Goal: Task Accomplishment & Management: Complete application form

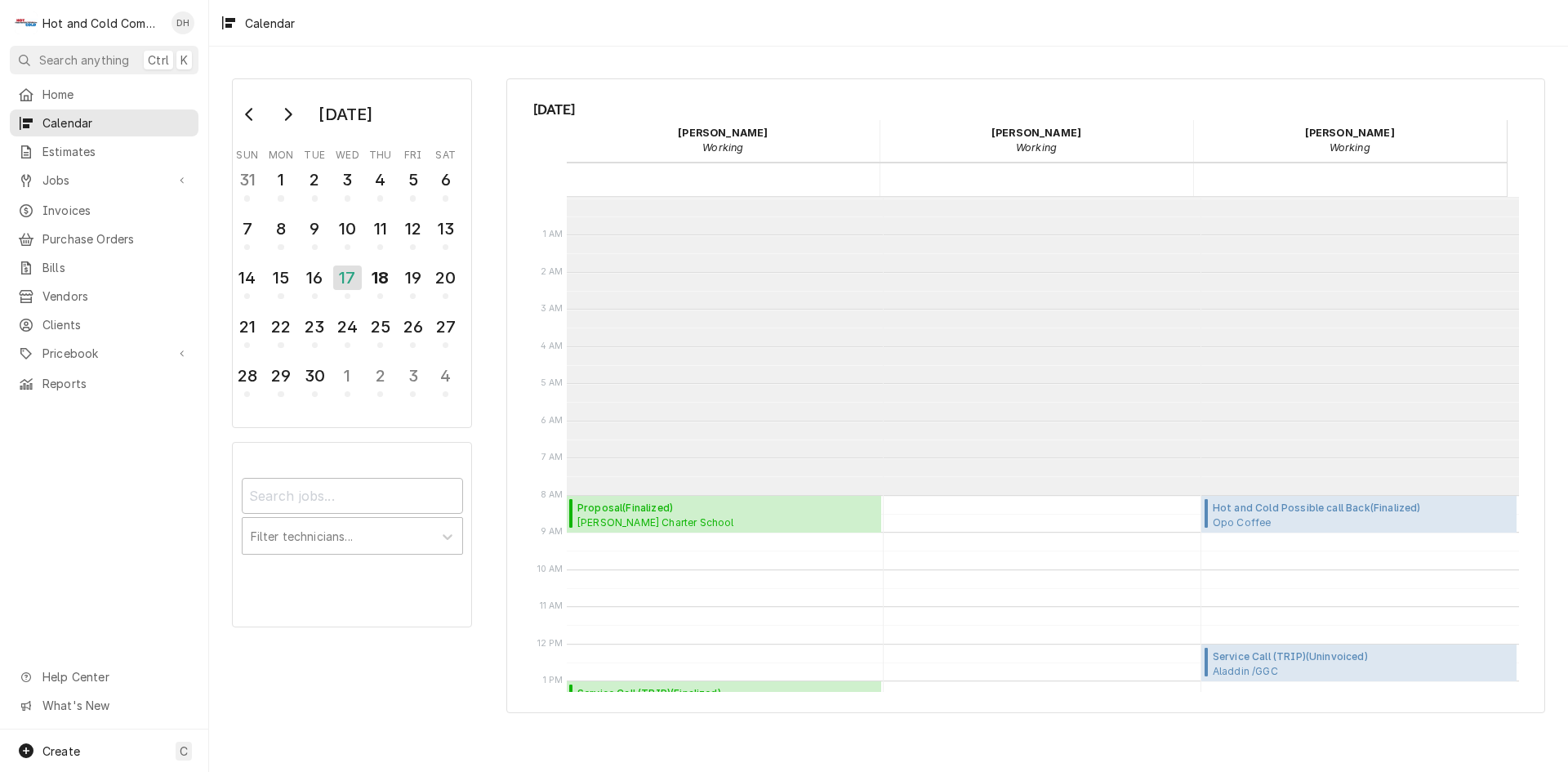
scroll to position [298, 0]
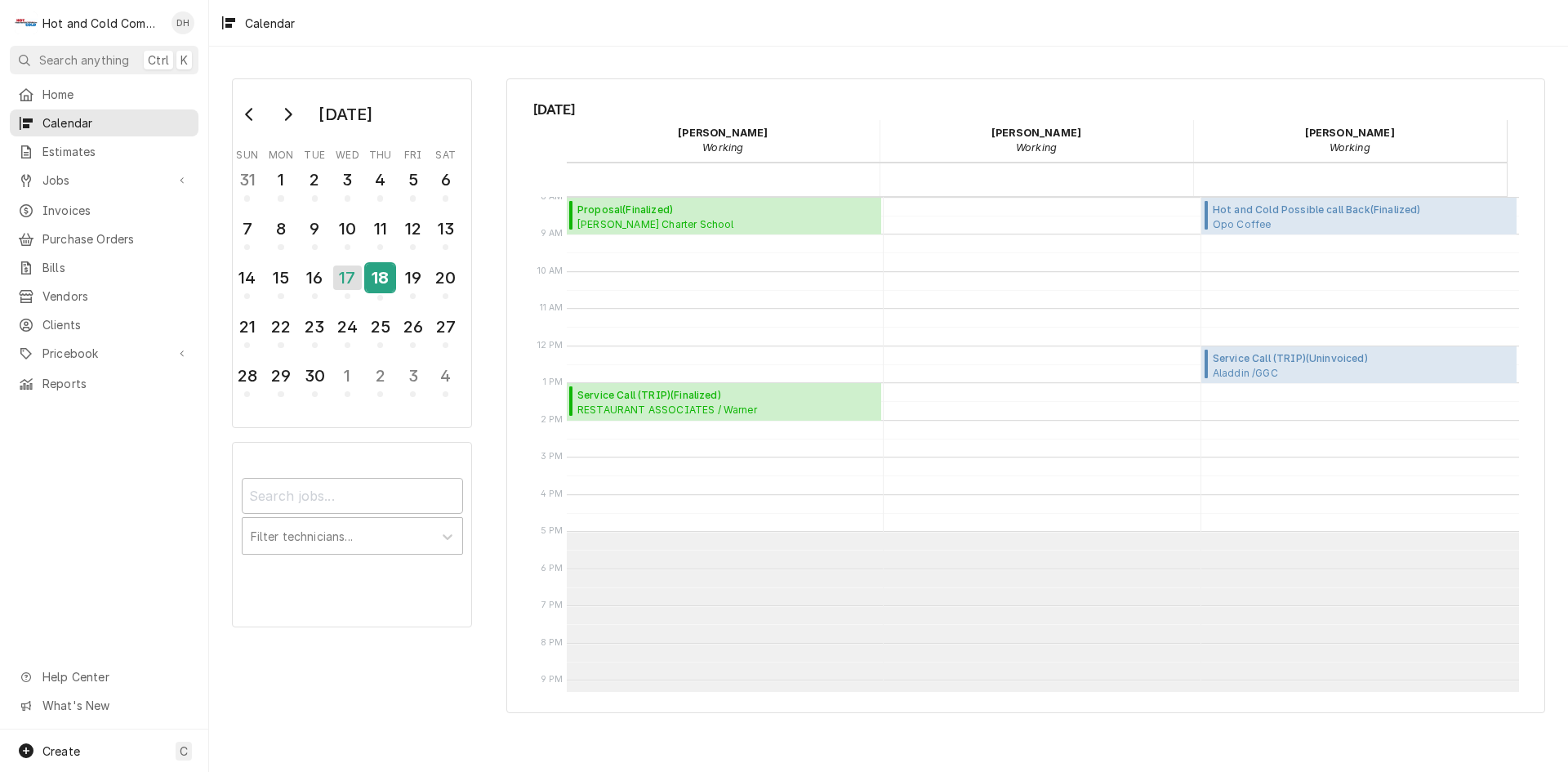
click at [392, 292] on div "18" at bounding box center [380, 280] width 28 height 40
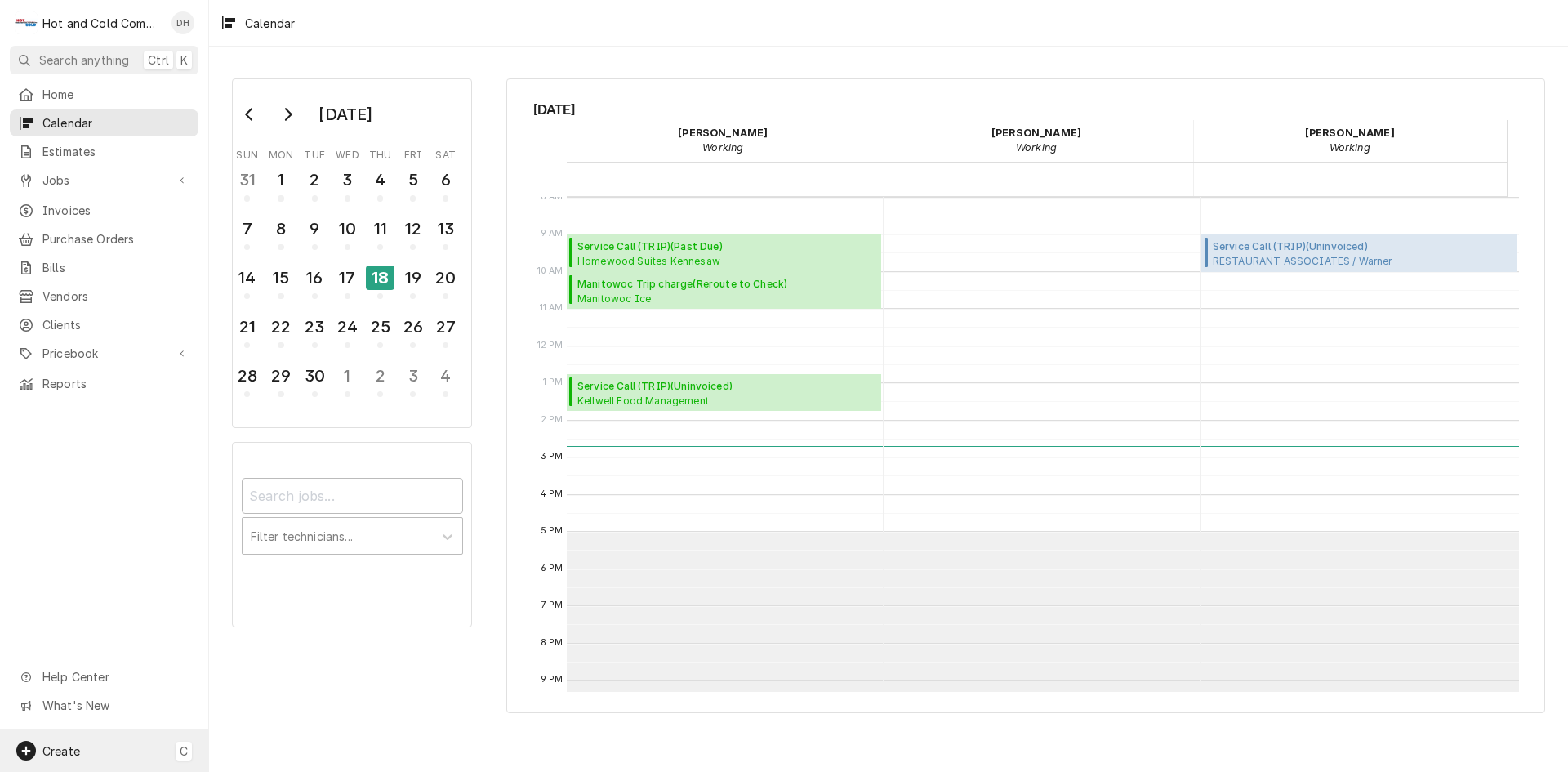
click at [79, 744] on span "Create" at bounding box center [61, 751] width 38 height 14
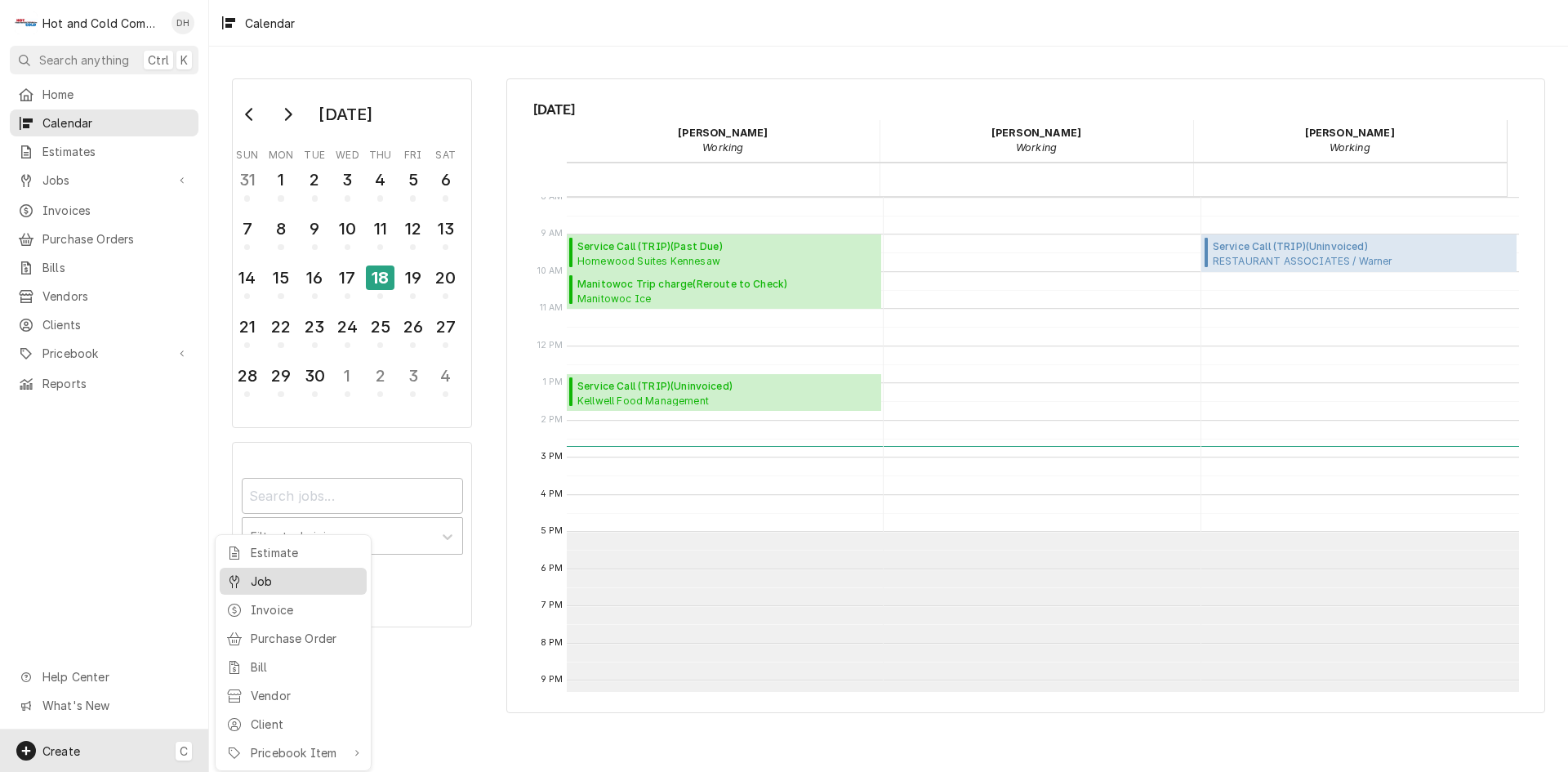
click at [301, 574] on div "Job" at bounding box center [305, 580] width 109 height 17
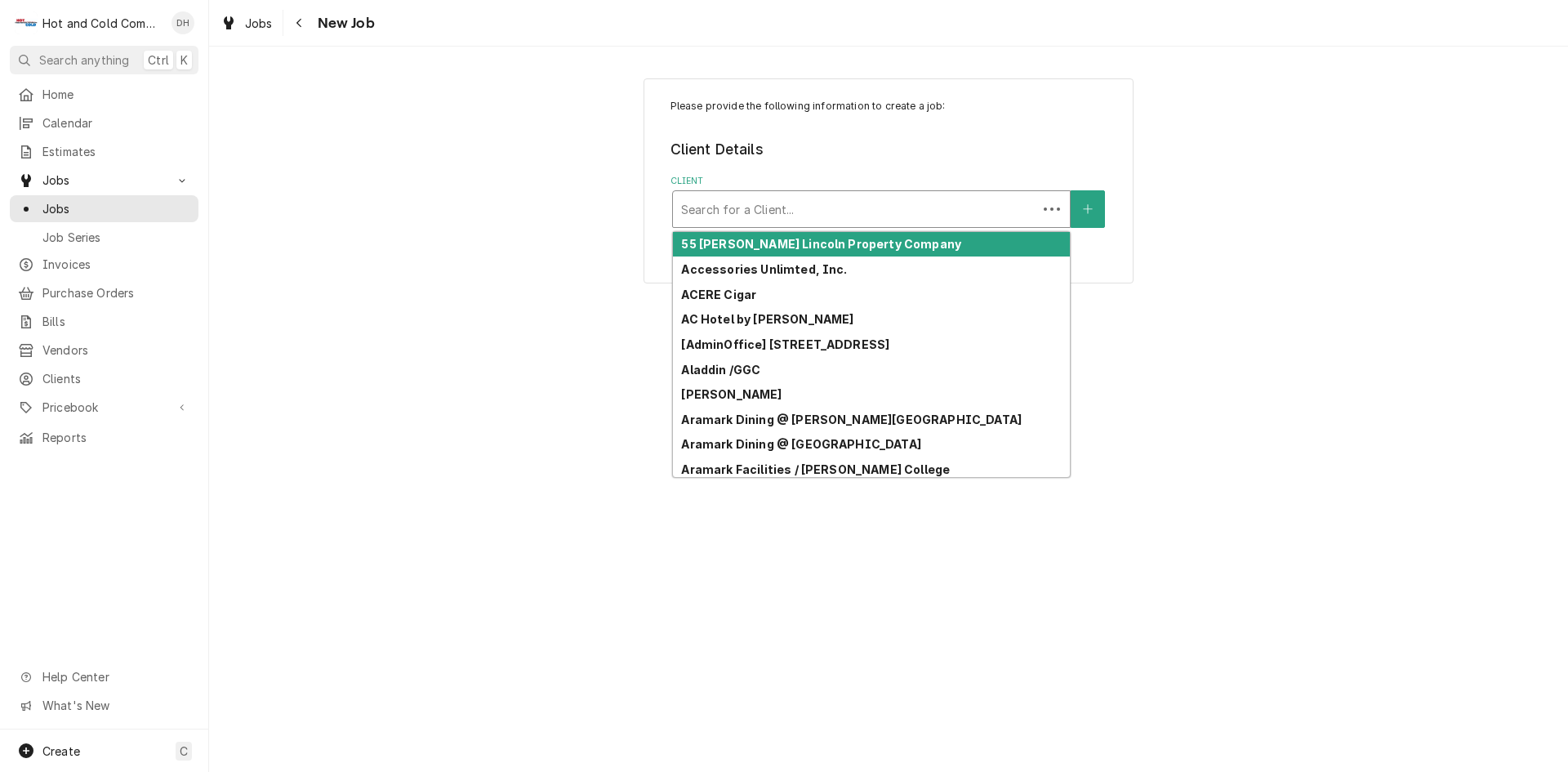
click at [973, 217] on div "Client" at bounding box center [855, 208] width 348 height 29
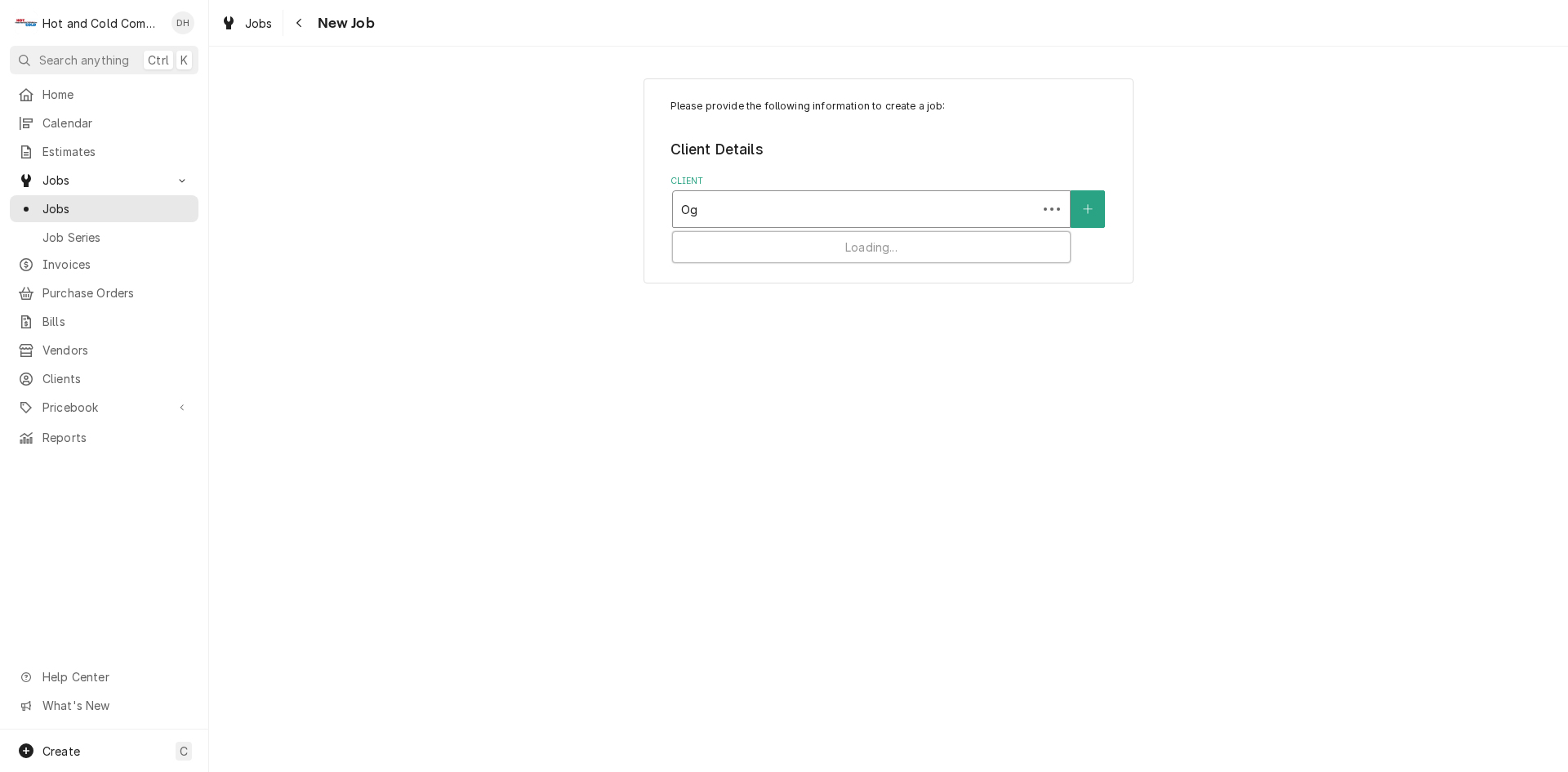
type input "Ogl"
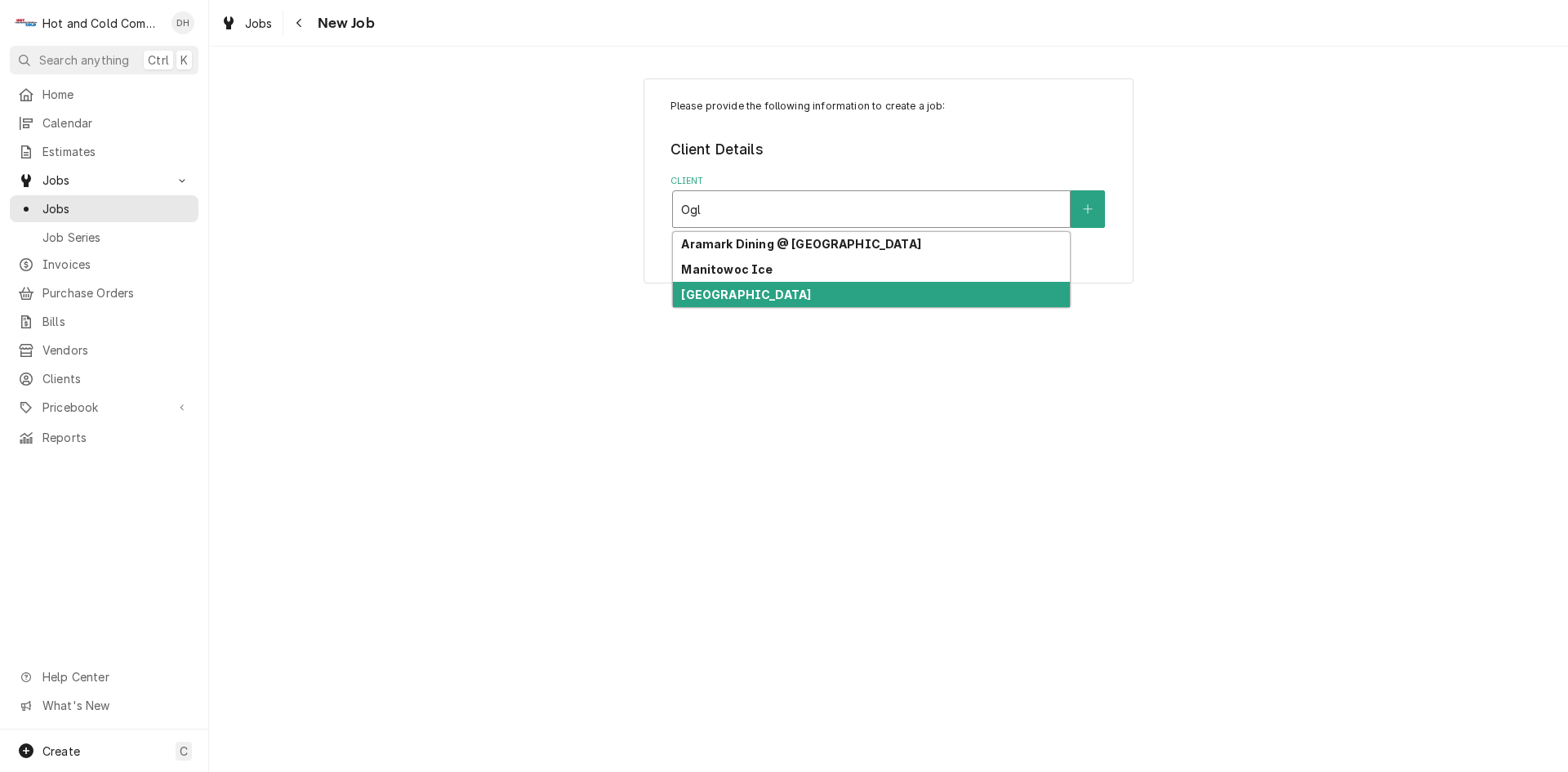
drag, startPoint x: 821, startPoint y: 294, endPoint x: 836, endPoint y: 284, distance: 18.0
click at [821, 295] on div "[GEOGRAPHIC_DATA]" at bounding box center [871, 294] width 397 height 26
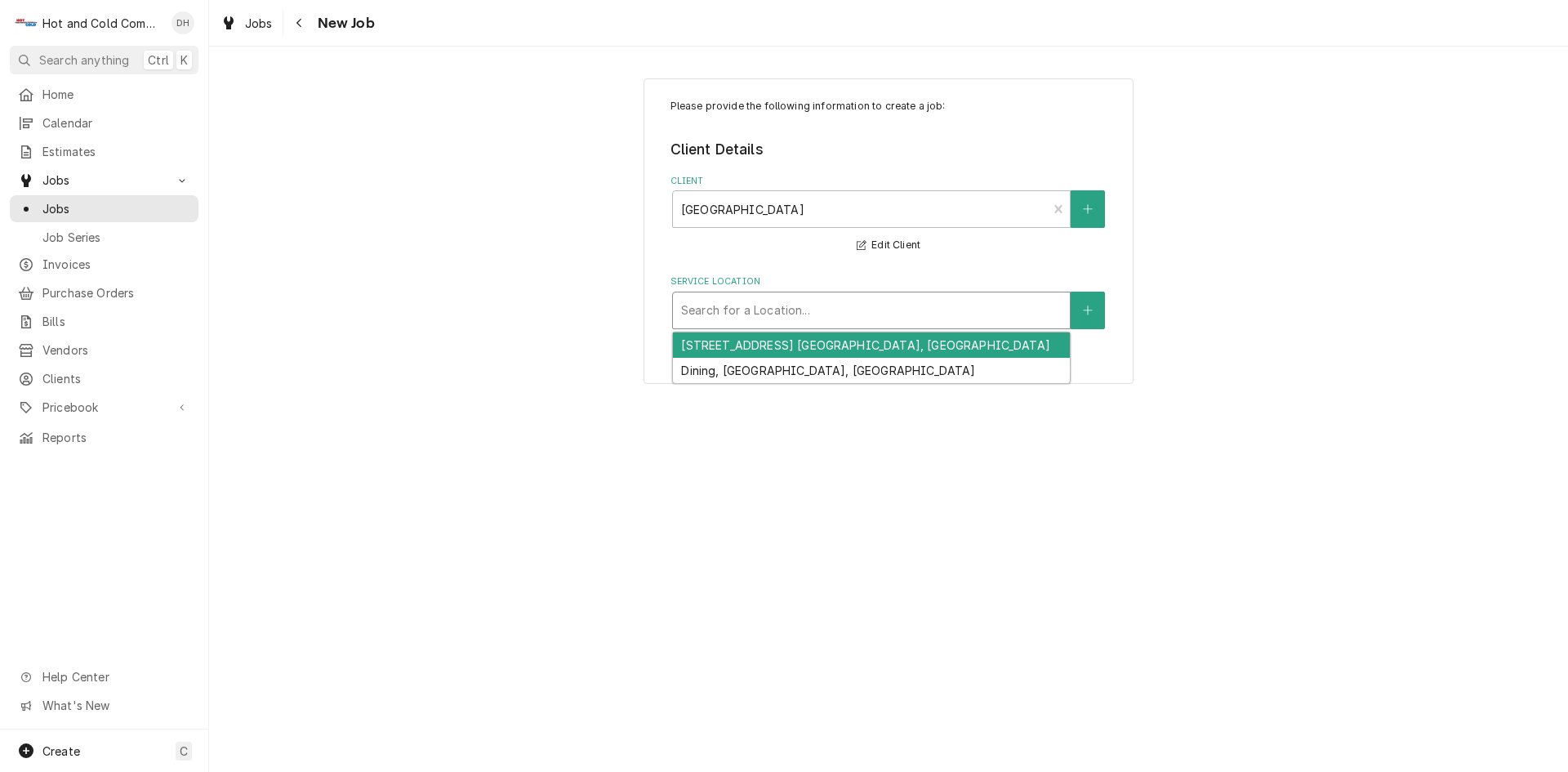
click at [936, 305] on div "Service Location" at bounding box center [872, 309] width 381 height 29
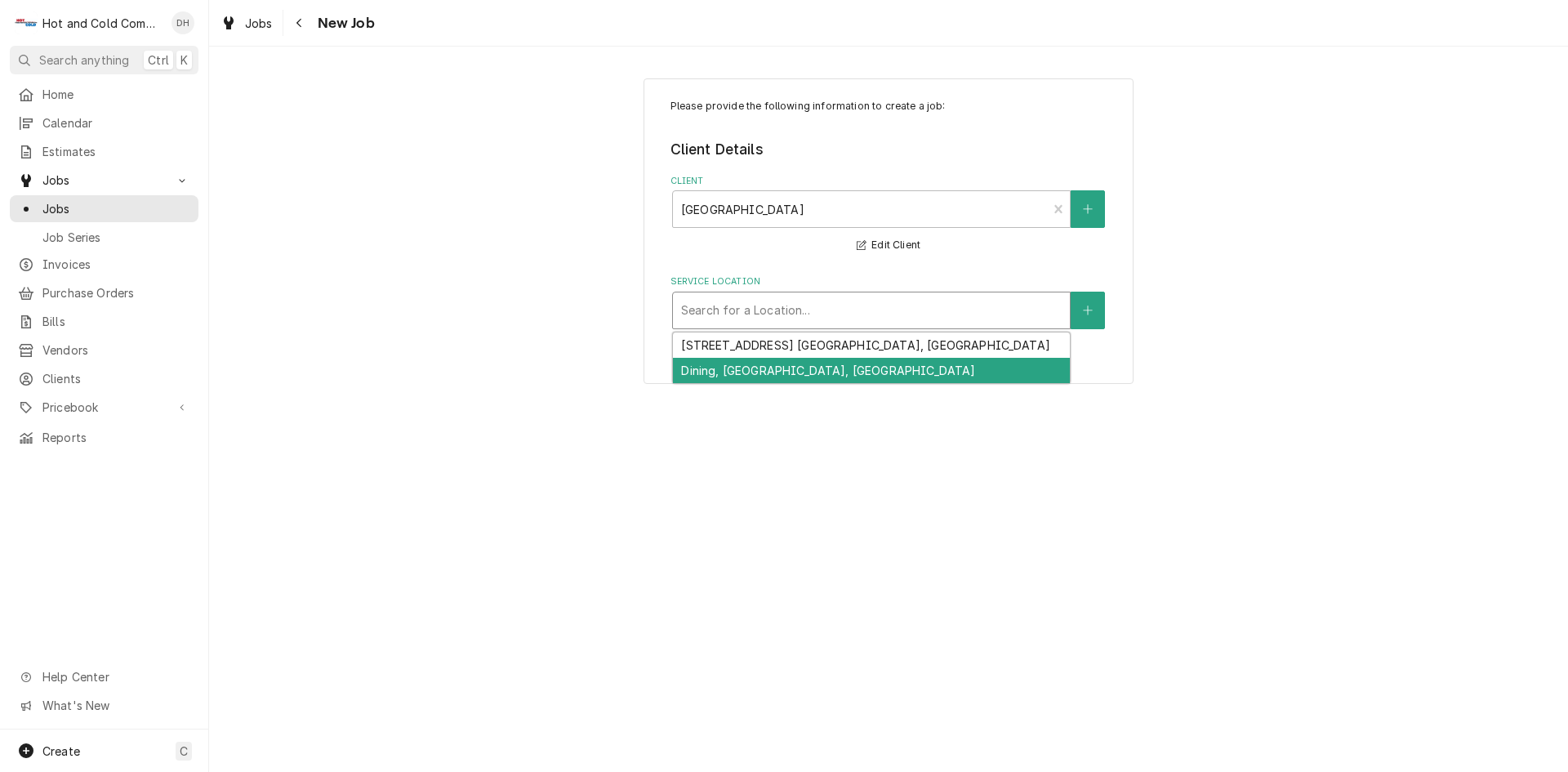
click at [786, 378] on div "Dining, [GEOGRAPHIC_DATA], [GEOGRAPHIC_DATA]" at bounding box center [871, 370] width 397 height 26
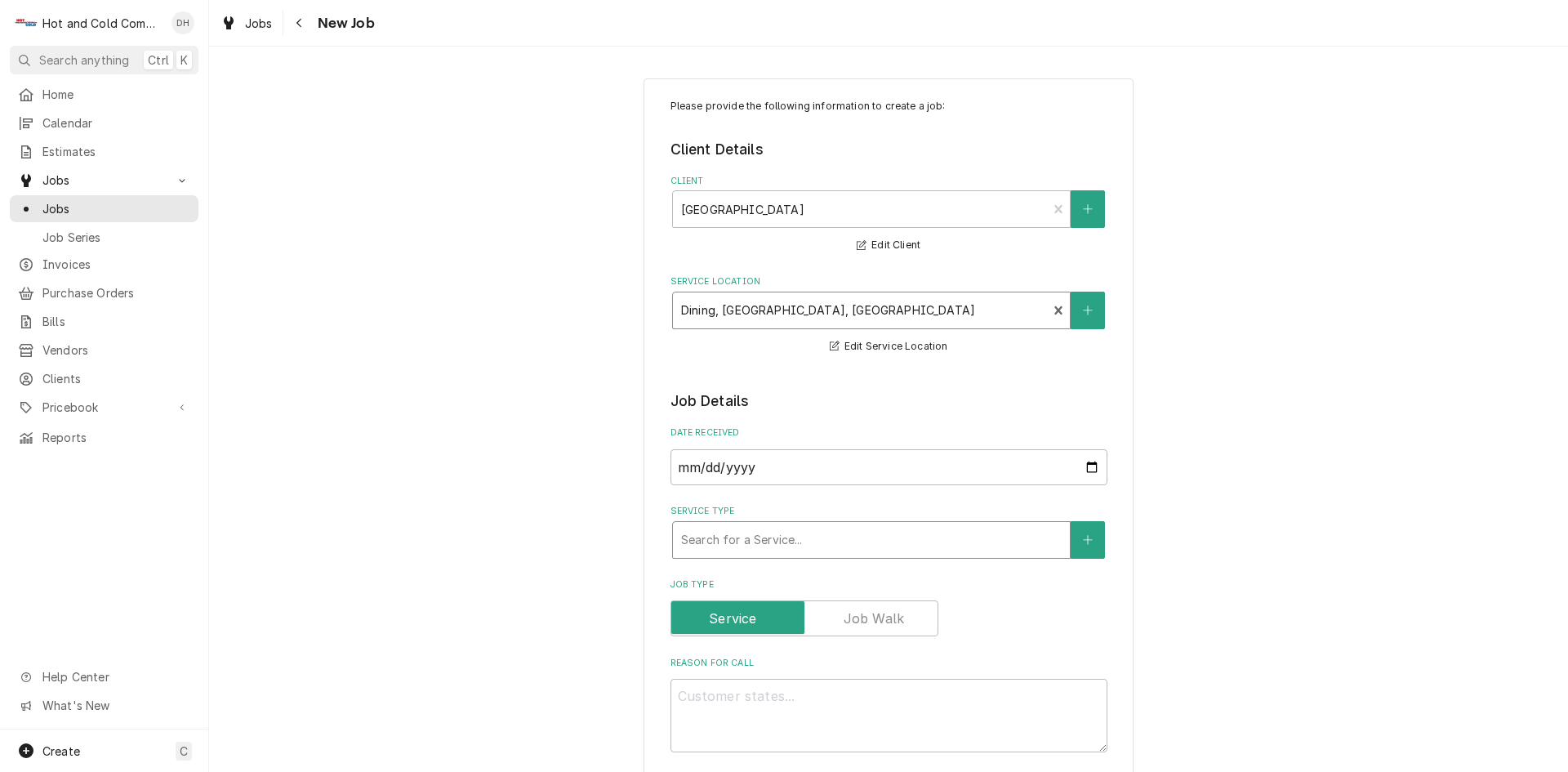
click at [845, 538] on div "Service Type" at bounding box center [872, 539] width 381 height 29
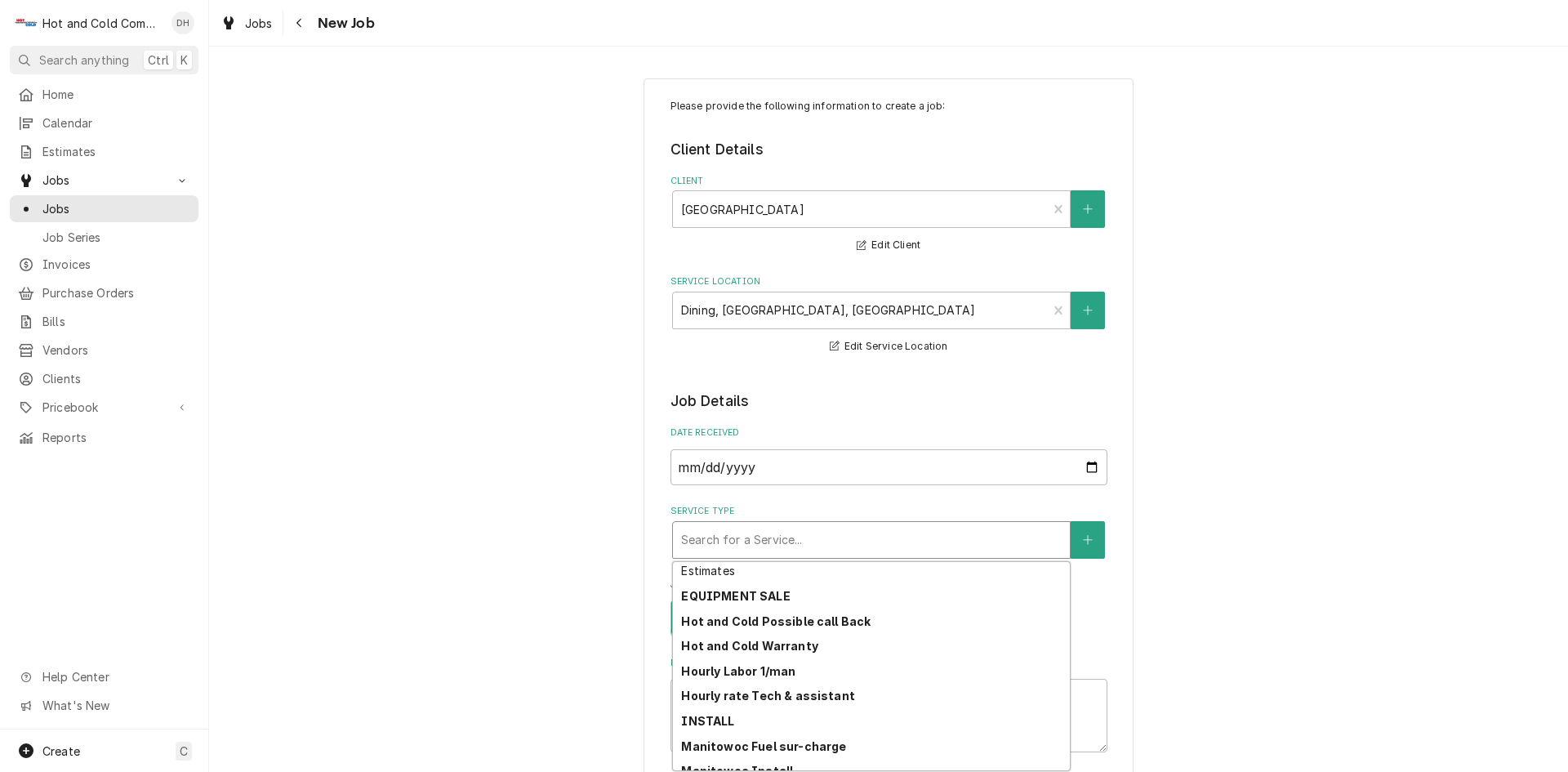
scroll to position [228, 0]
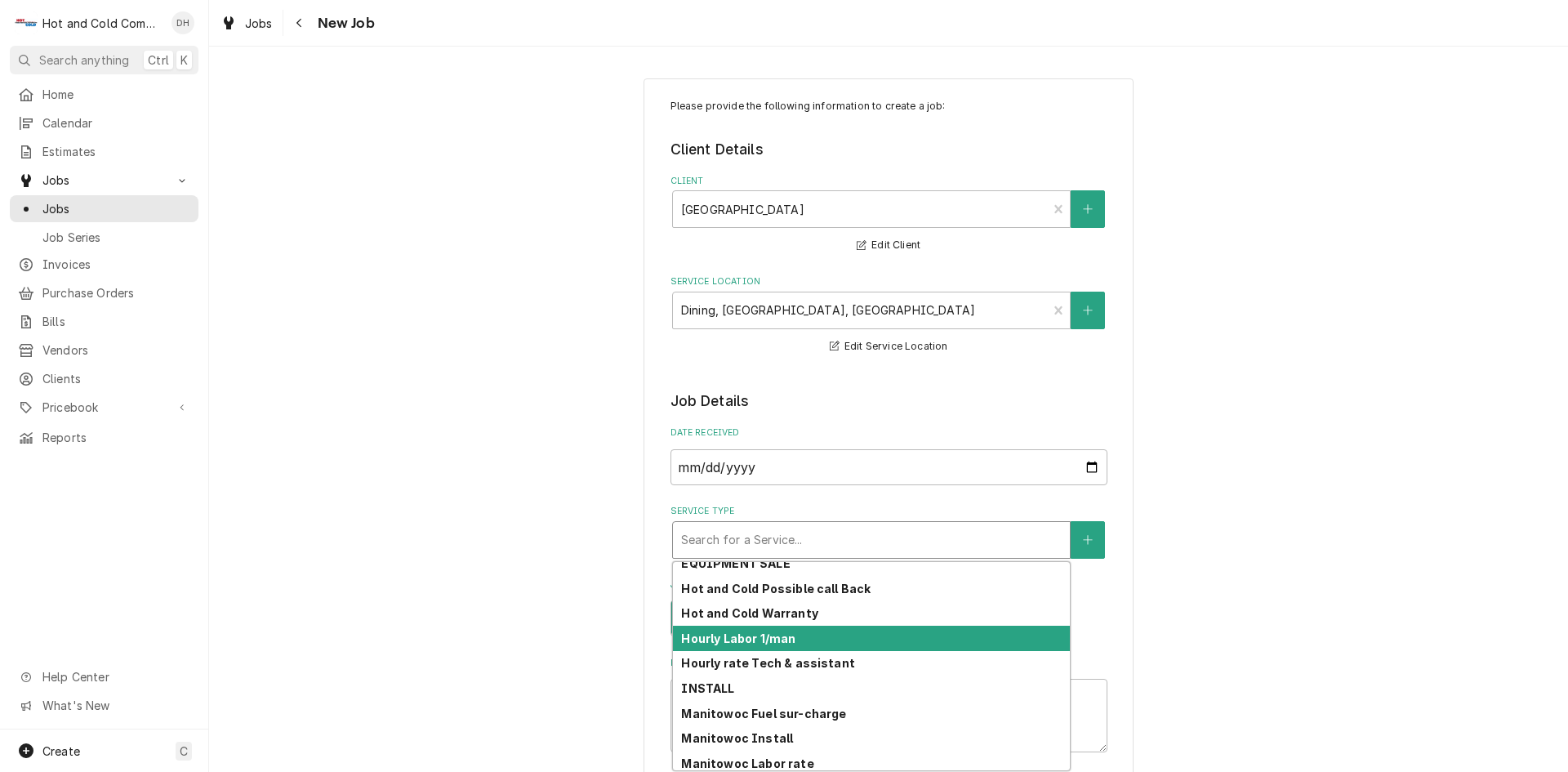
click at [797, 641] on div "Hourly Labor 1/man" at bounding box center [871, 638] width 397 height 26
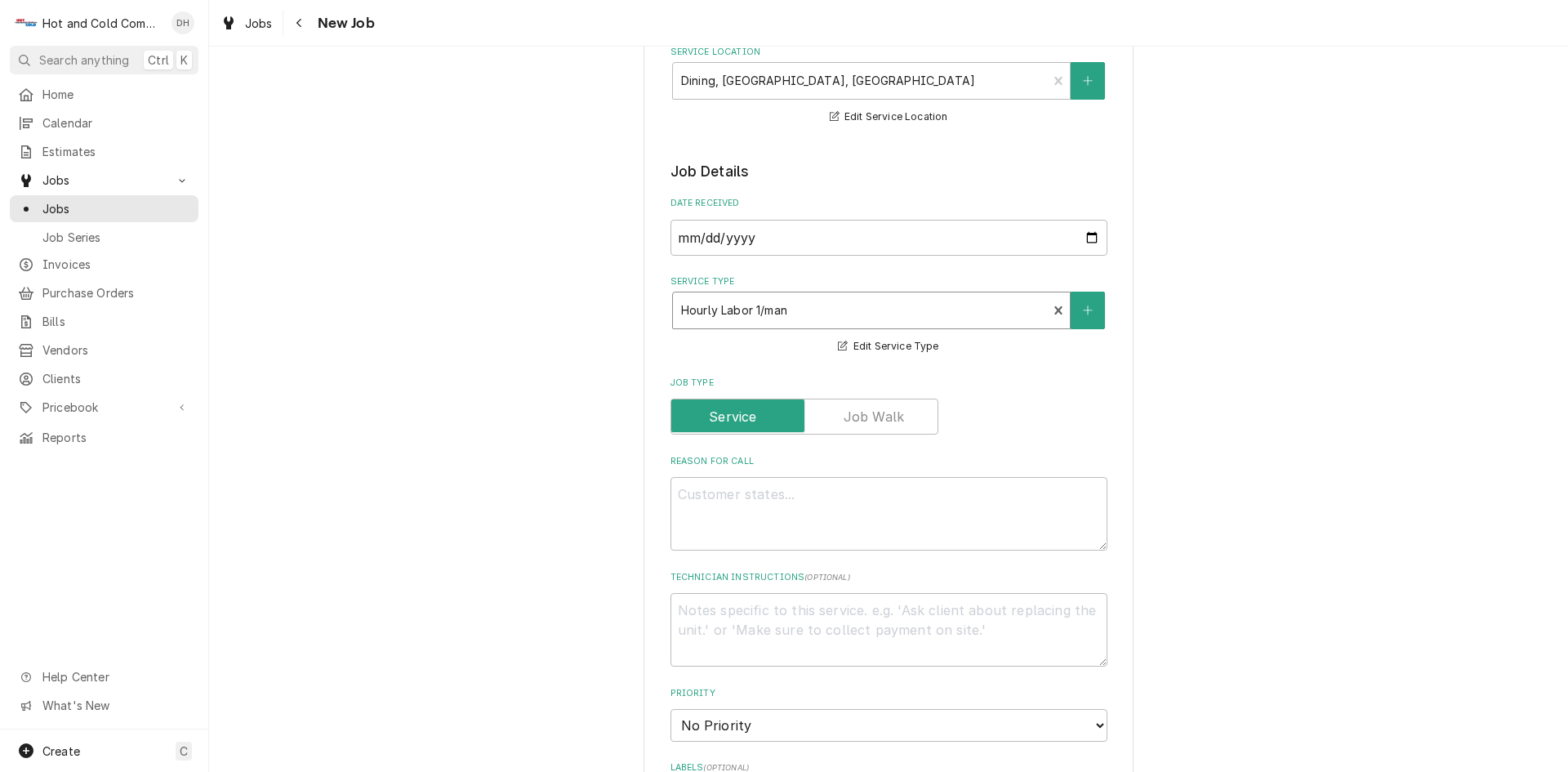
scroll to position [272, 0]
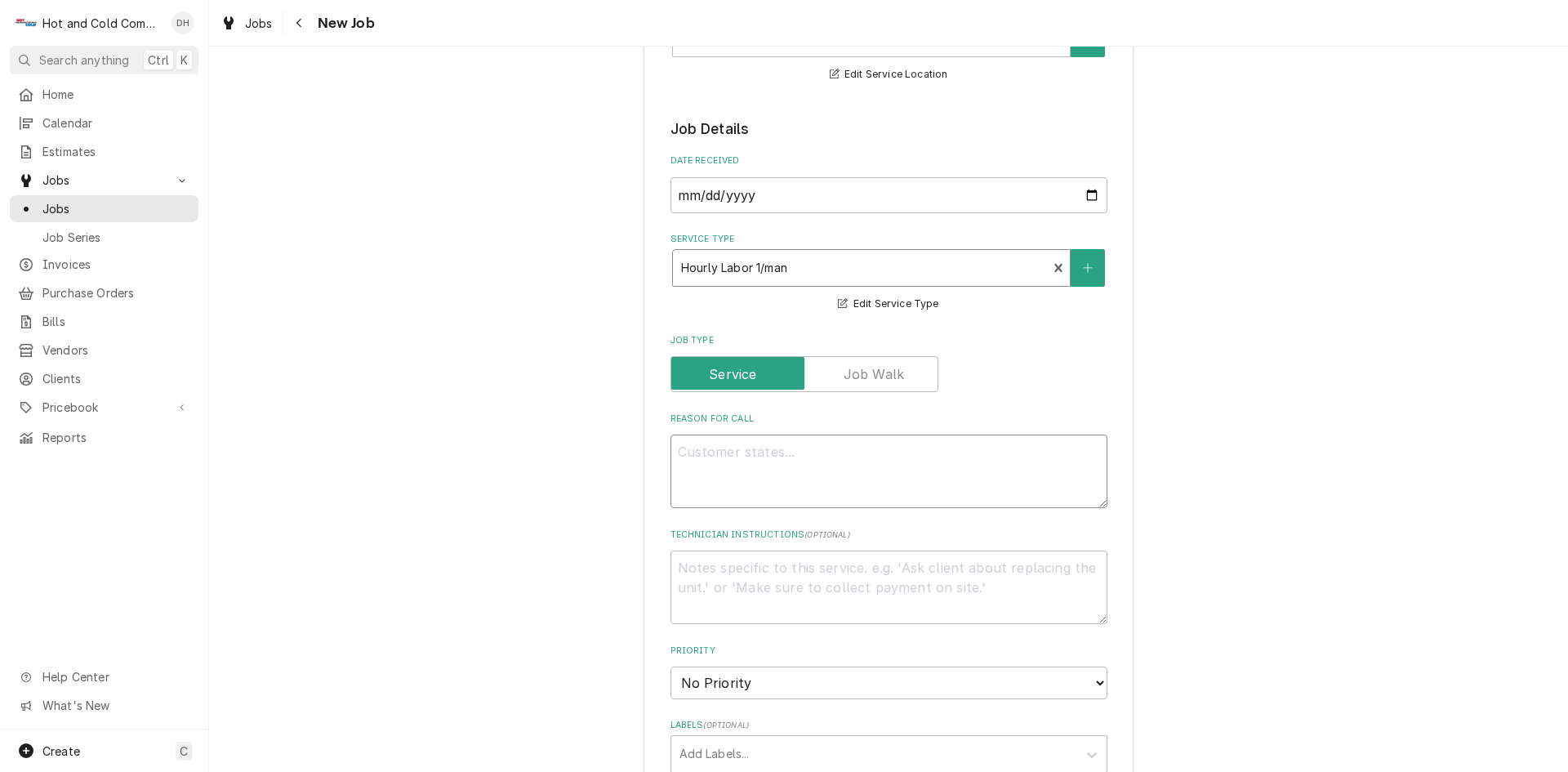
click at [773, 457] on textarea "Reason For Call" at bounding box center [889, 471] width 437 height 73
type textarea "x"
type textarea "i"
type textarea "x"
type textarea "ic"
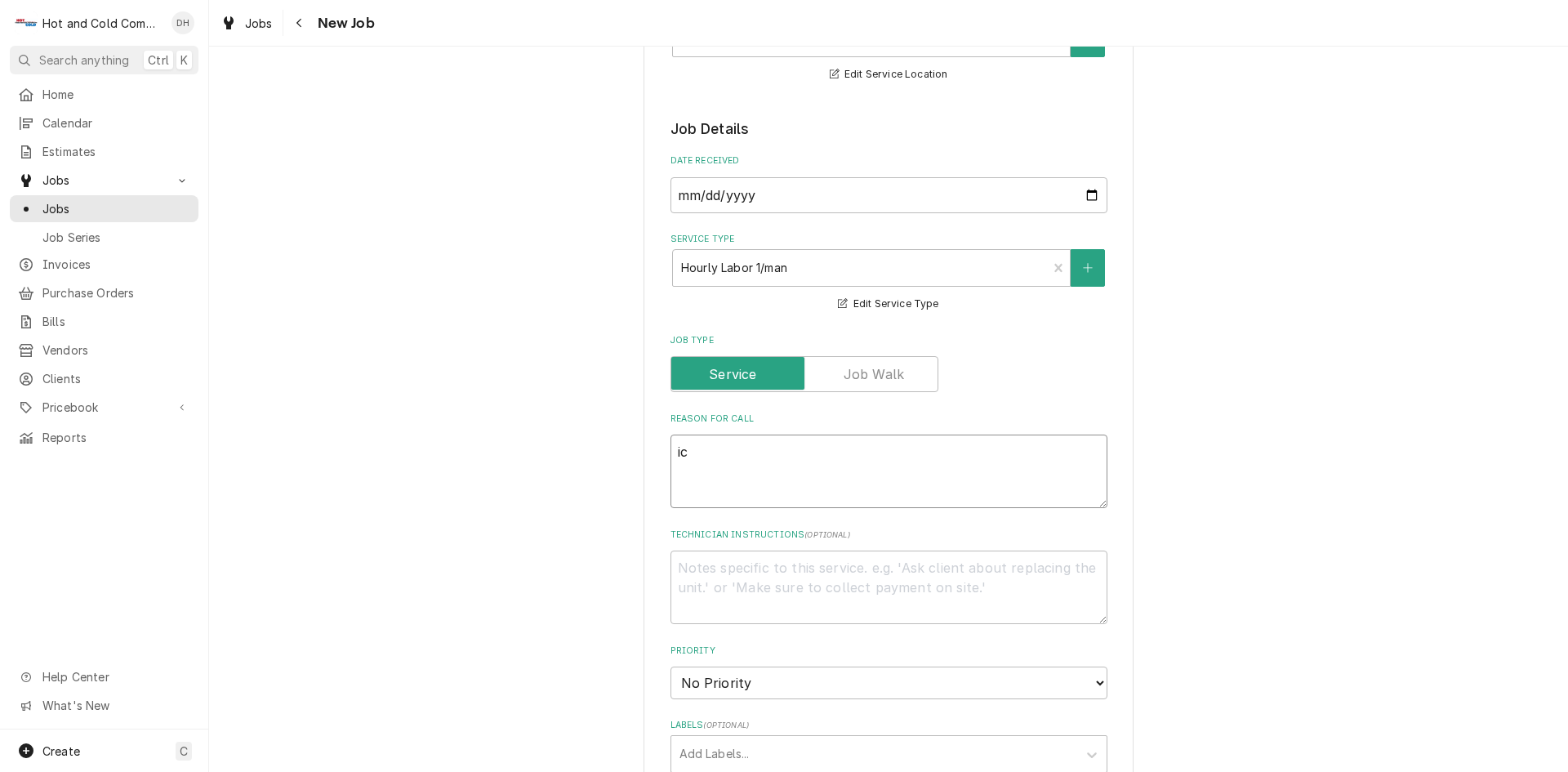
type textarea "x"
type textarea "ice"
type textarea "x"
type textarea "ice"
type textarea "x"
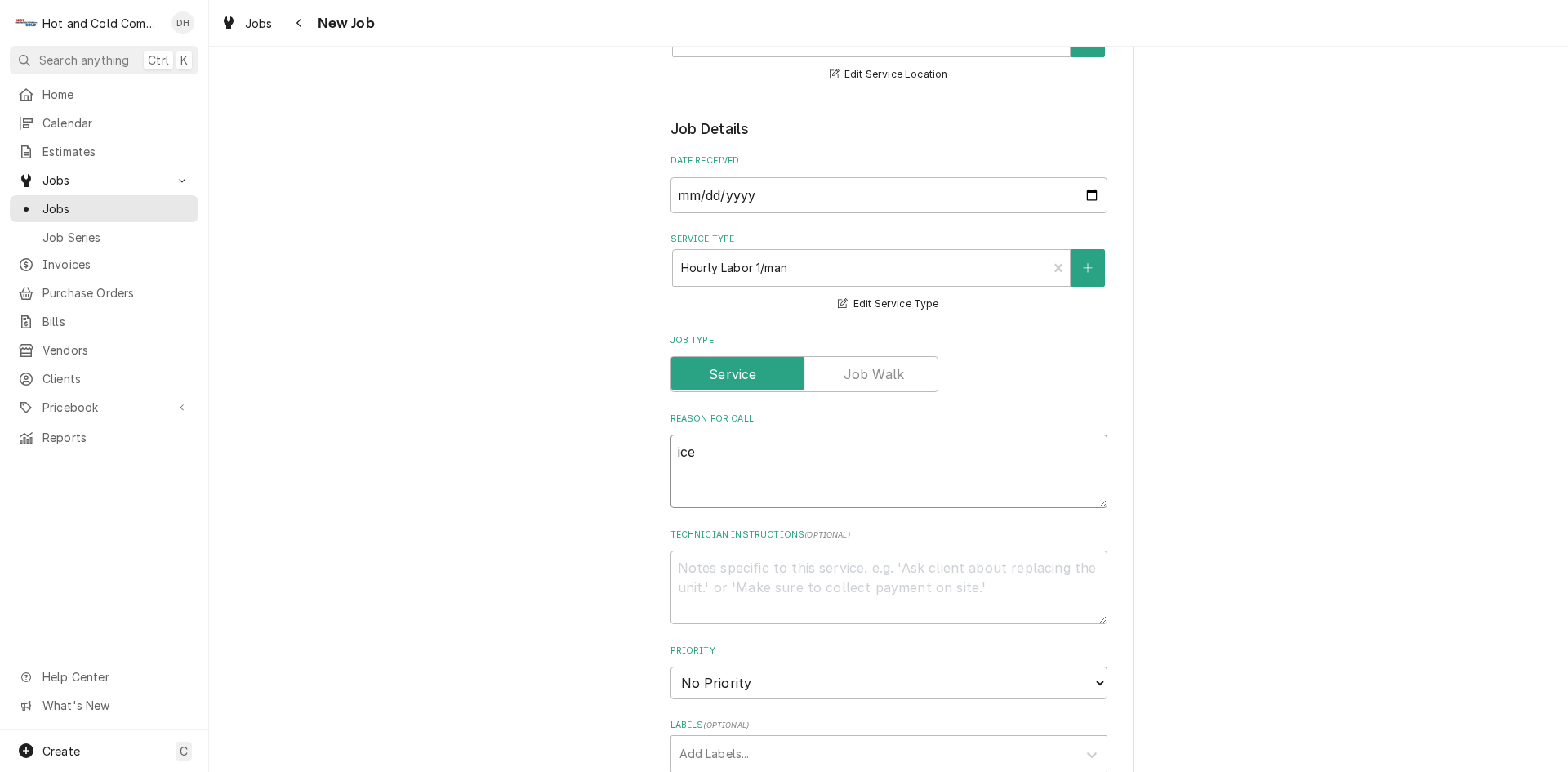
type textarea "ice m"
type textarea "x"
type textarea "ice ma"
type textarea "x"
type textarea "ice mak"
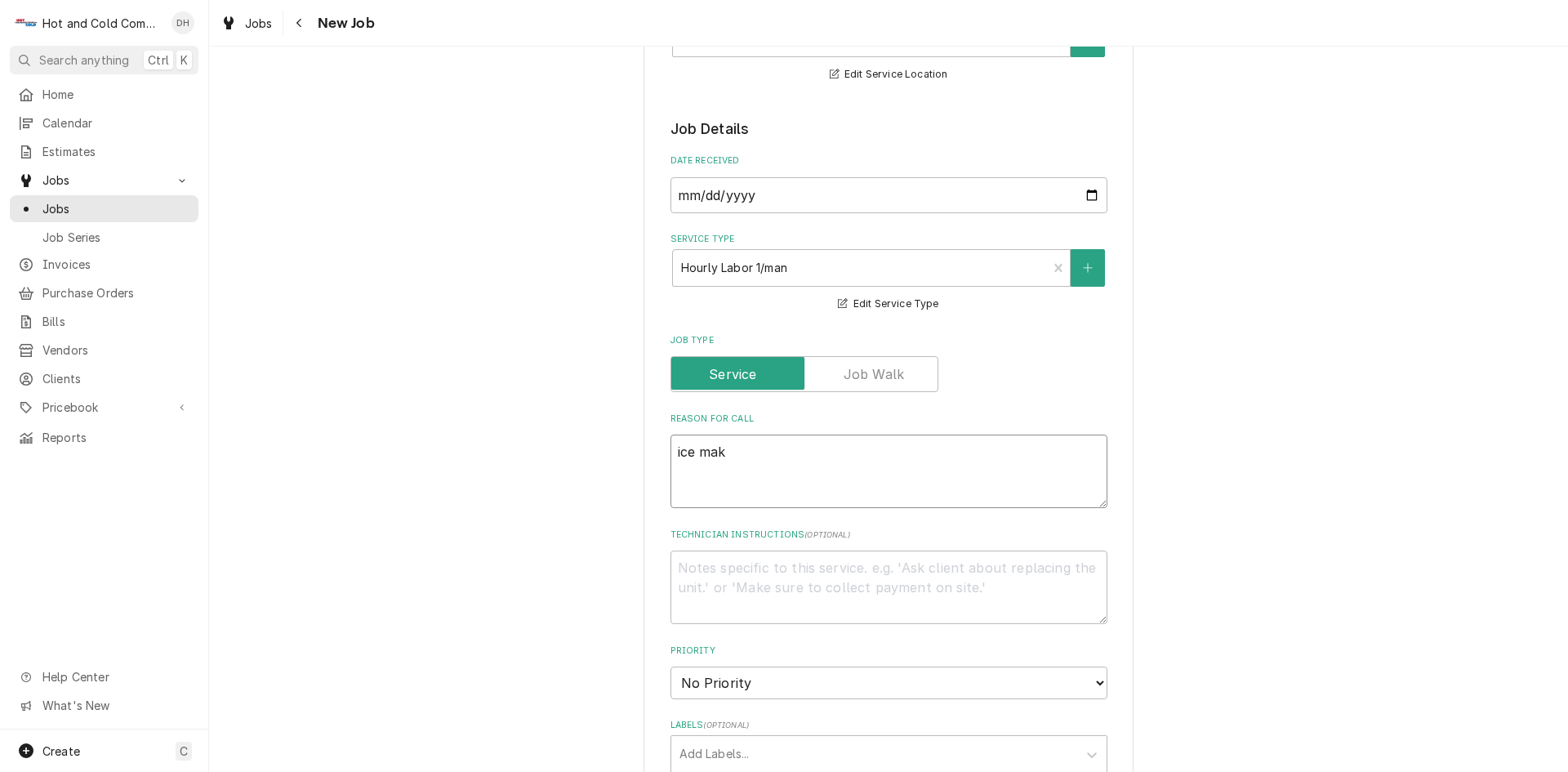
type textarea "x"
type textarea "ice make"
type textarea "x"
type textarea "ice maker"
type textarea "x"
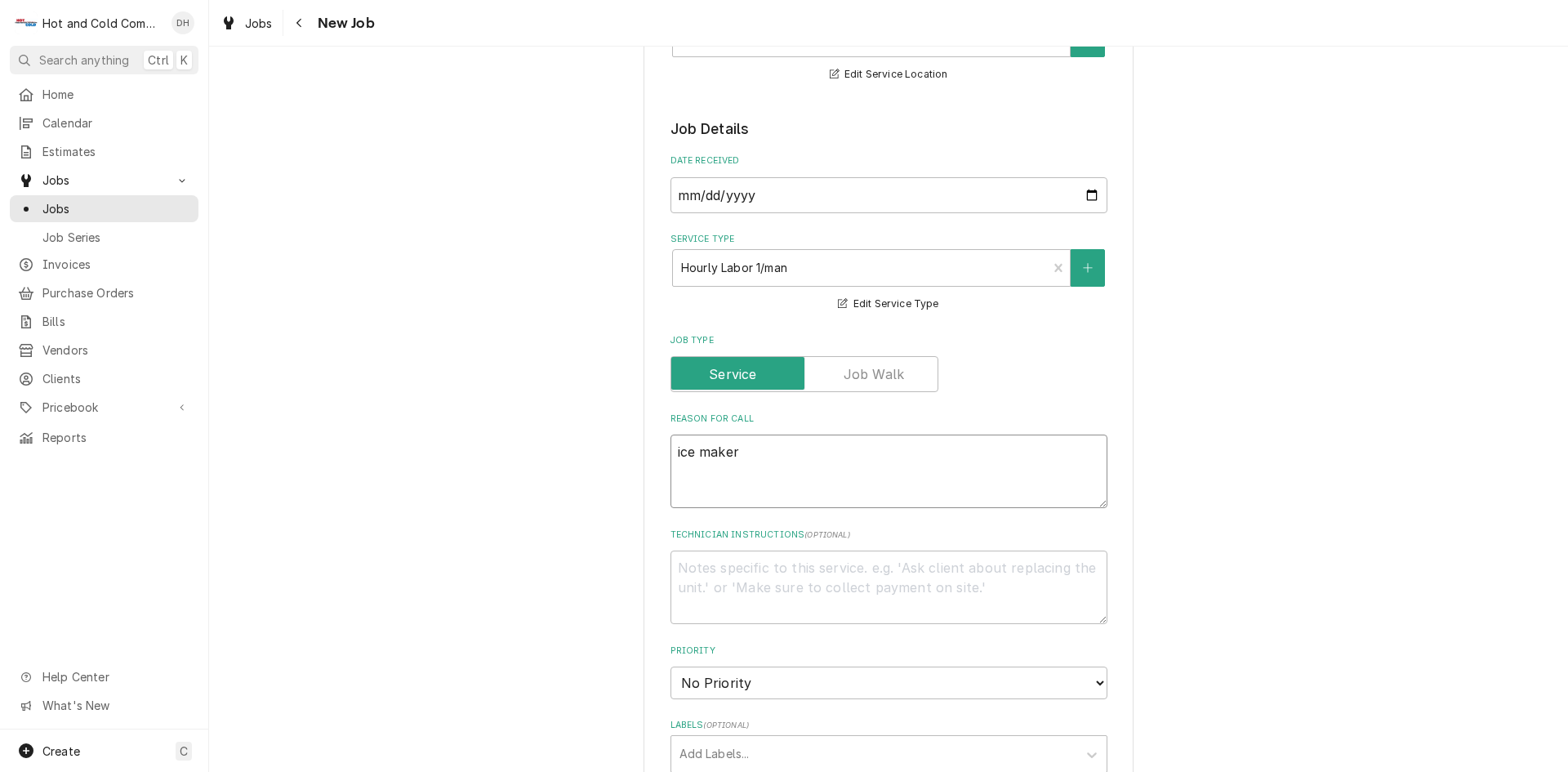
type textarea "ice maker"
type textarea "x"
type textarea "ice maker n"
type textarea "x"
type textarea "ice maker no"
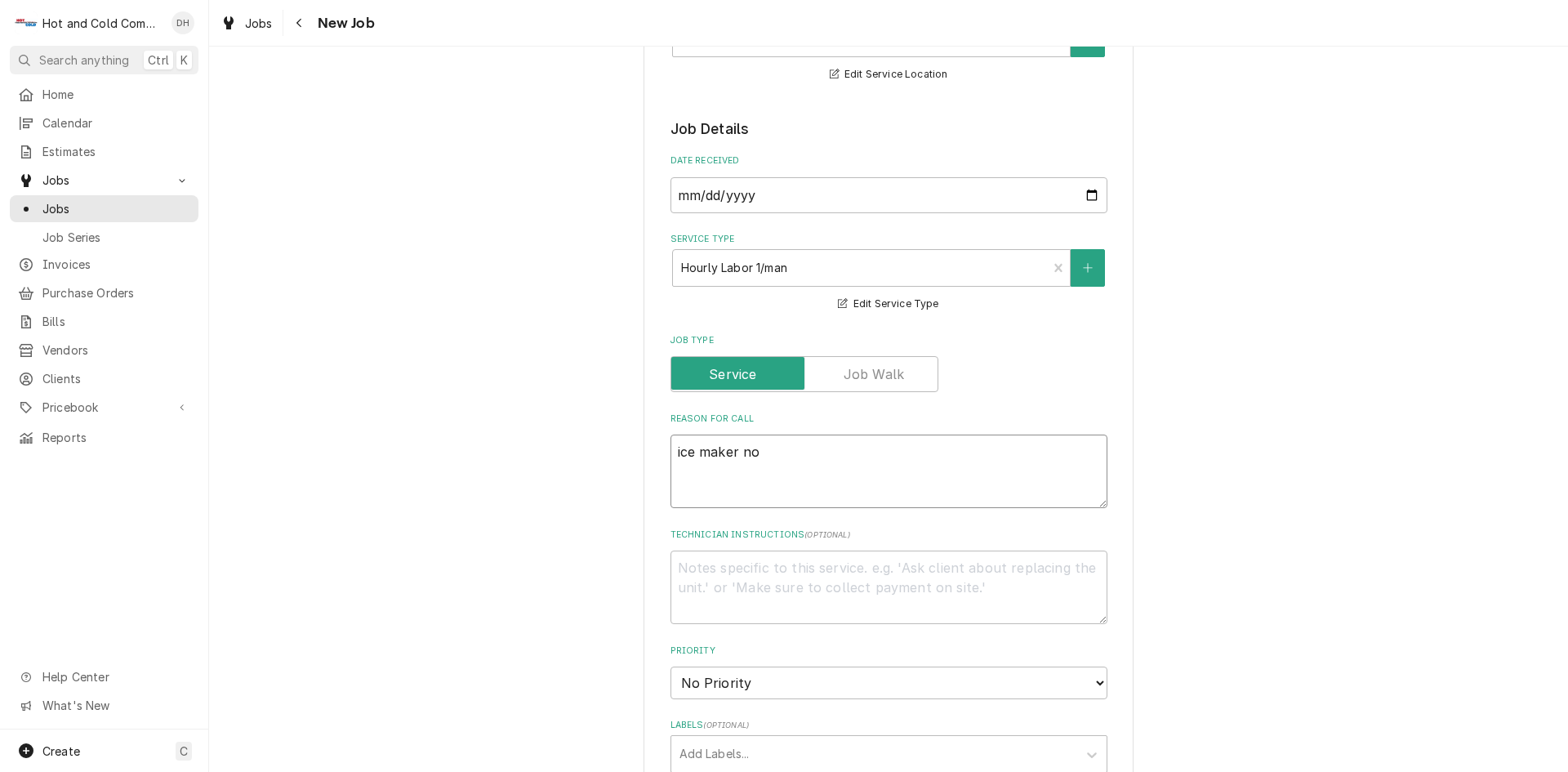
type textarea "x"
type textarea "ice maker not"
type textarea "x"
type textarea "ice maker not"
type textarea "x"
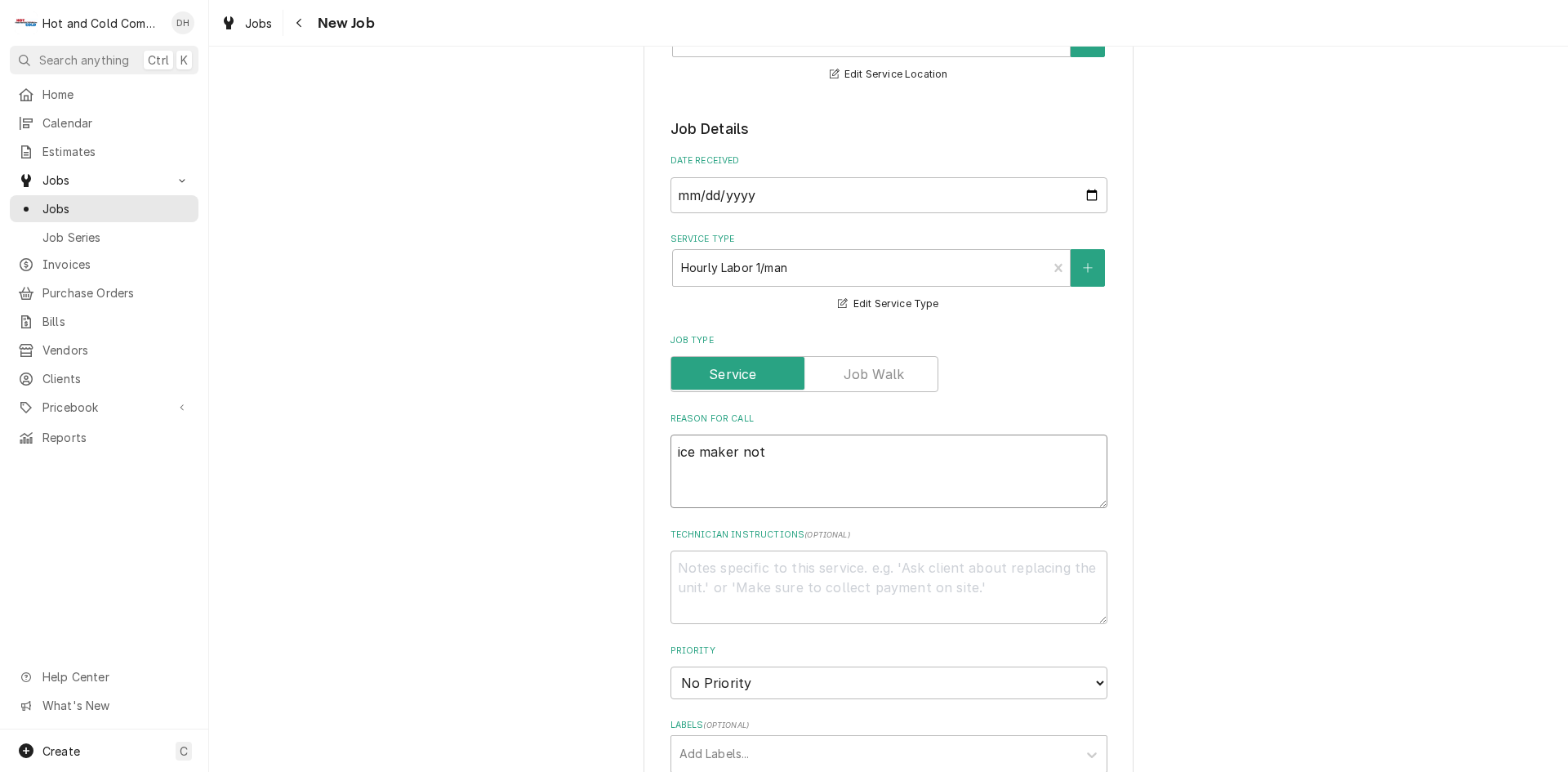
type textarea "ice maker not w"
type textarea "x"
type textarea "ice maker not wo"
type textarea "x"
type textarea "ice maker not wor"
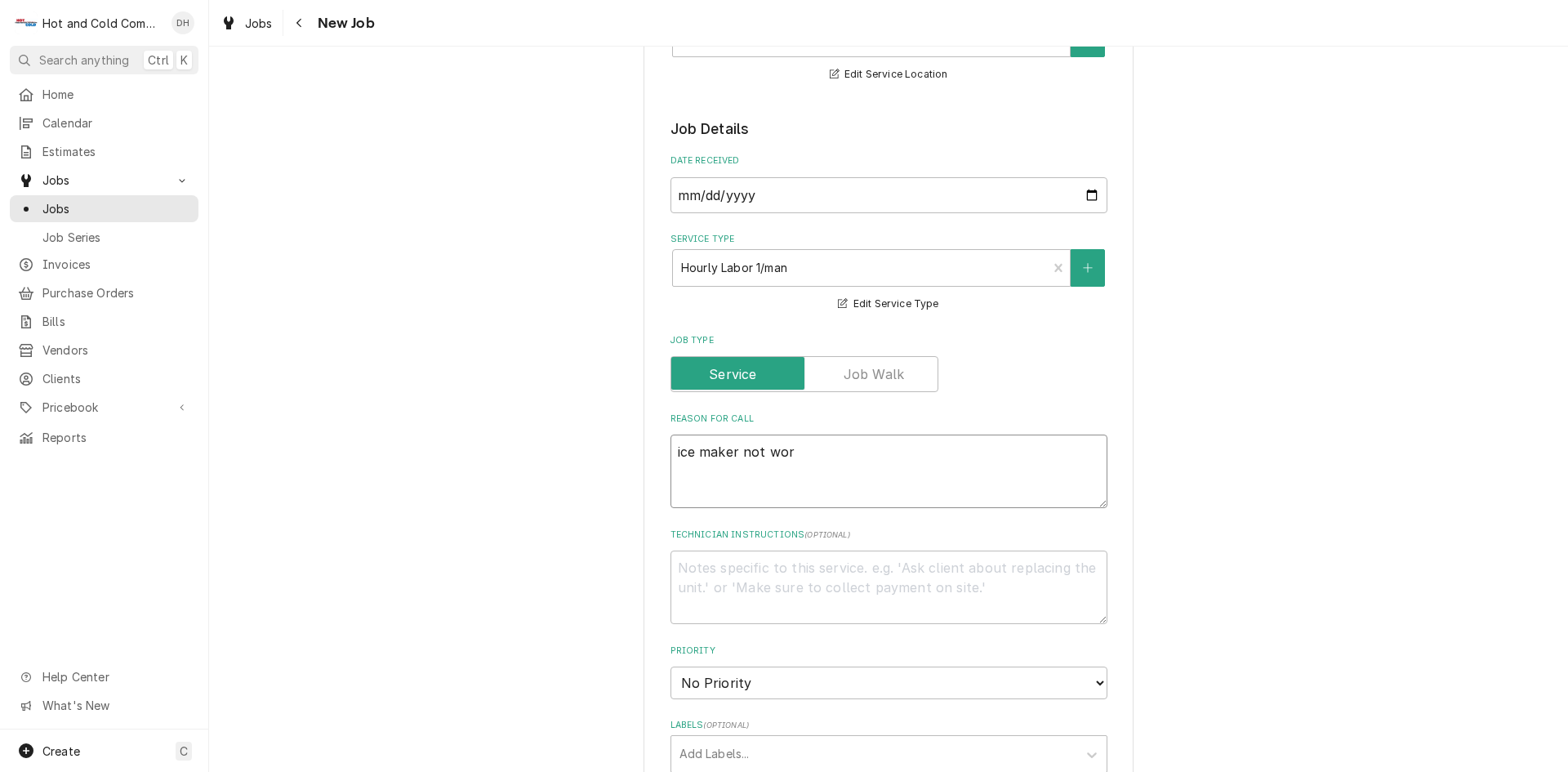
type textarea "x"
type textarea "ice maker not work"
type textarea "x"
type textarea "ice maker not worki"
type textarea "x"
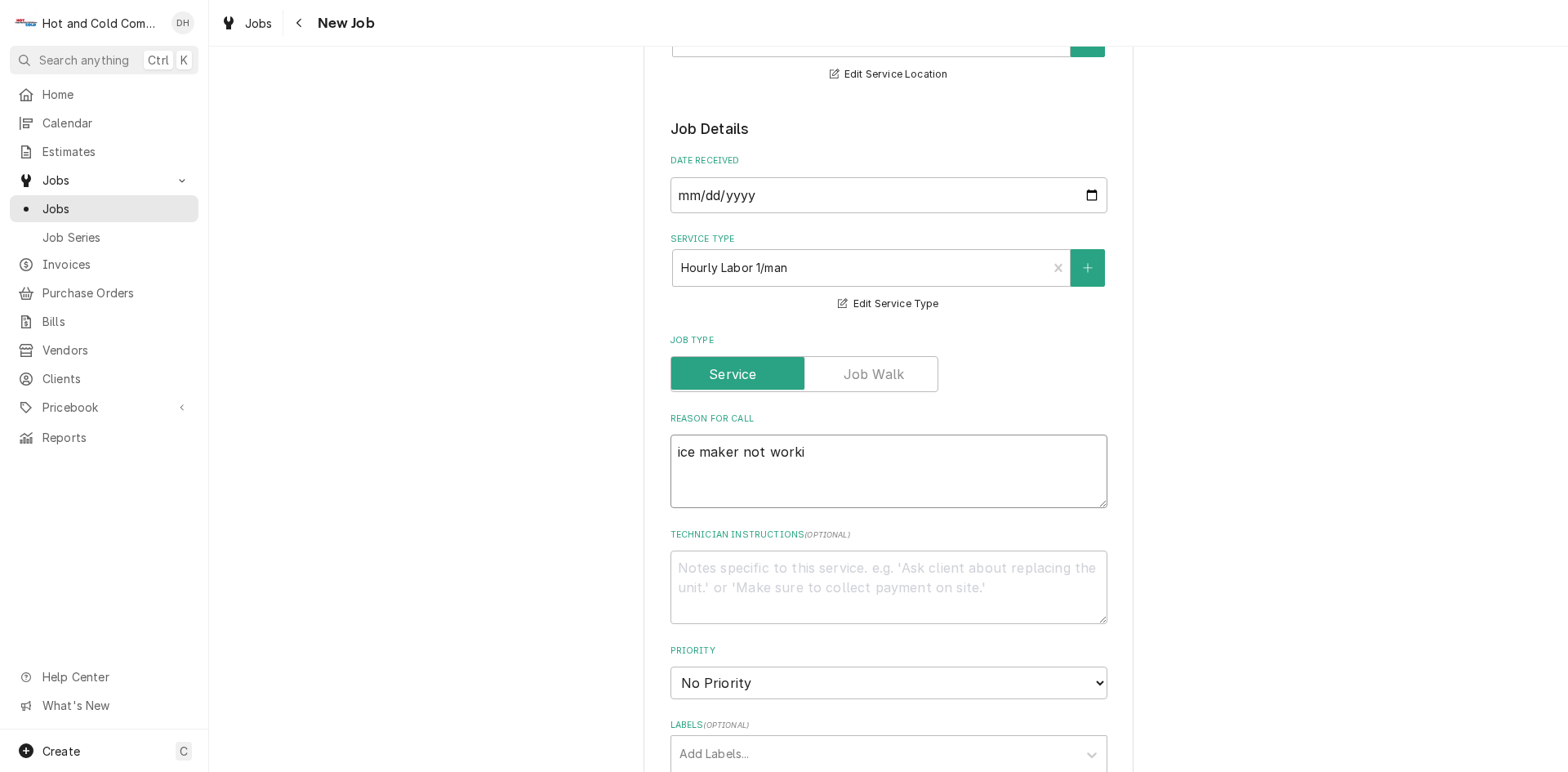
type textarea "ice maker not workin"
type textarea "x"
type textarea "ice maker not working"
type textarea "x"
type textarea "ice maker not working"
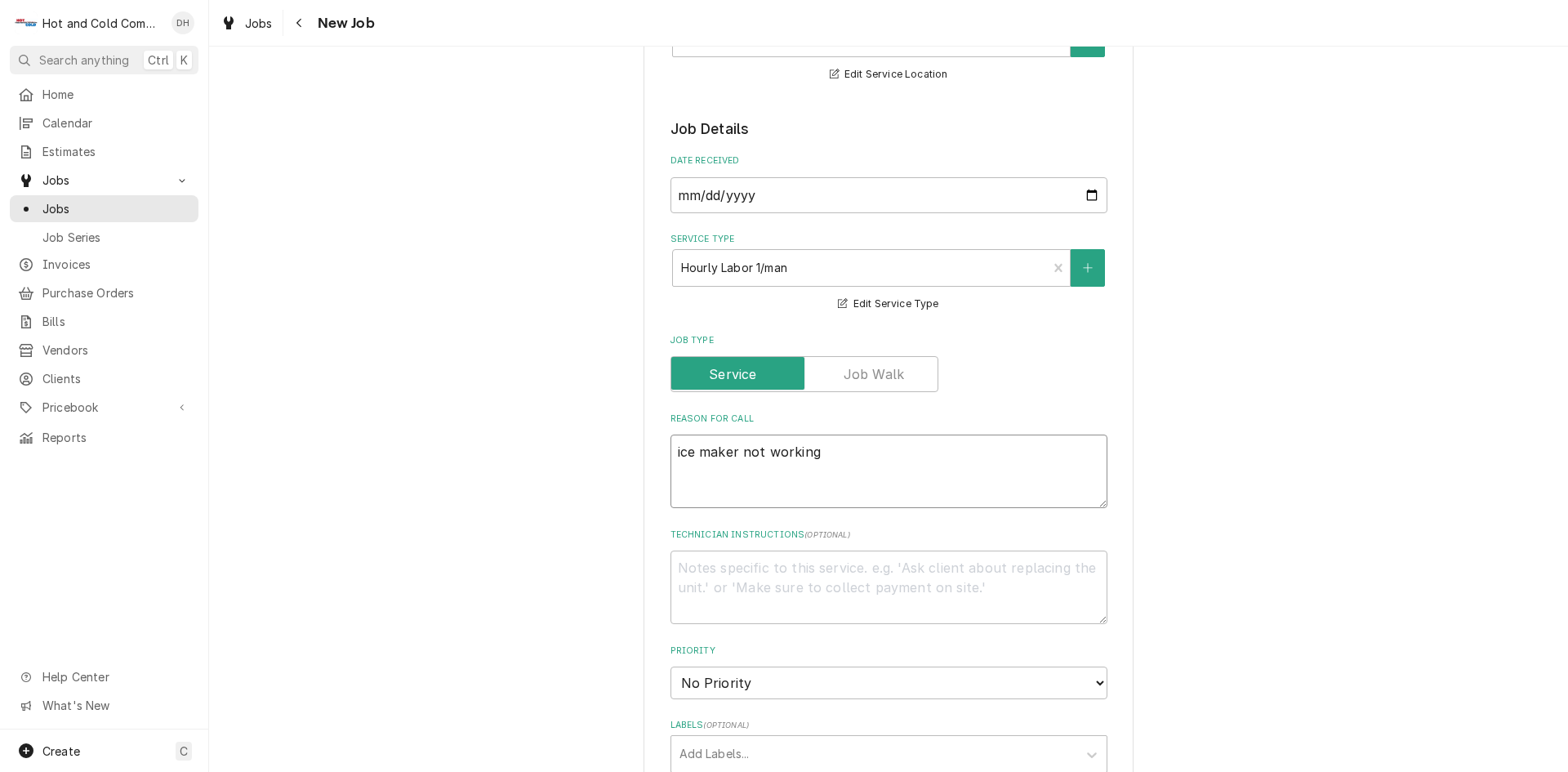
type textarea "x"
type textarea "ice maker not working i"
type textarea "x"
type textarea "ice maker not working in"
type textarea "x"
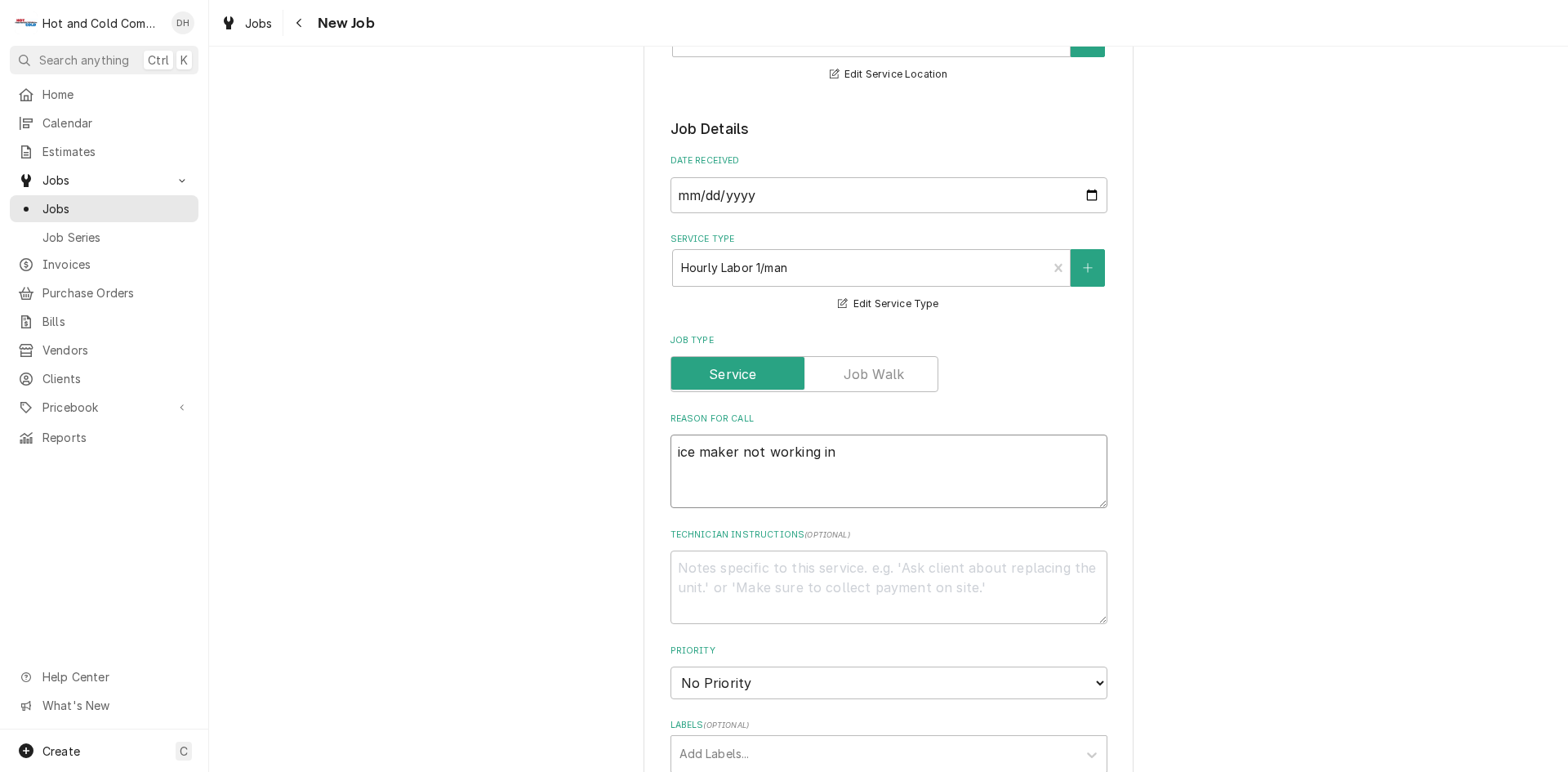
type textarea "ice maker not working in"
type textarea "x"
type textarea "ice maker not working in k"
type textarea "x"
type textarea "ice maker not working in ki"
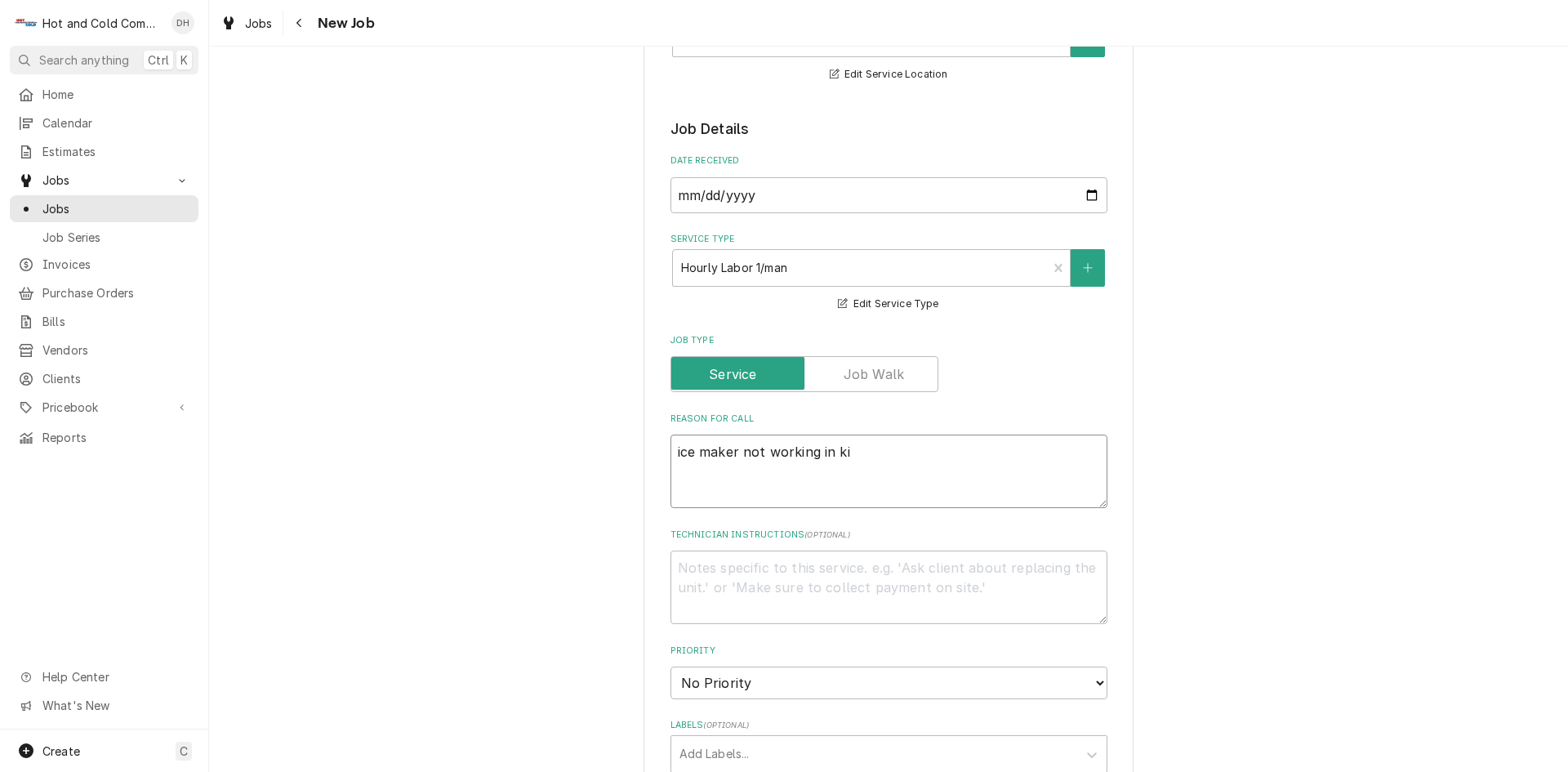
type textarea "x"
type textarea "ice maker not working in kit"
type textarea "x"
type textarea "ice maker not working in kitc"
type textarea "x"
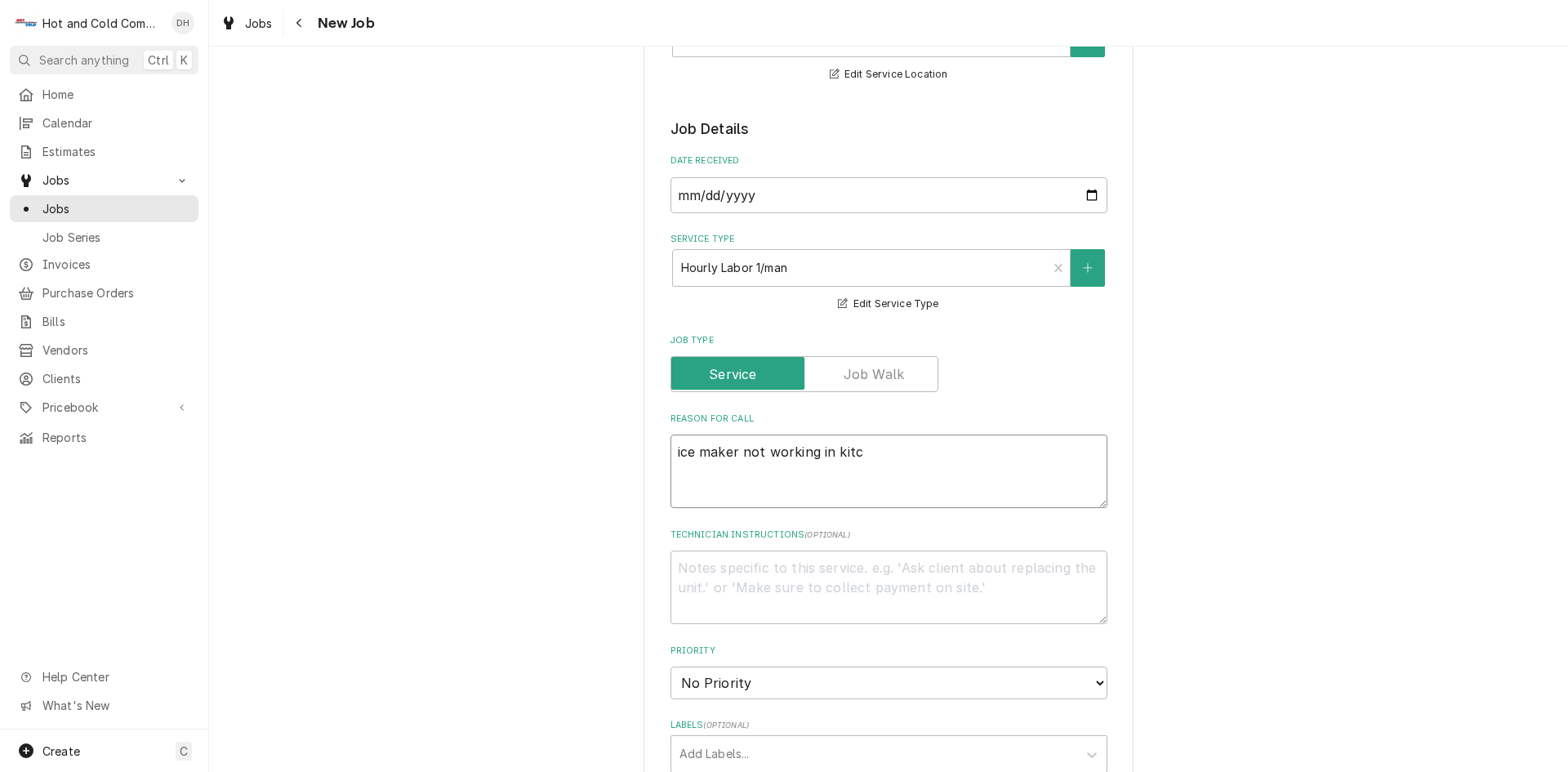
type textarea "ice maker not working in kitch"
type textarea "x"
type textarea "ice maker not working in kitche"
type textarea "x"
type textarea "ice maker not working in kitchen"
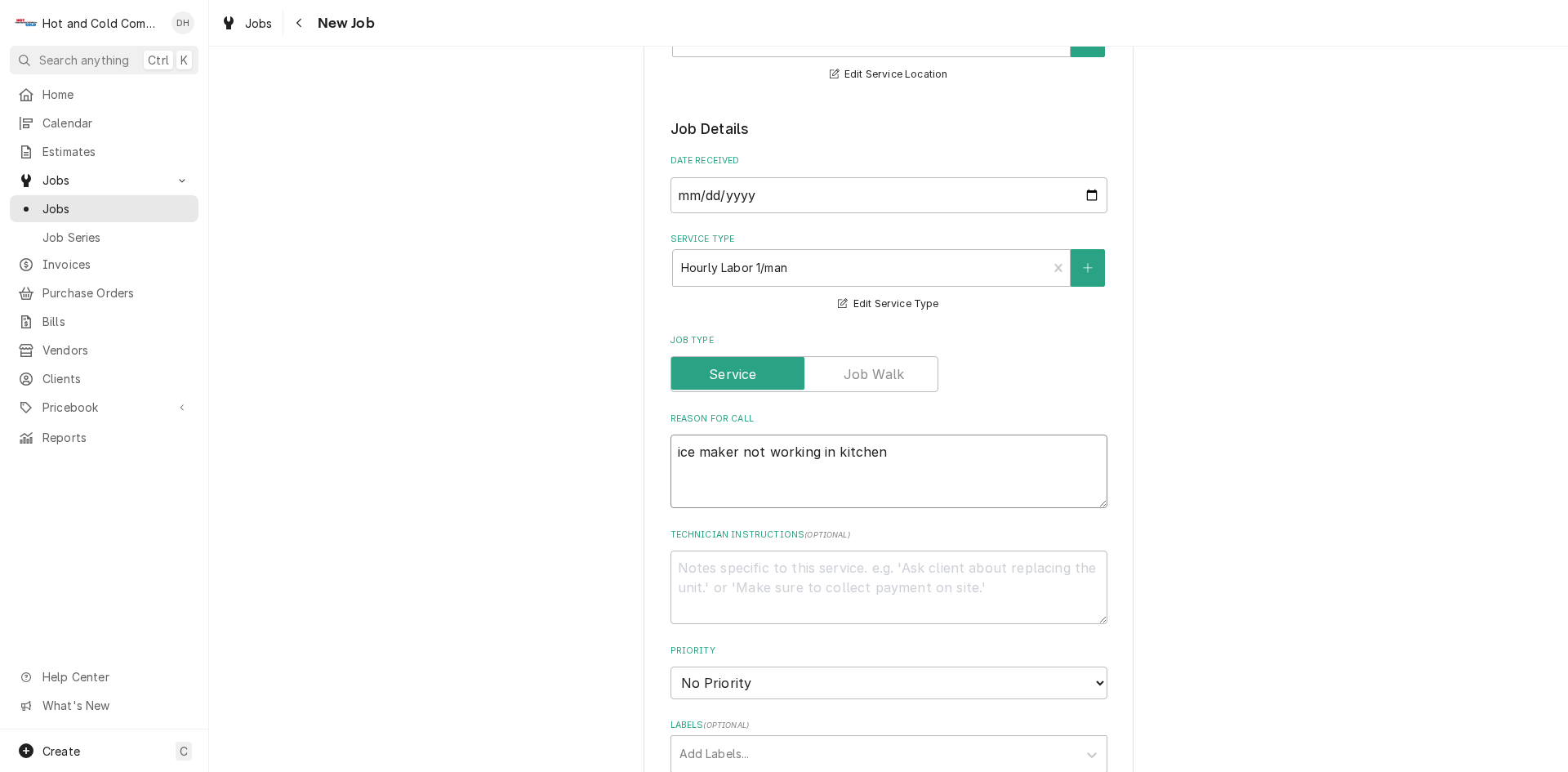
type textarea "x"
type textarea "ice maker not working in kitchen"
type textarea "x"
type textarea "ice maker not working in kitchen c"
type textarea "x"
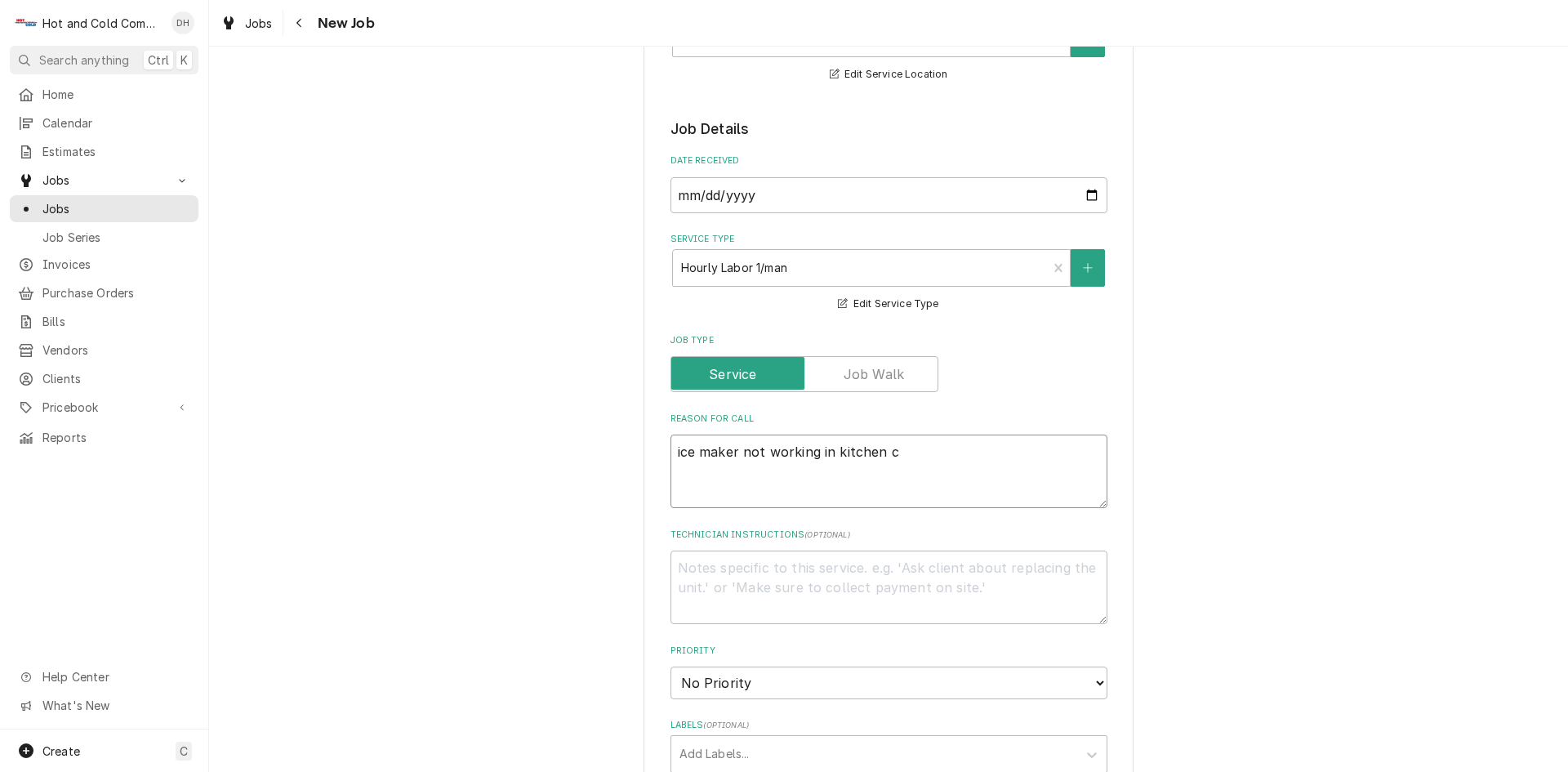
type textarea "ice maker not working in kitchen cu"
type textarea "x"
type textarea "ice maker not working in kitchen cub"
type textarea "x"
type textarea "ice maker not working in kitchen cube"
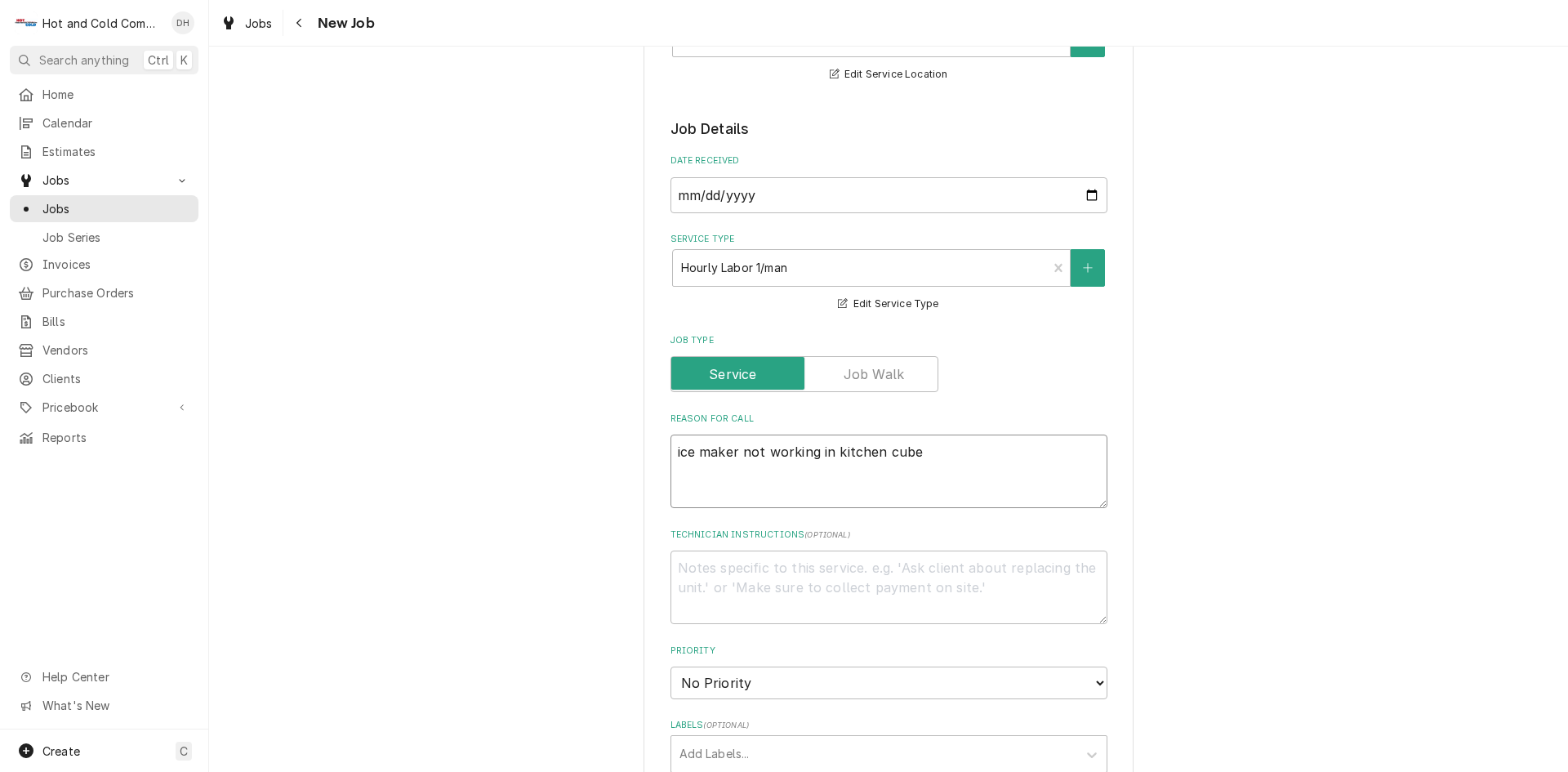
type textarea "x"
type textarea "ice maker not working in kitchen cuber"
type textarea "x"
type textarea "ice maker not working in kitchen cuber"
type textarea "x"
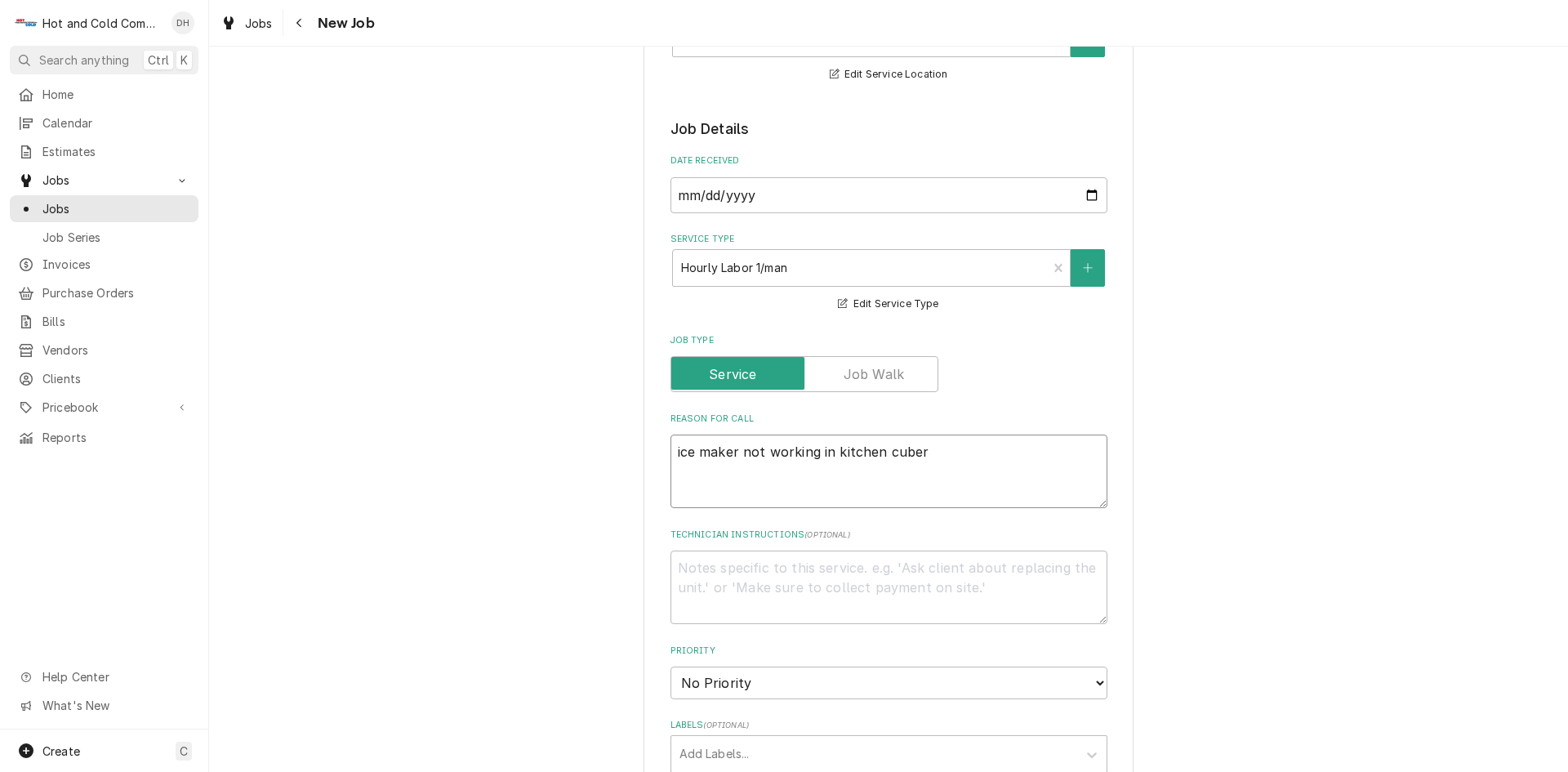
type textarea "ice maker not working in kitchen cuber H"
type textarea "x"
type textarea "ice maker not working in kitchen cuber Ho"
type textarea "x"
type textarea "ice maker not working in kitchen cuber Hos"
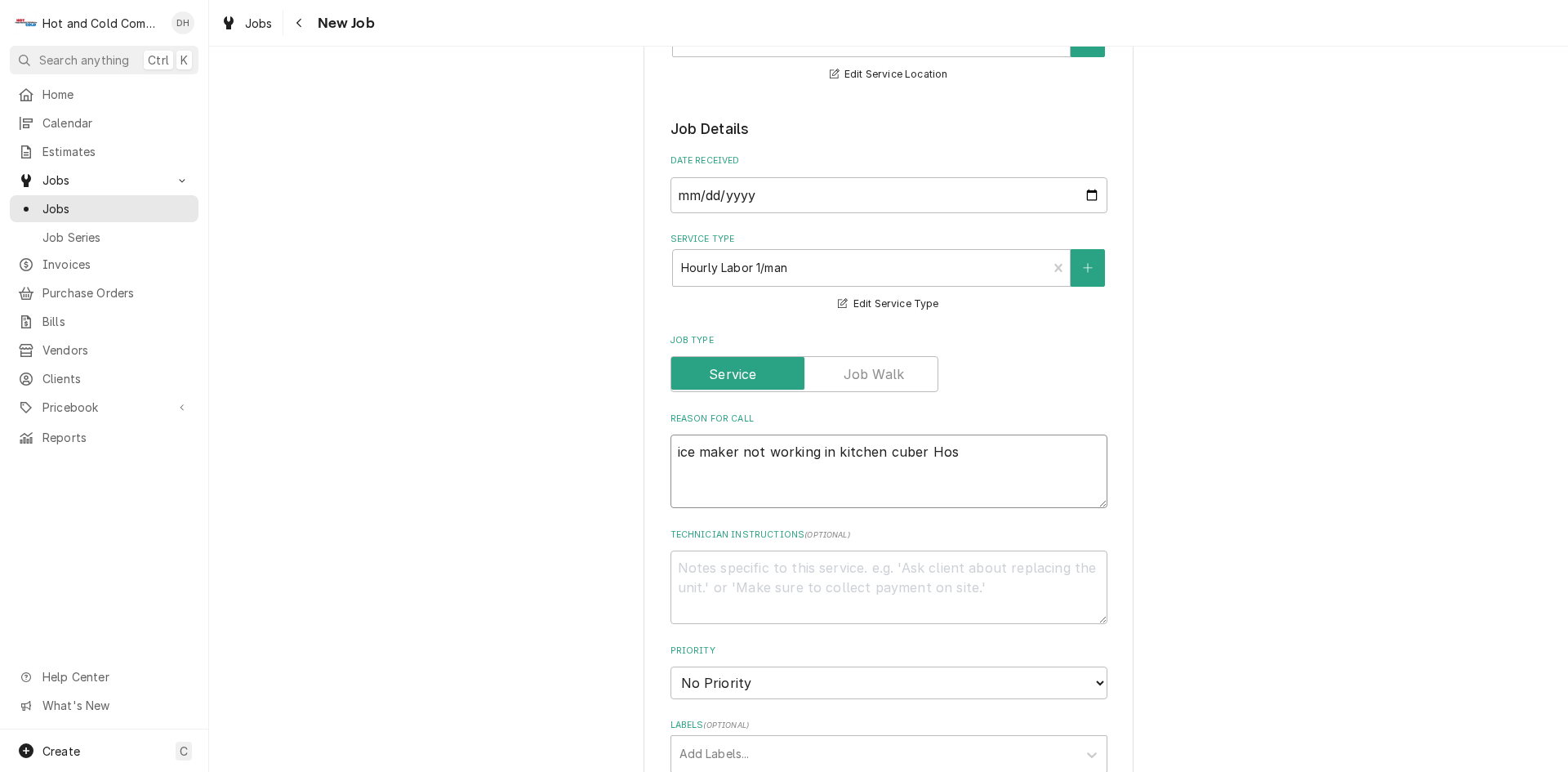
type textarea "x"
type textarea "ice maker not working in kitchen cuber Hosh"
type textarea "x"
type textarea "ice maker not working in kitchen cuber Hoshi"
type textarea "x"
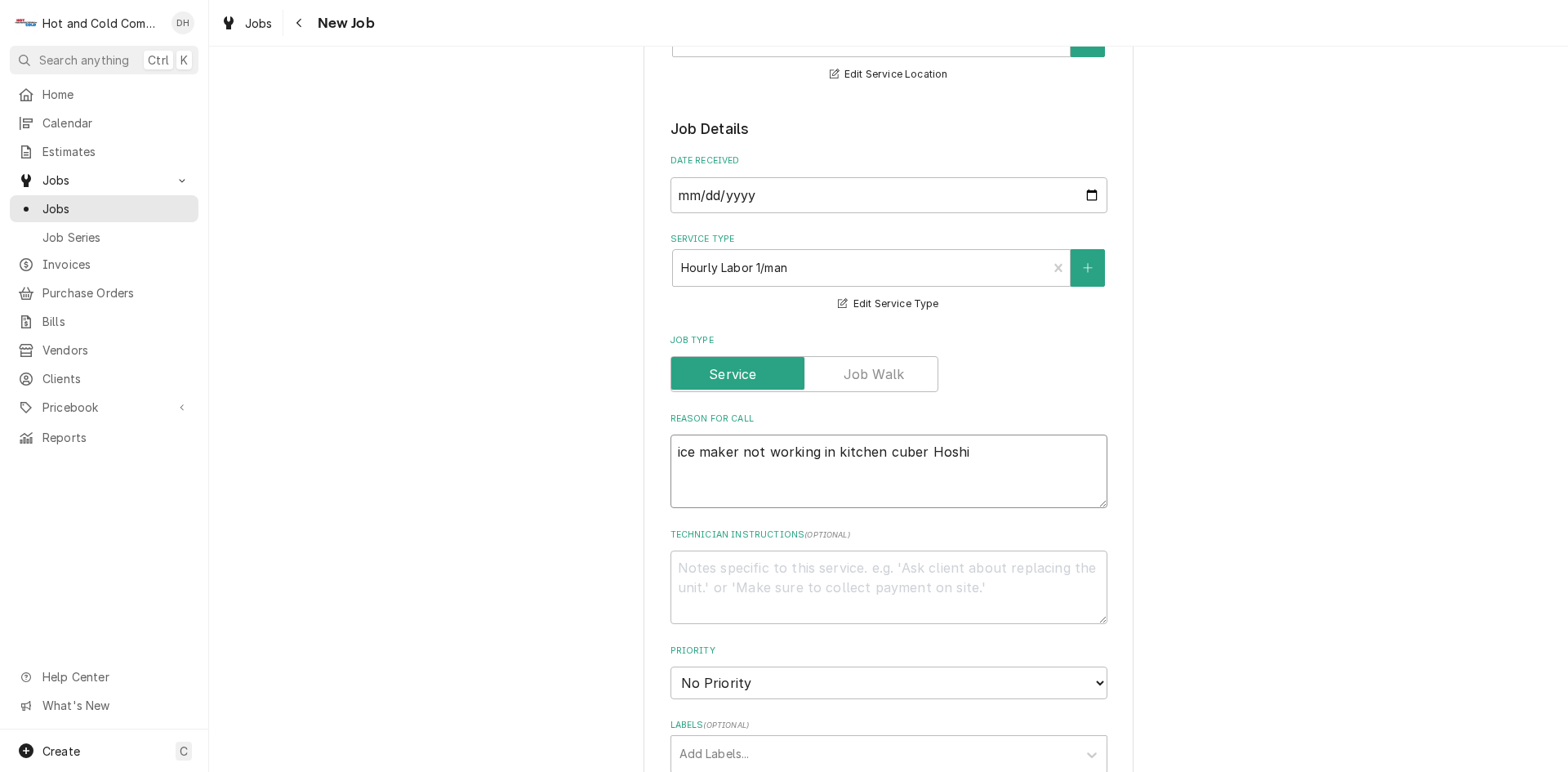
type textarea "ice maker not working in kitchen cuber Hoshiz"
type textarea "x"
type textarea "ice maker not working in kitchen cuber Hoshiza"
type textarea "x"
type textarea "ice maker not working in kitchen cuber Hoshizak"
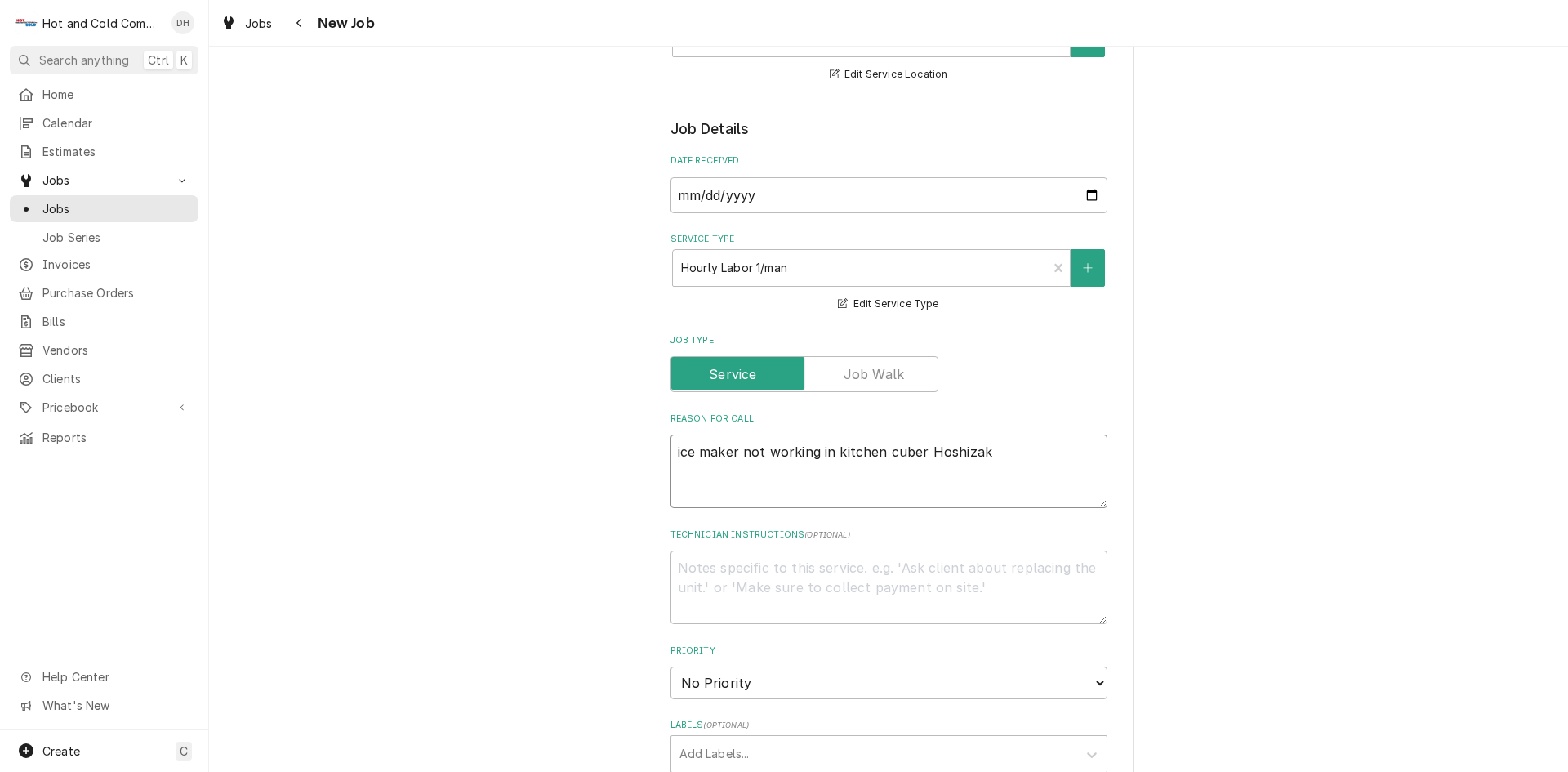
type textarea "x"
type textarea "ice maker not working in kitchen cuber Hoshizaki"
type textarea "x"
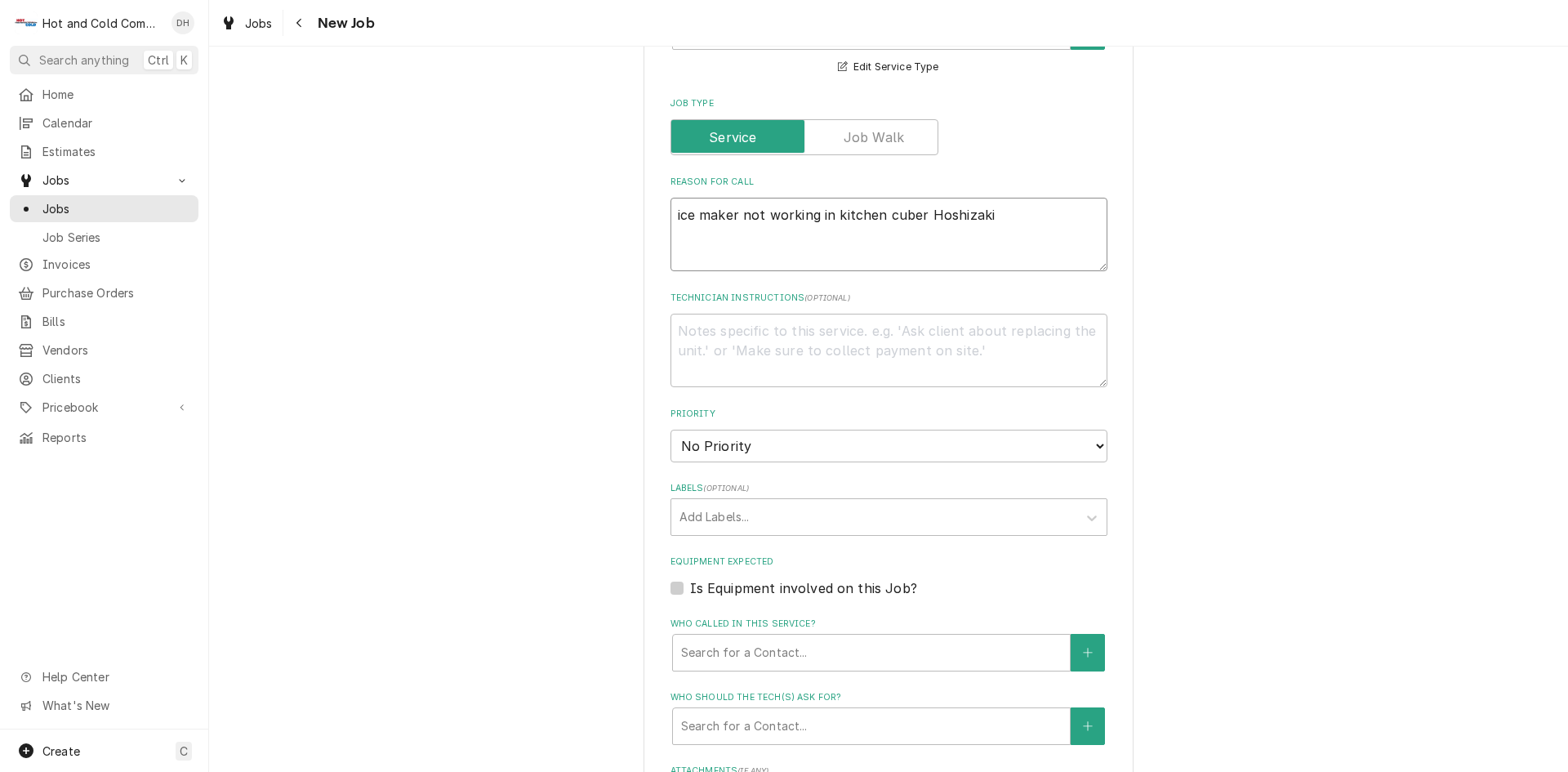
scroll to position [545, 0]
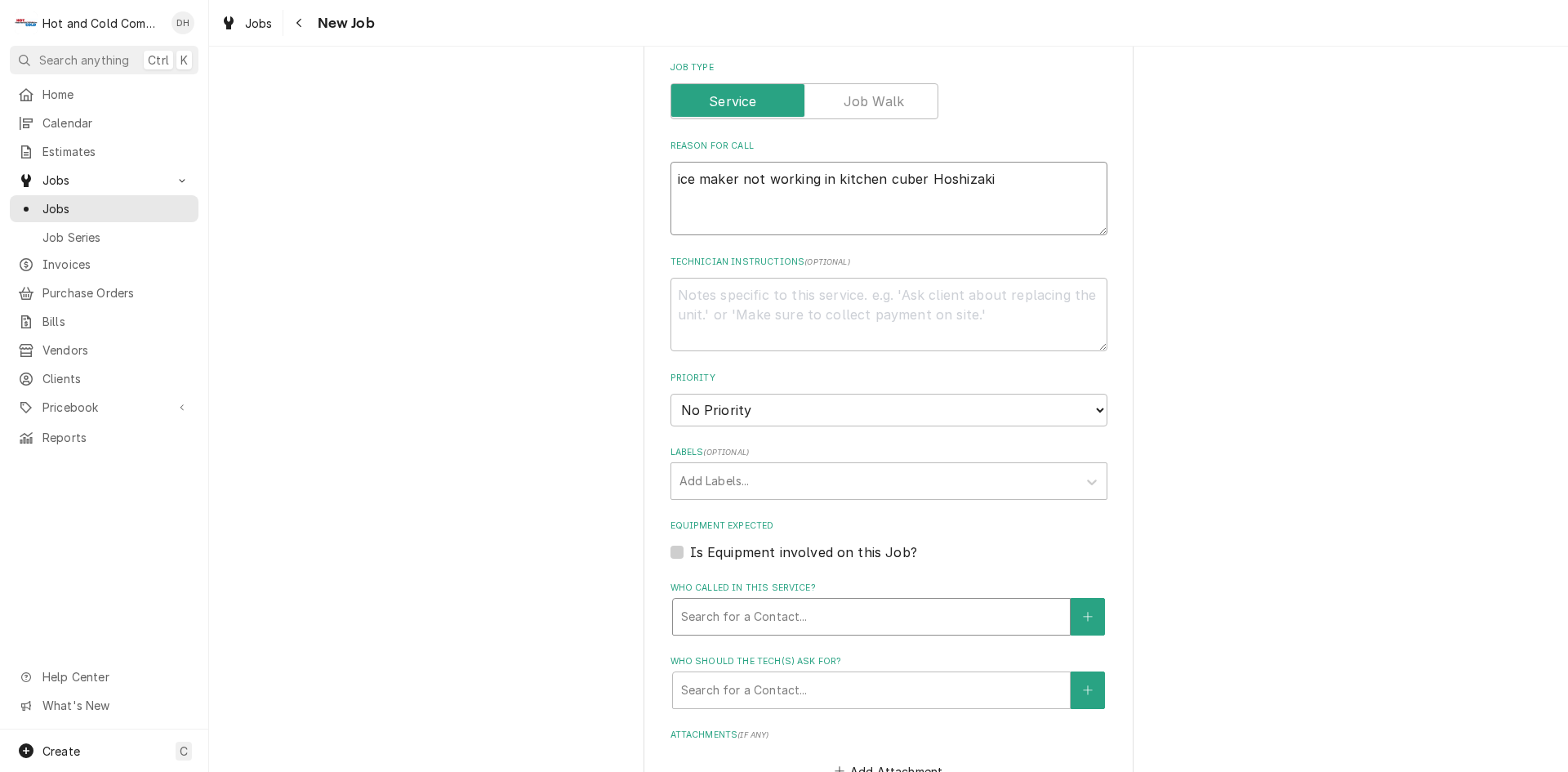
type textarea "ice maker not working in kitchen cuber Hoshizaki"
click at [873, 599] on div "Search for a Contact..." at bounding box center [871, 616] width 397 height 36
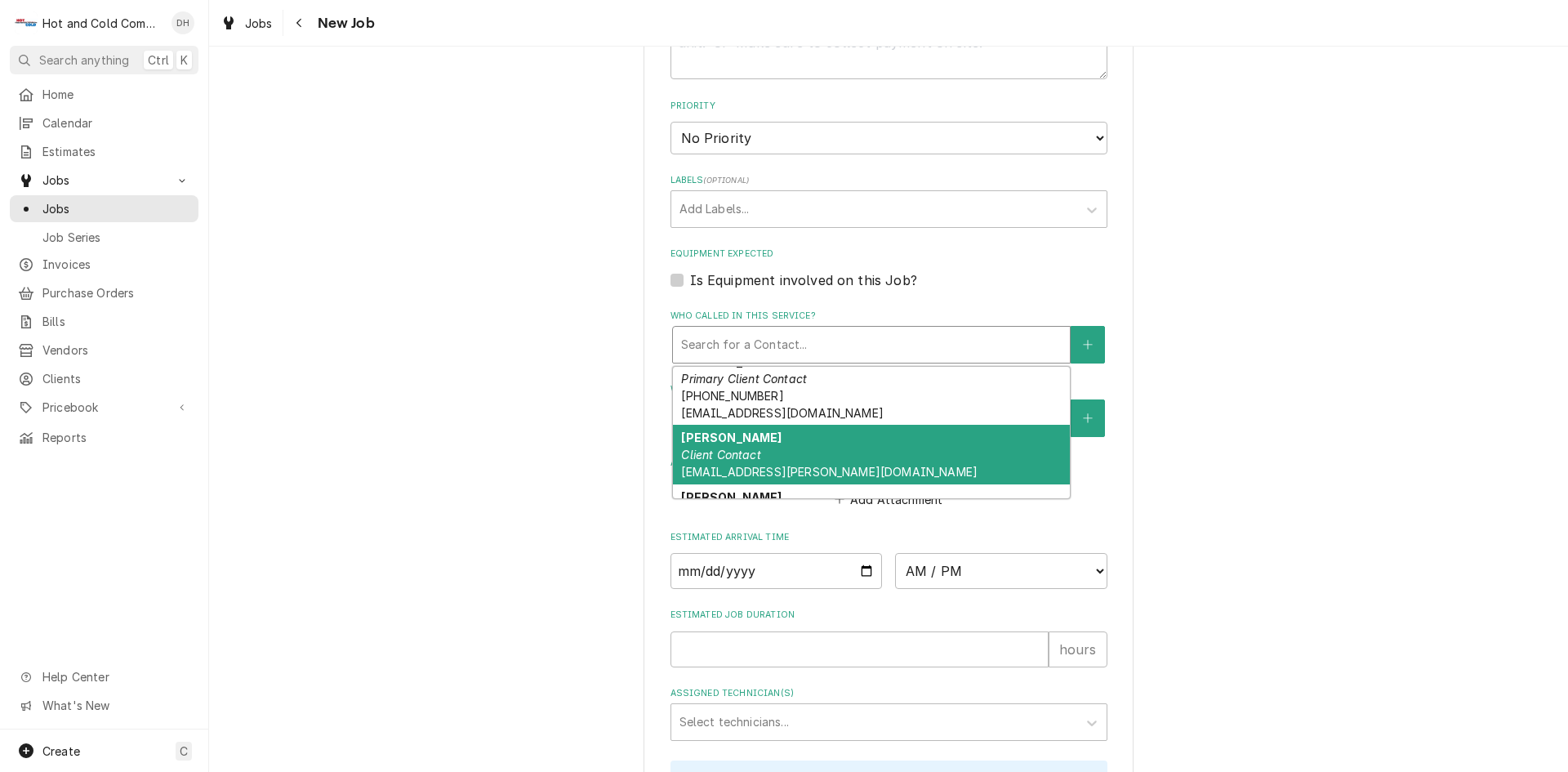
scroll to position [454, 0]
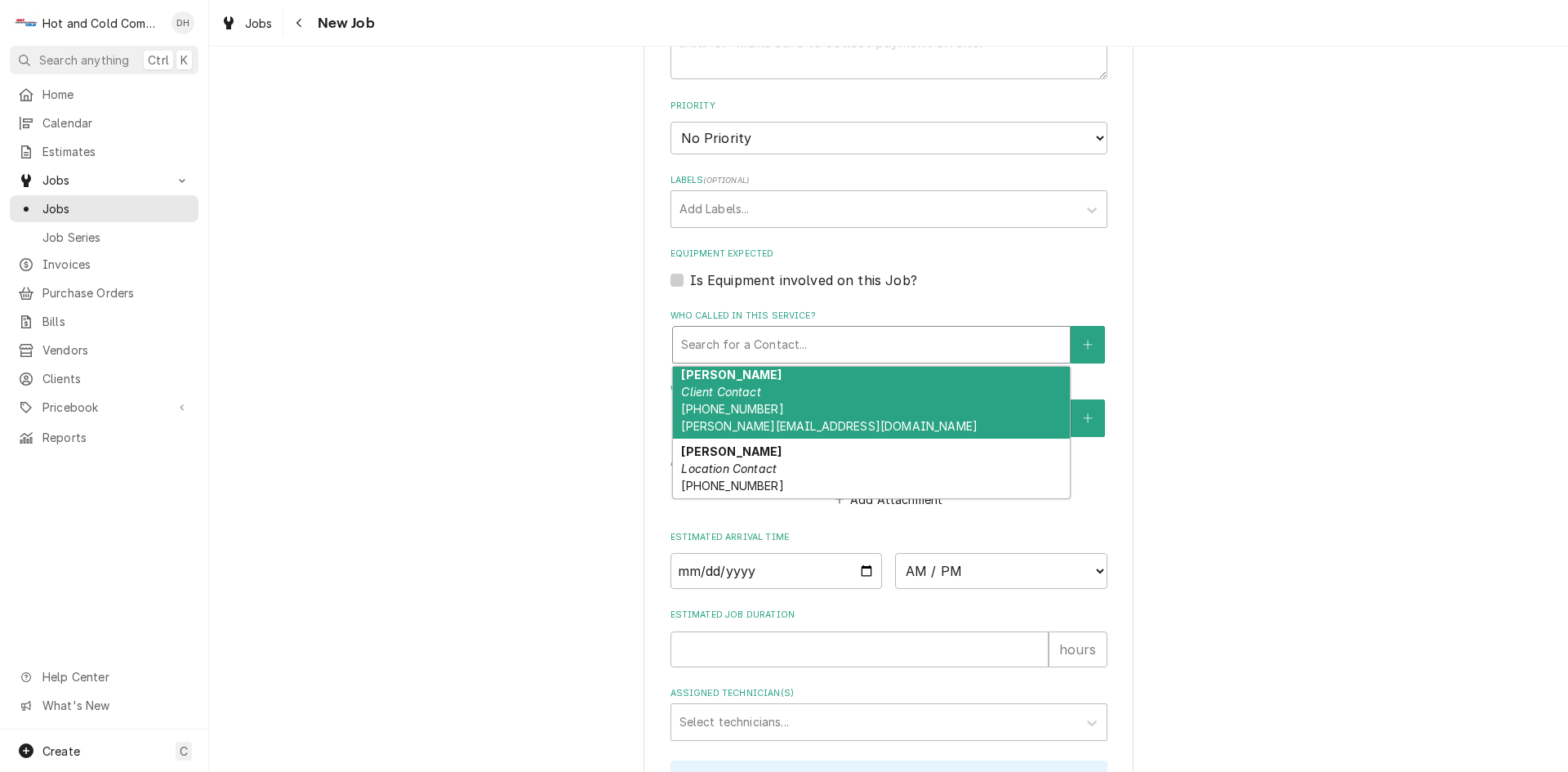
click at [739, 391] on em "Client Contact" at bounding box center [721, 391] width 79 height 14
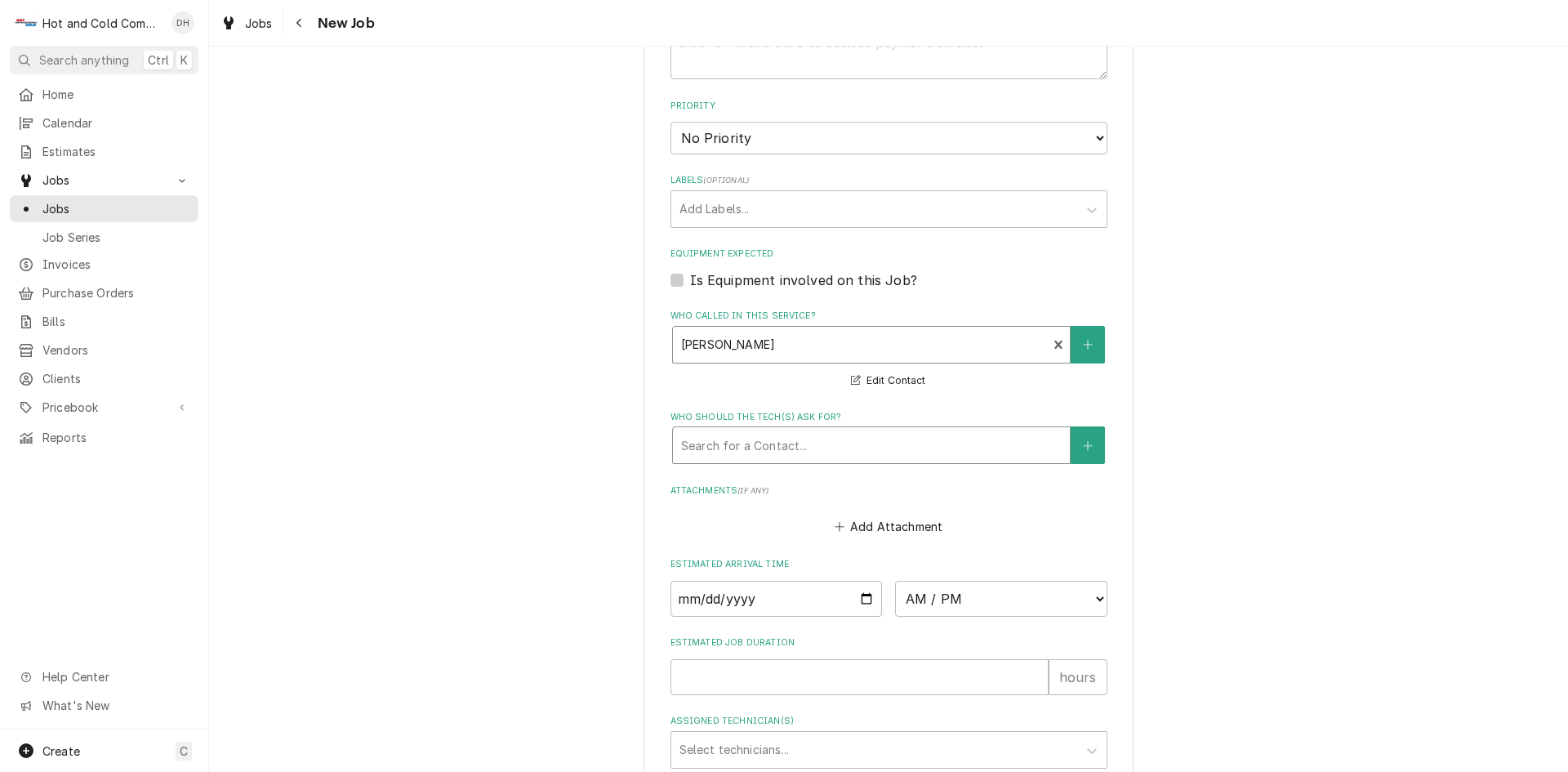
click at [747, 437] on div "Who should the tech(s) ask for?" at bounding box center [872, 444] width 381 height 29
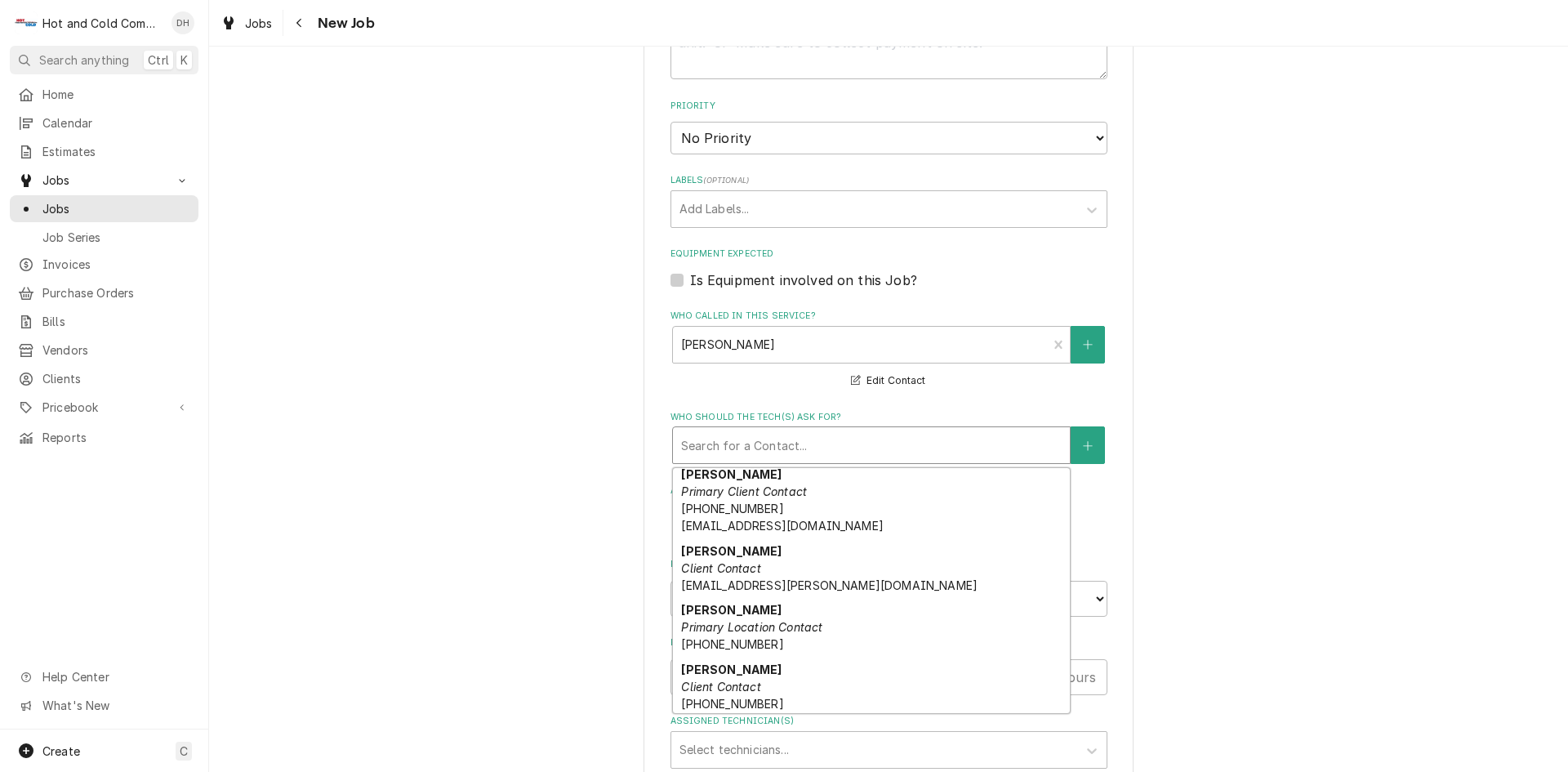
scroll to position [272, 0]
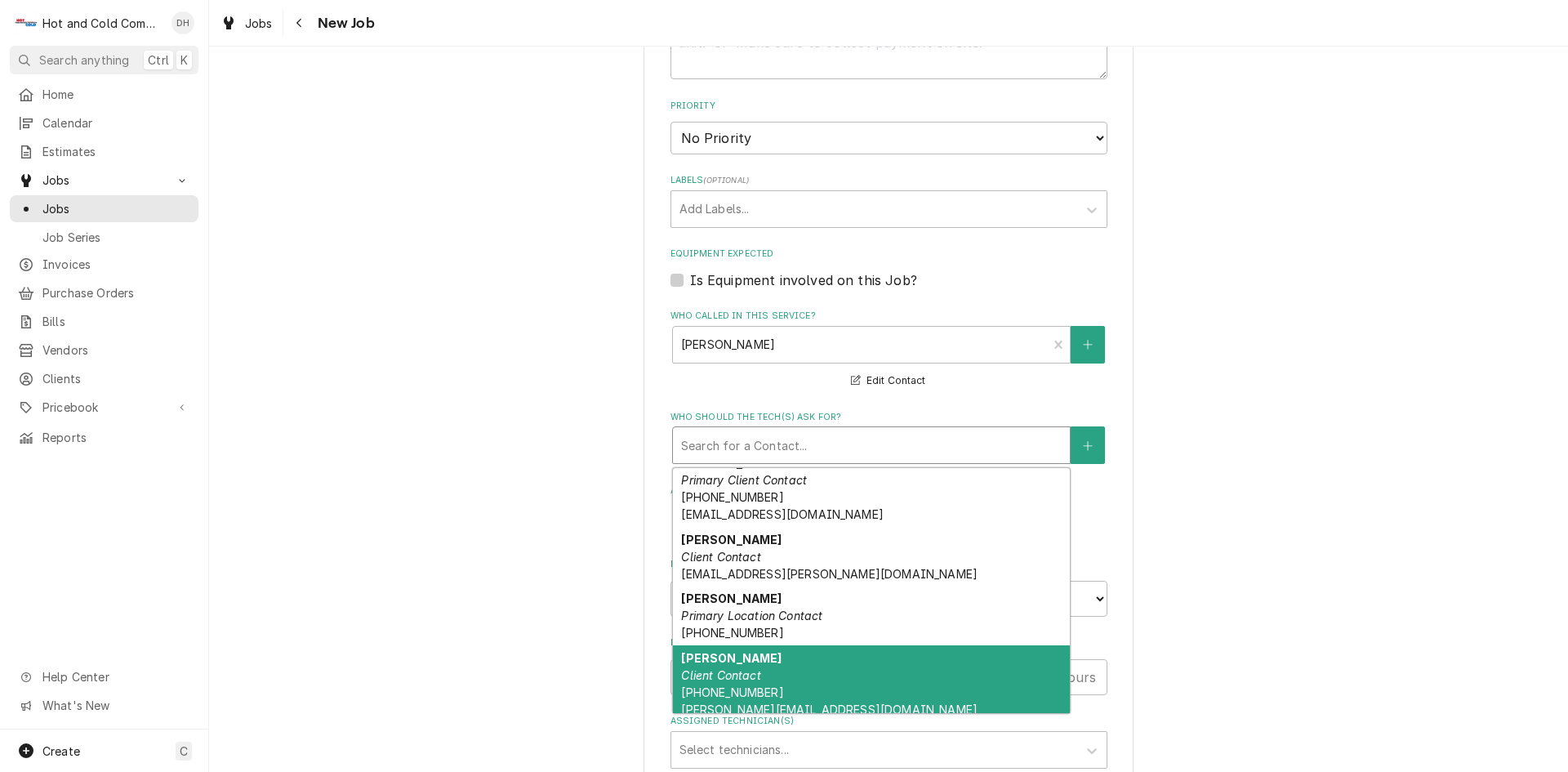
drag, startPoint x: 722, startPoint y: 672, endPoint x: 903, endPoint y: 546, distance: 220.5
click at [725, 671] on em "Client Contact" at bounding box center [721, 675] width 79 height 14
type textarea "x"
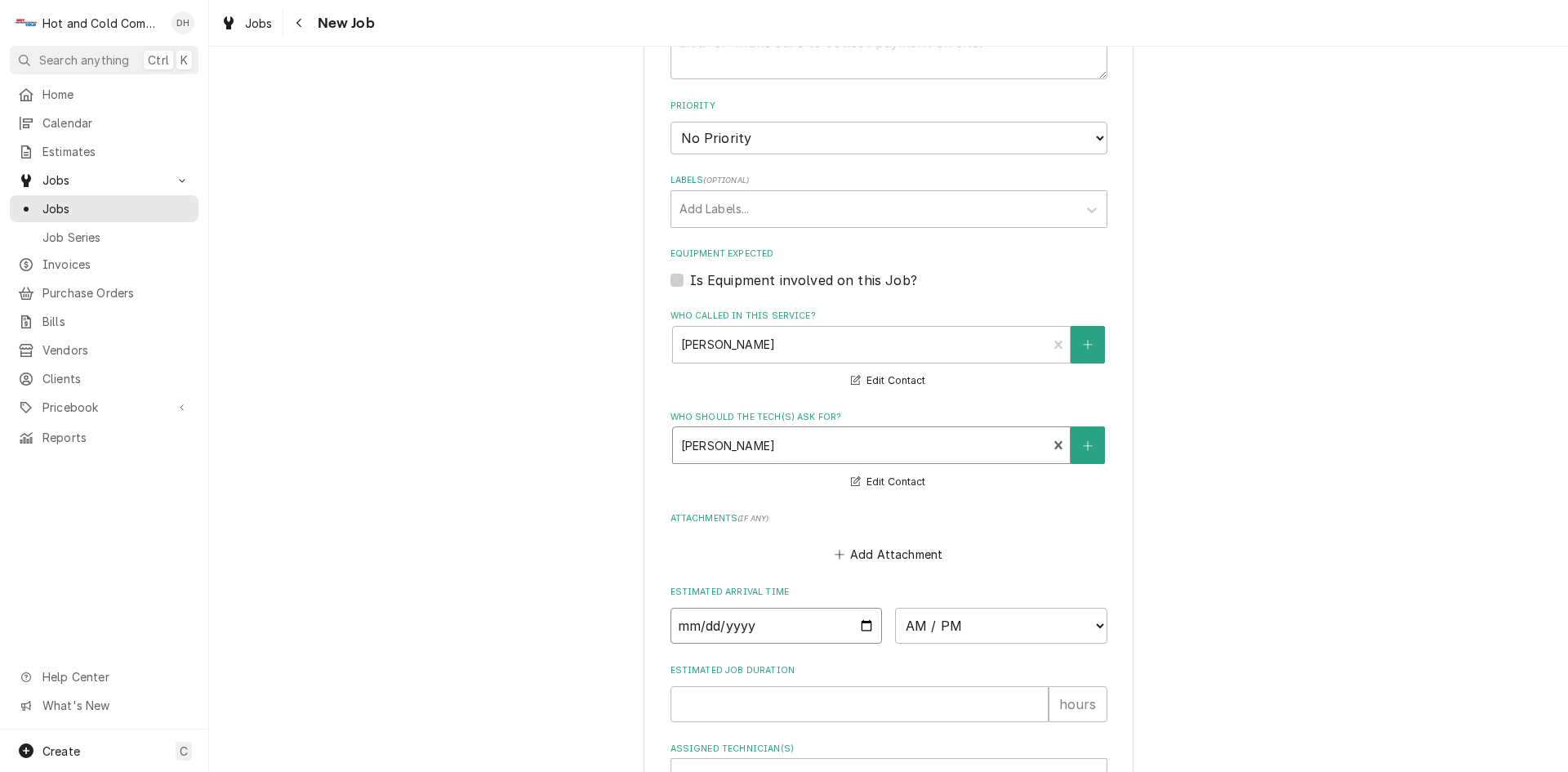
click at [861, 625] on input "Date" at bounding box center [777, 625] width 212 height 36
type input "2025-09-18"
type textarea "x"
click at [1089, 623] on select "AM / PM 6:00 AM 6:15 AM 6:30 AM 6:45 AM 7:00 AM 7:15 AM 7:30 AM 7:45 AM 8:00 AM…" at bounding box center [1000, 625] width 212 height 36
select select "12:00:00"
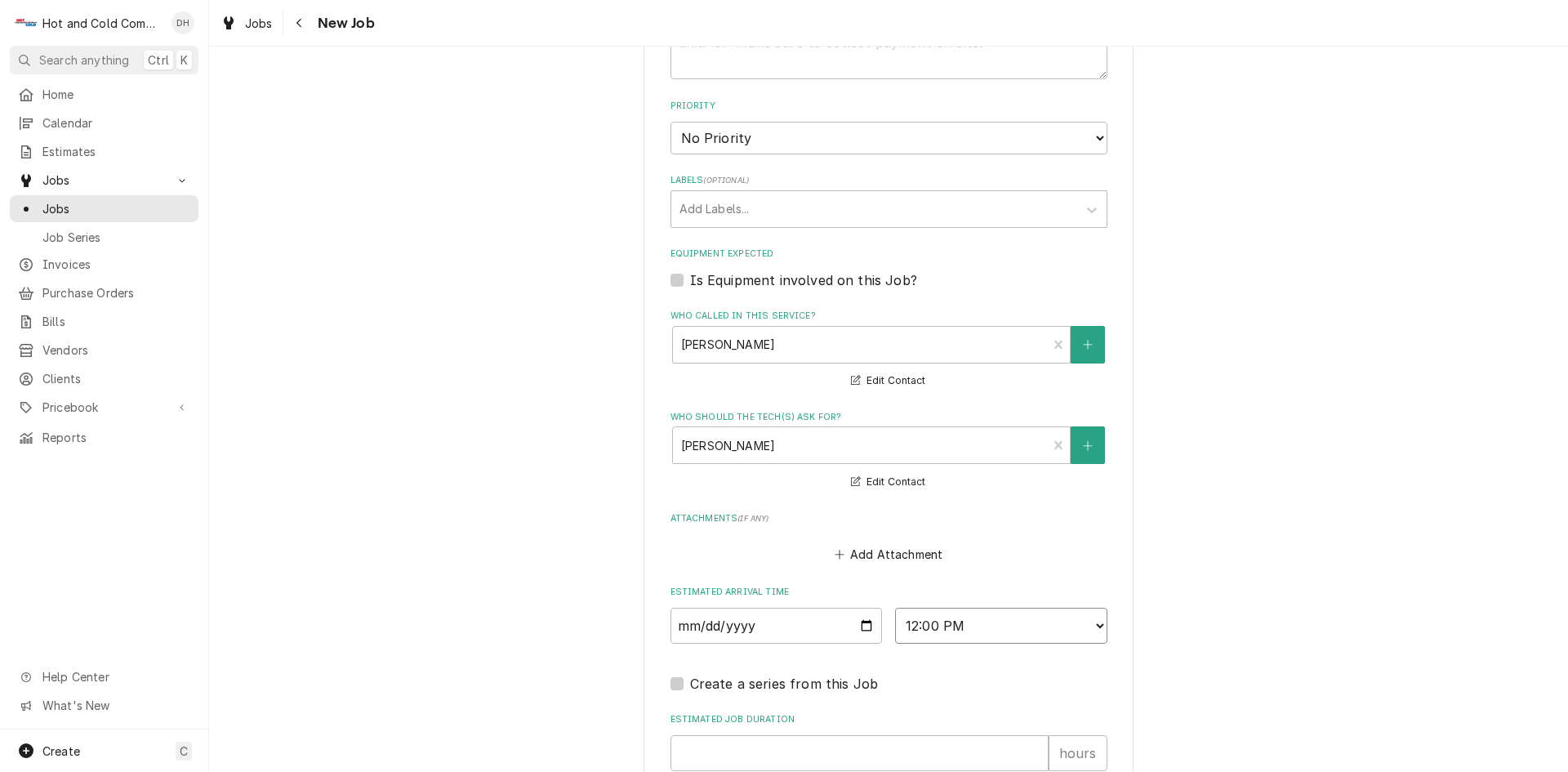
click at [1096, 618] on select "AM / PM 6:00 AM 6:15 AM 6:30 AM 6:45 AM 7:00 AM 7:15 AM 7:30 AM 7:45 AM 8:00 AM…" at bounding box center [1000, 625] width 212 height 36
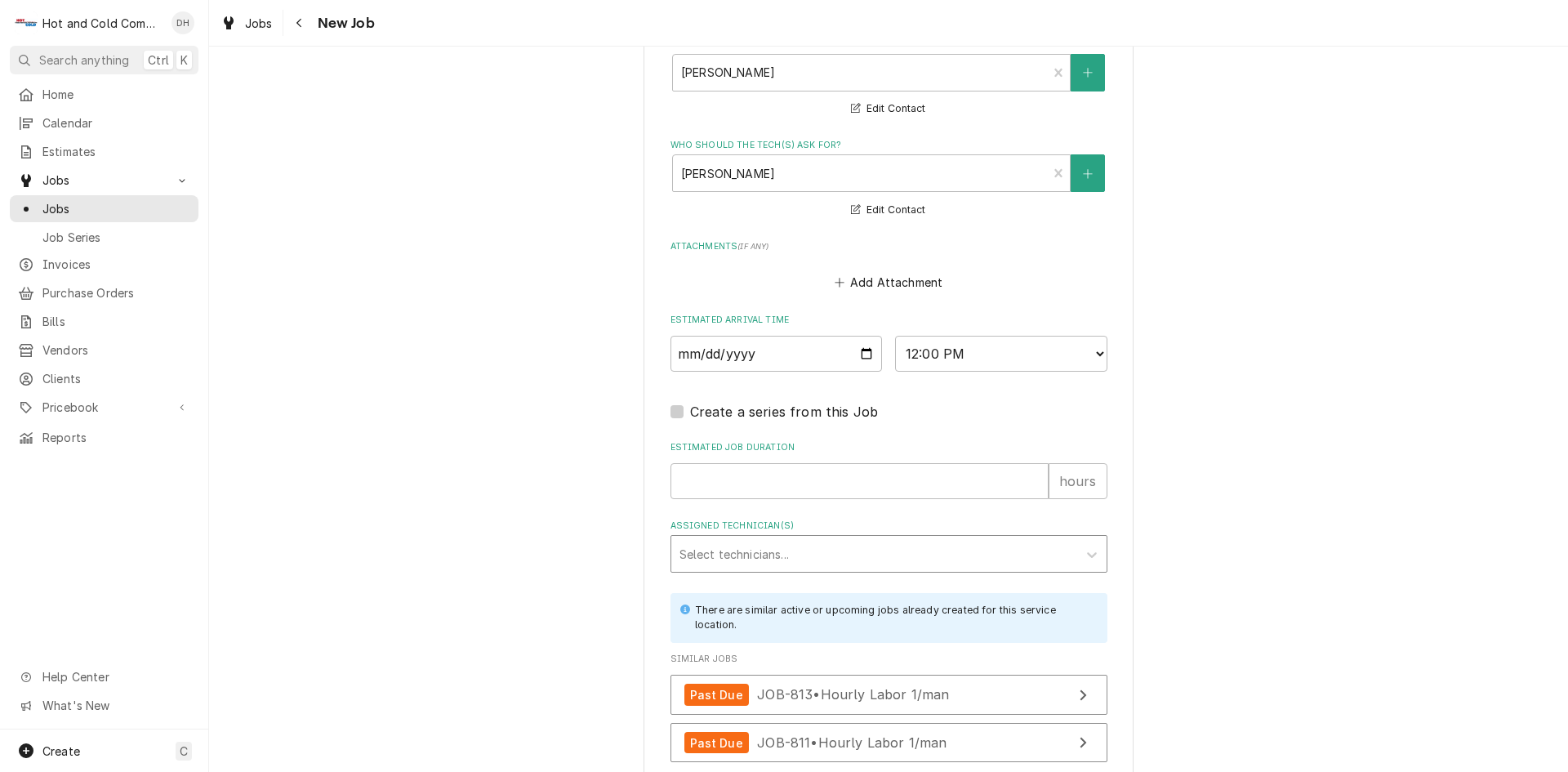
click at [888, 561] on div "Assigned Technician(s)" at bounding box center [874, 553] width 390 height 29
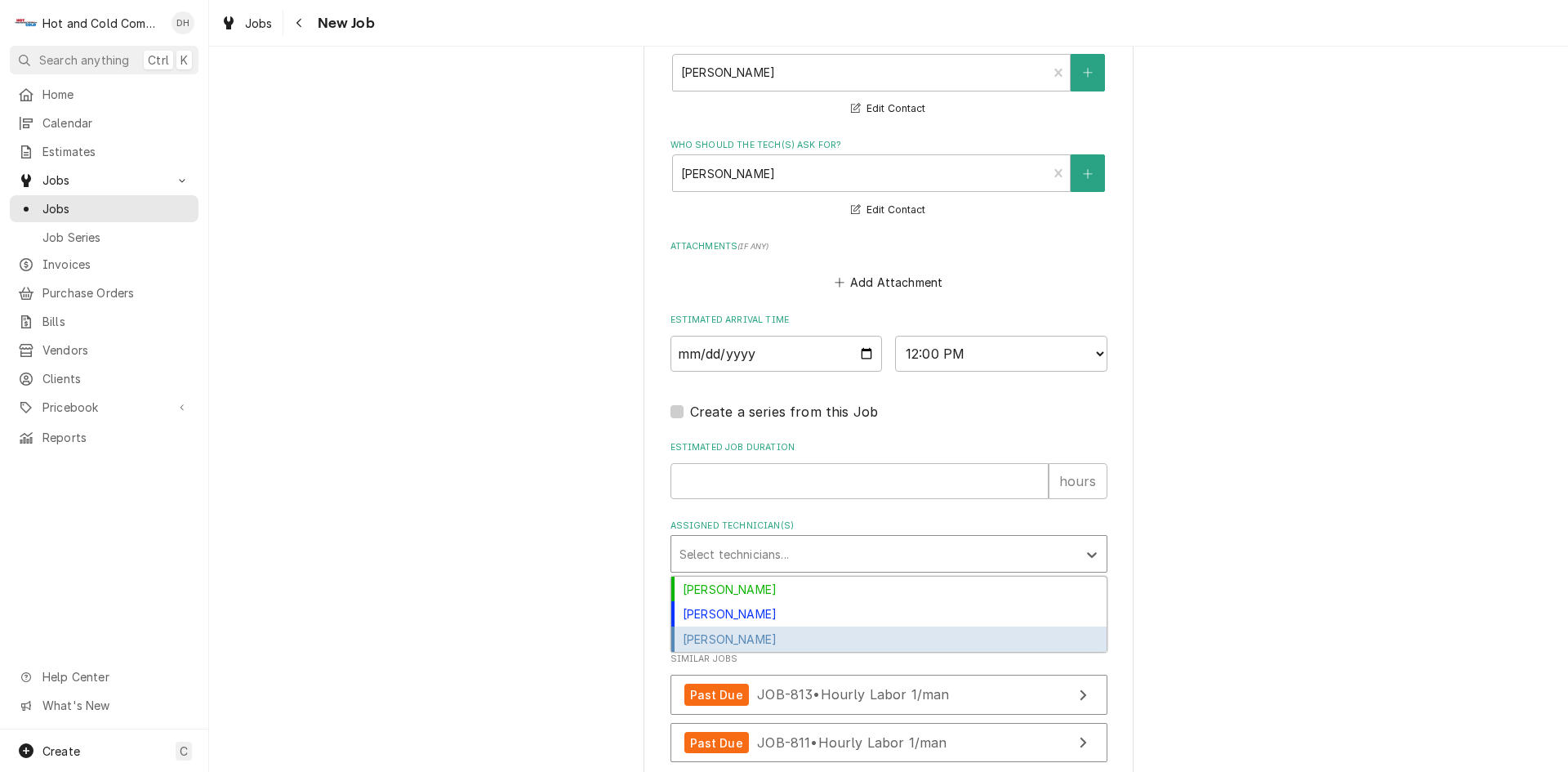
click at [766, 635] on div "Jason Thomason" at bounding box center [889, 639] width 435 height 26
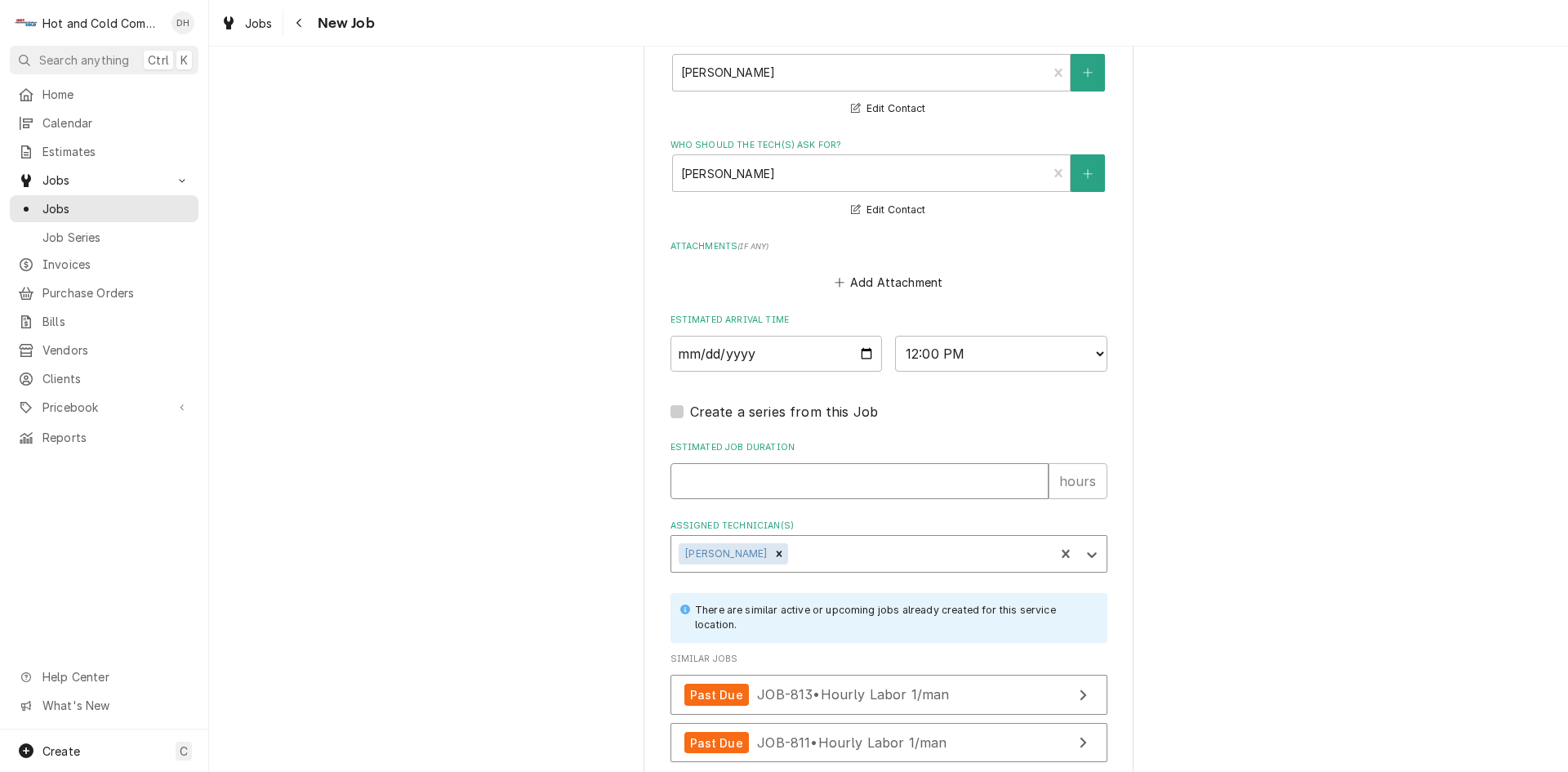
click at [706, 483] on input "Estimated Job Duration" at bounding box center [859, 480] width 378 height 36
type textarea "x"
type input "1"
type textarea "x"
type input "1"
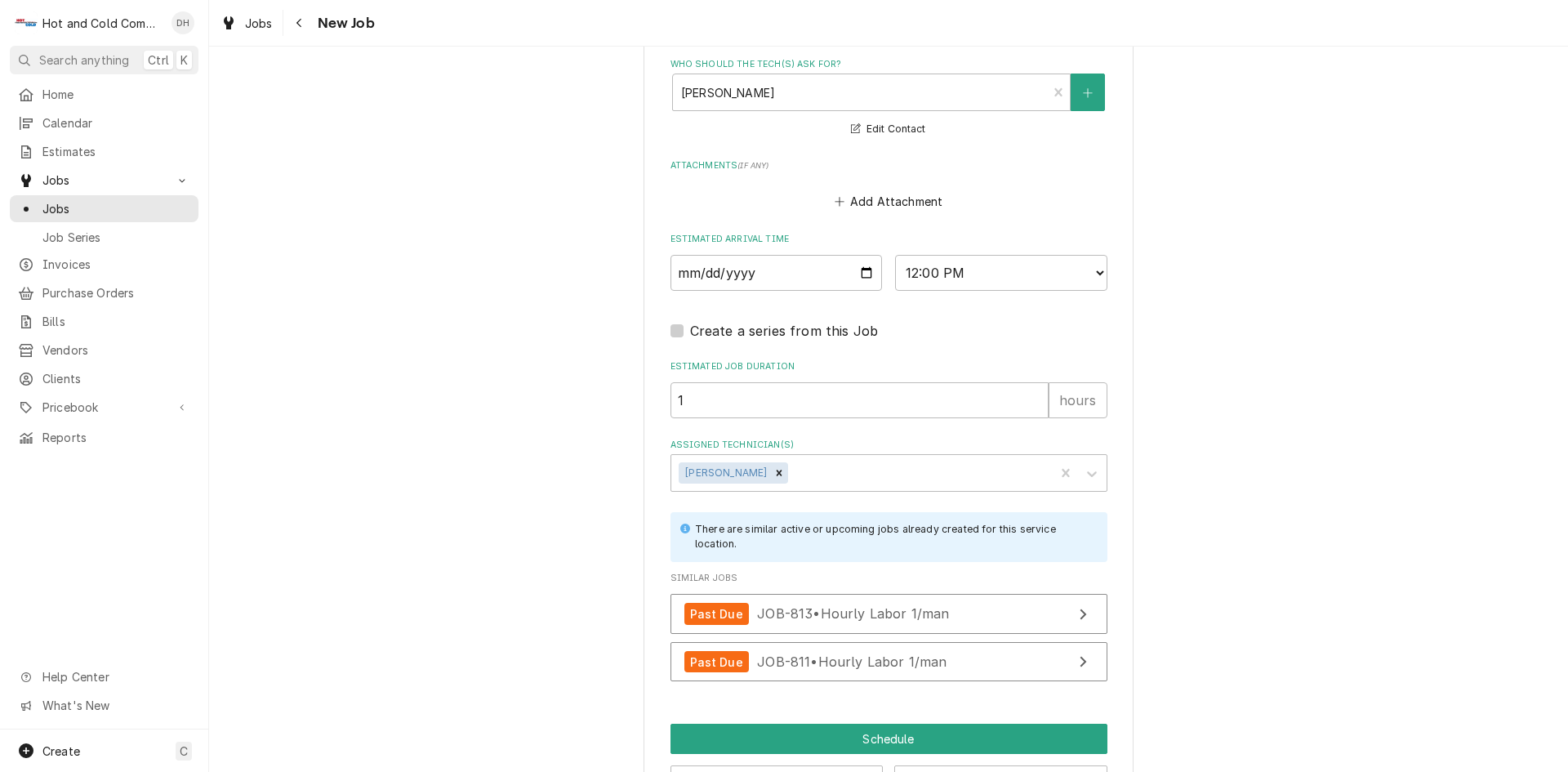
scroll to position [1228, 0]
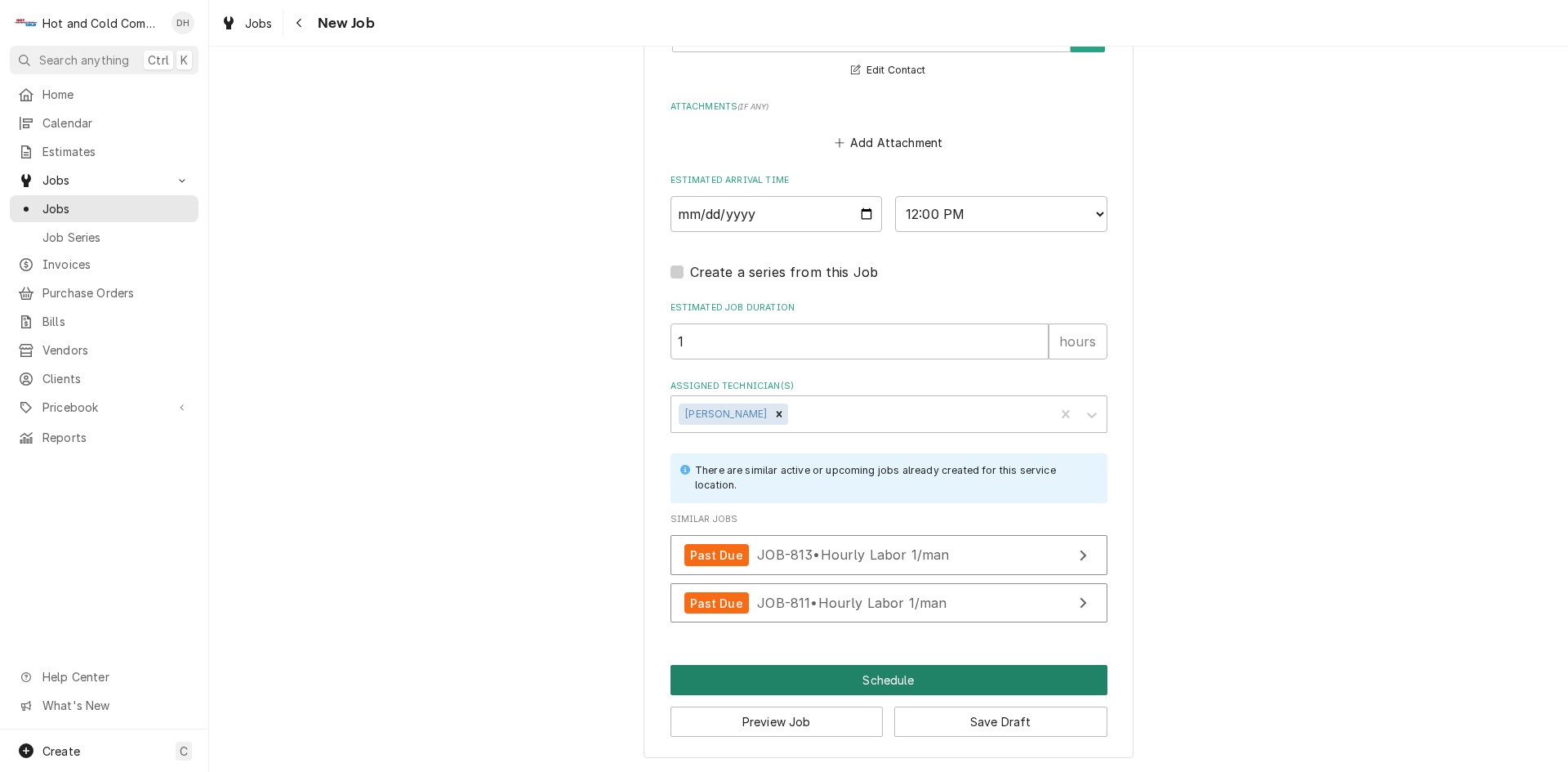
click at [878, 677] on button "Schedule" at bounding box center [889, 679] width 437 height 30
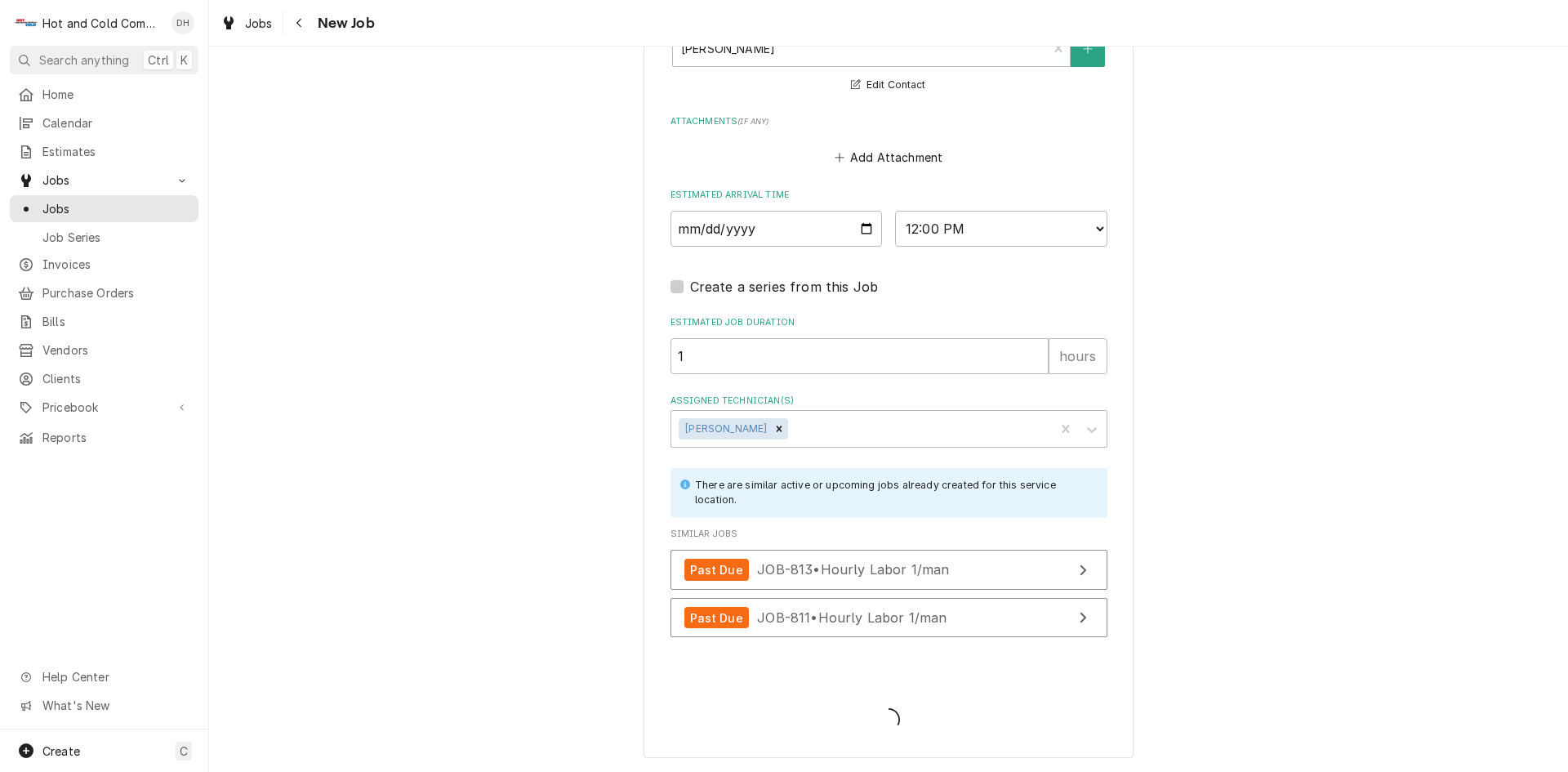
scroll to position [1214, 0]
type textarea "x"
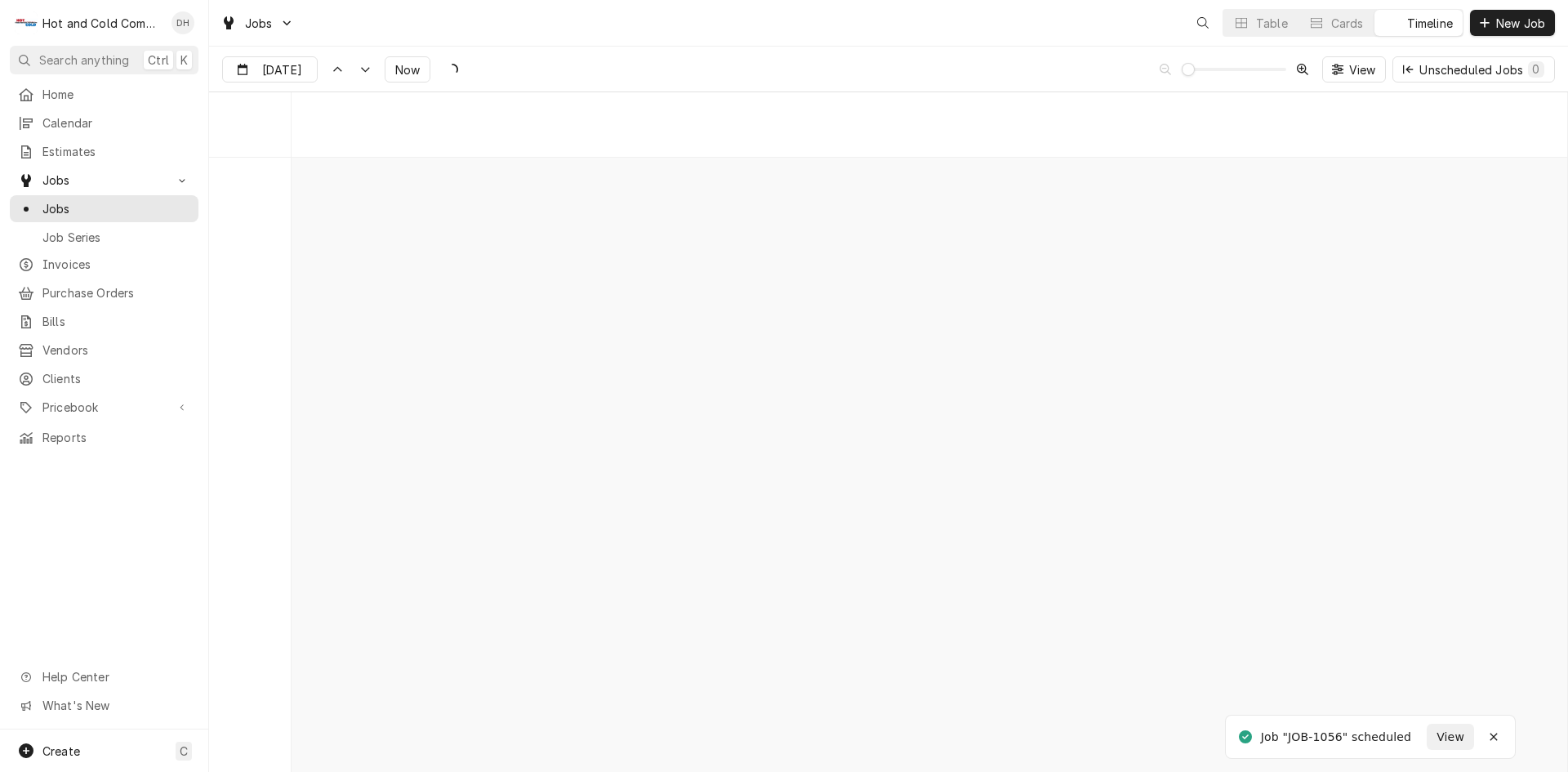
scroll to position [12792, 0]
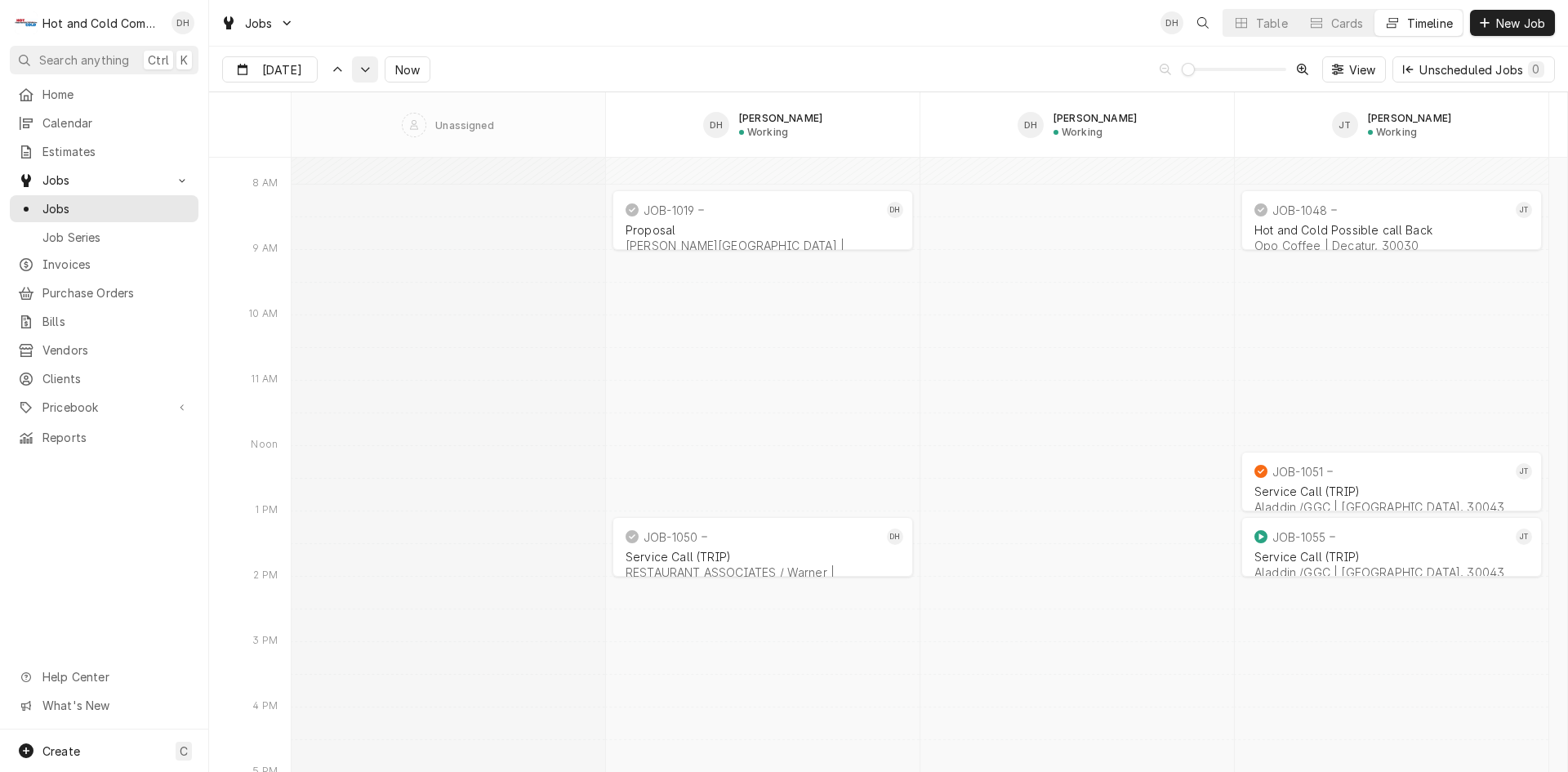
click at [360, 71] on icon "Dynamic Content Wrapper" at bounding box center [365, 70] width 11 height 7
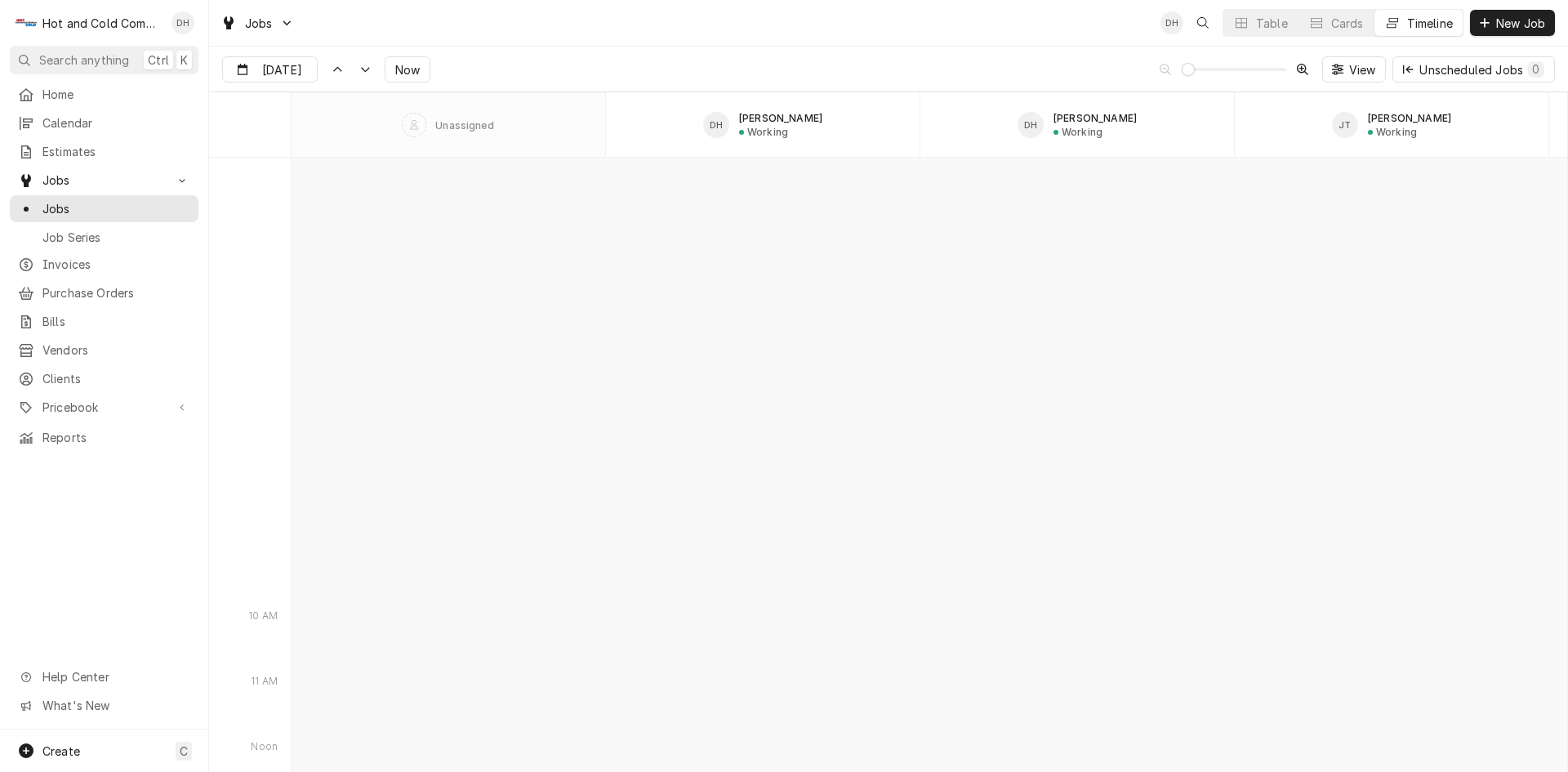
scroll to position [14526, 0]
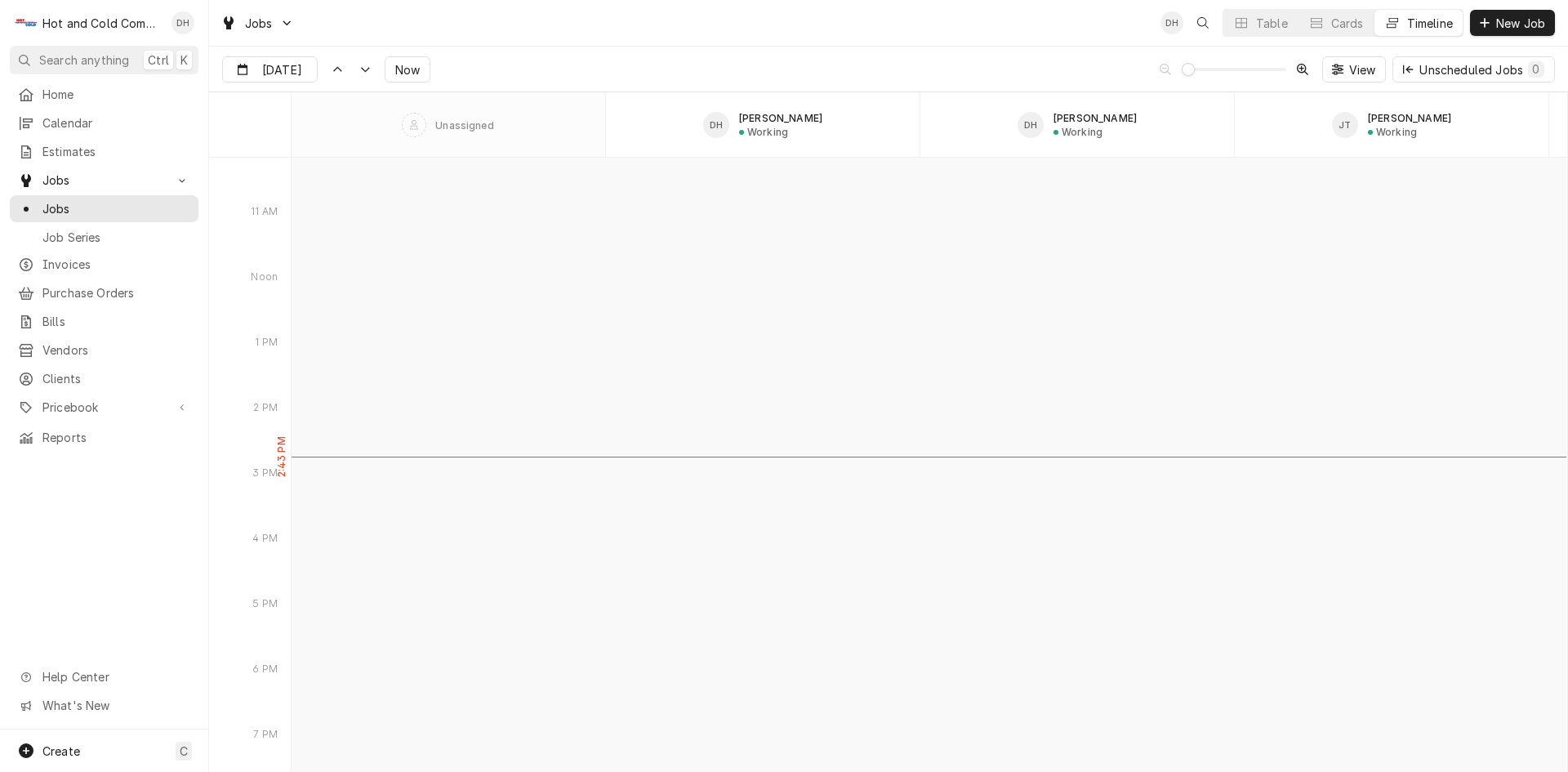
type input "Sep 18"
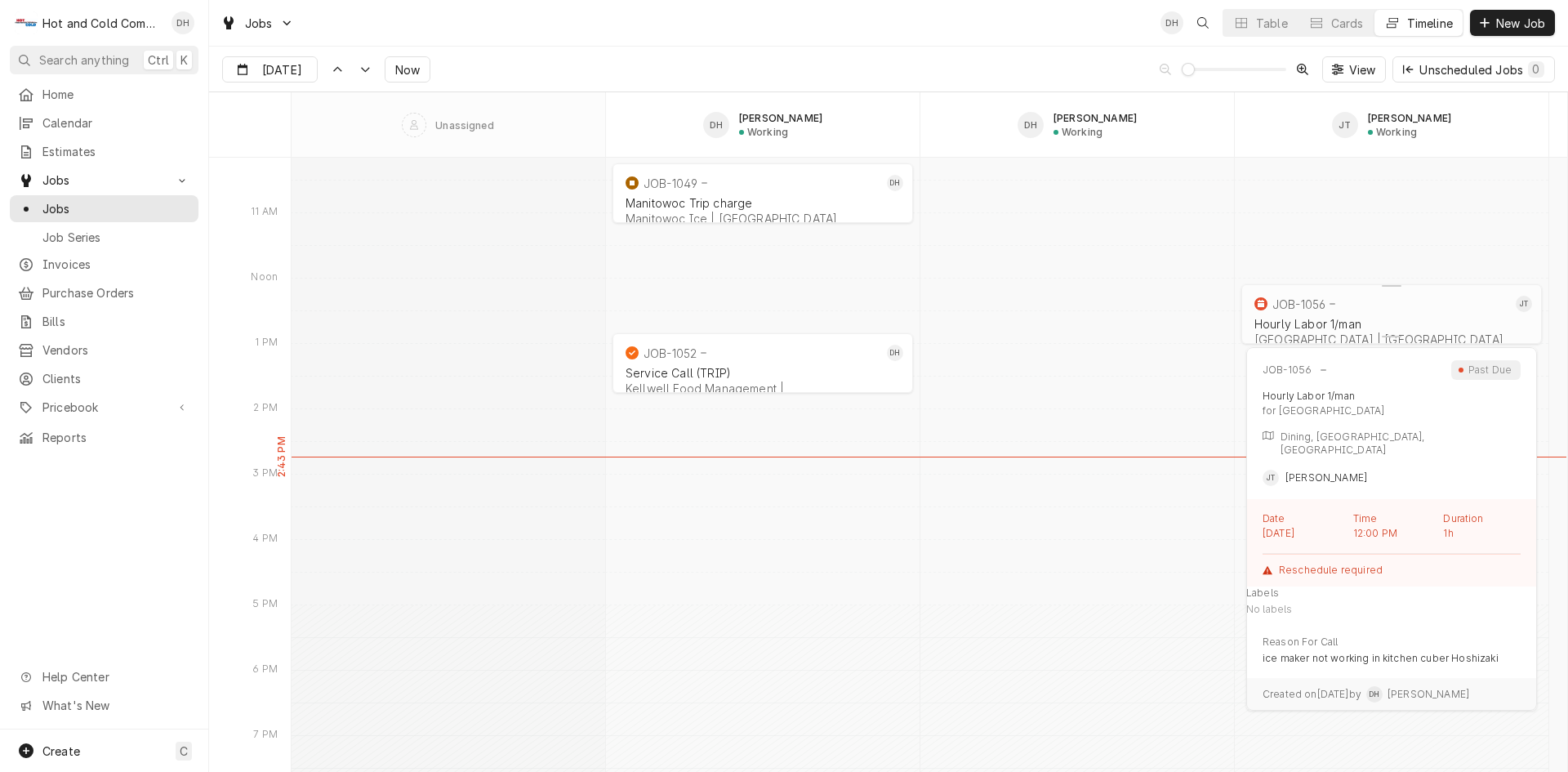
click at [1326, 314] on div "Hourly Labor 1/man Oglethorpe University | Atlanta" at bounding box center [1391, 331] width 281 height 36
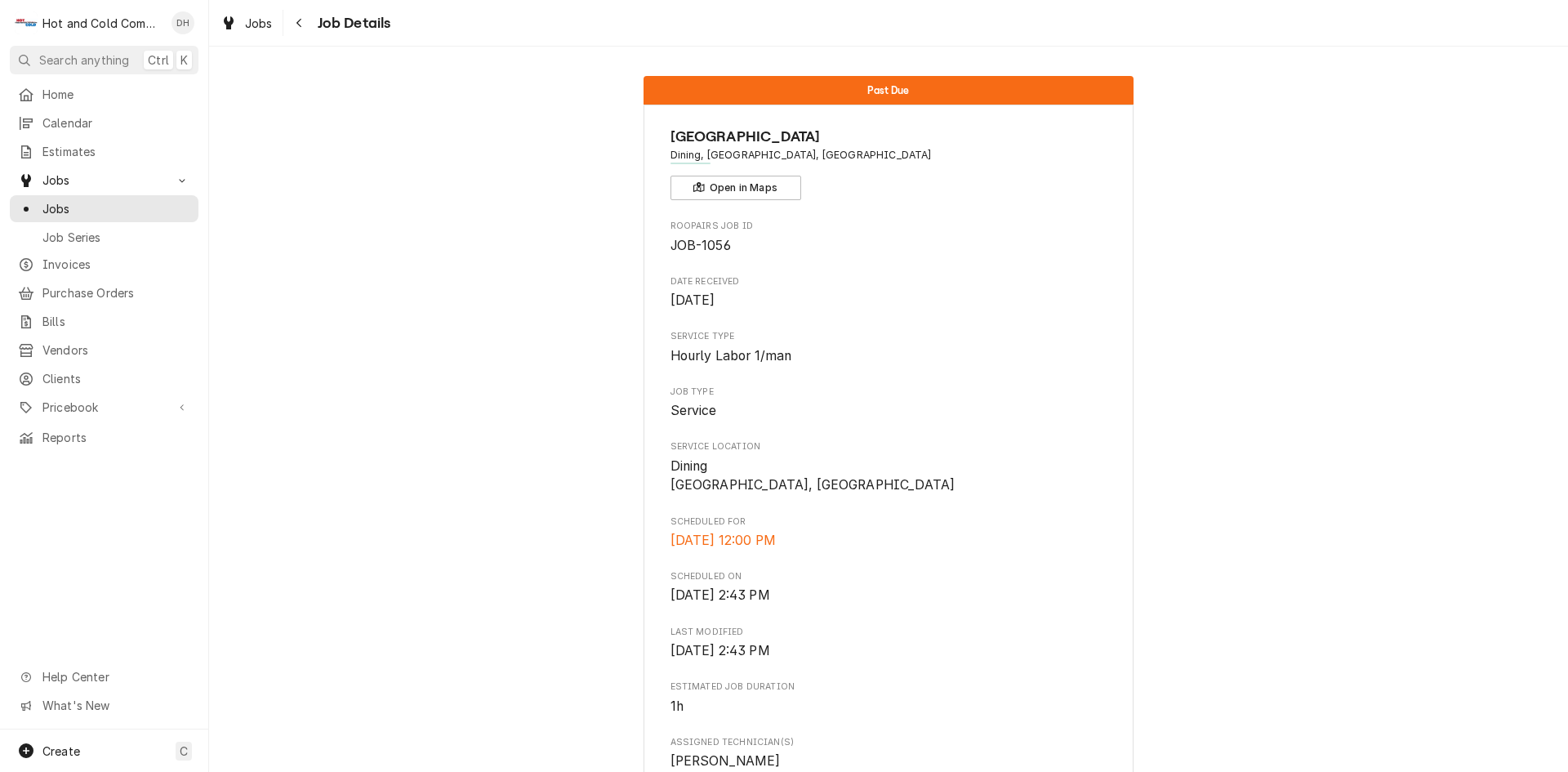
scroll to position [816, 0]
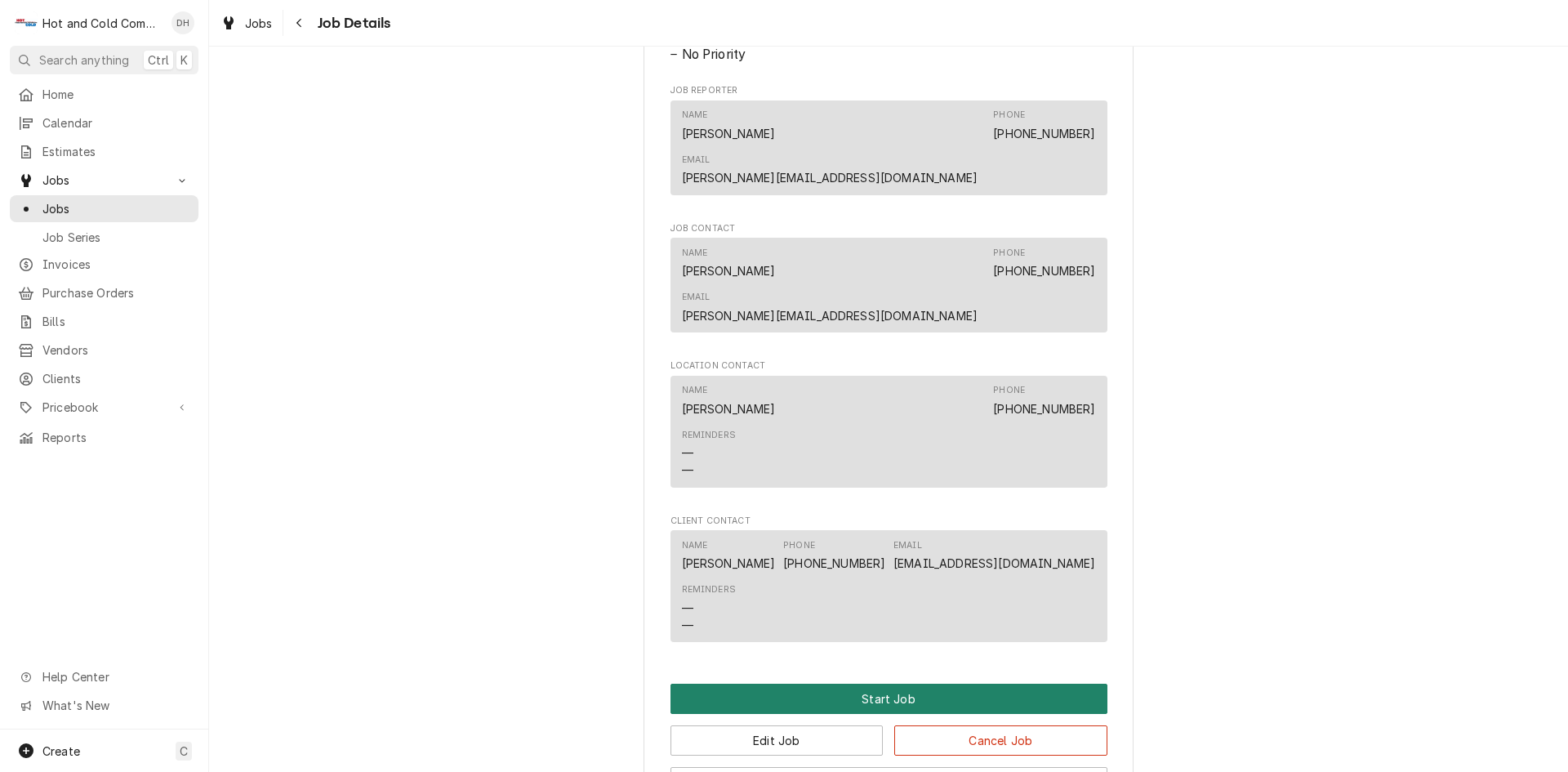
click at [916, 683] on button "Start Job" at bounding box center [889, 698] width 437 height 30
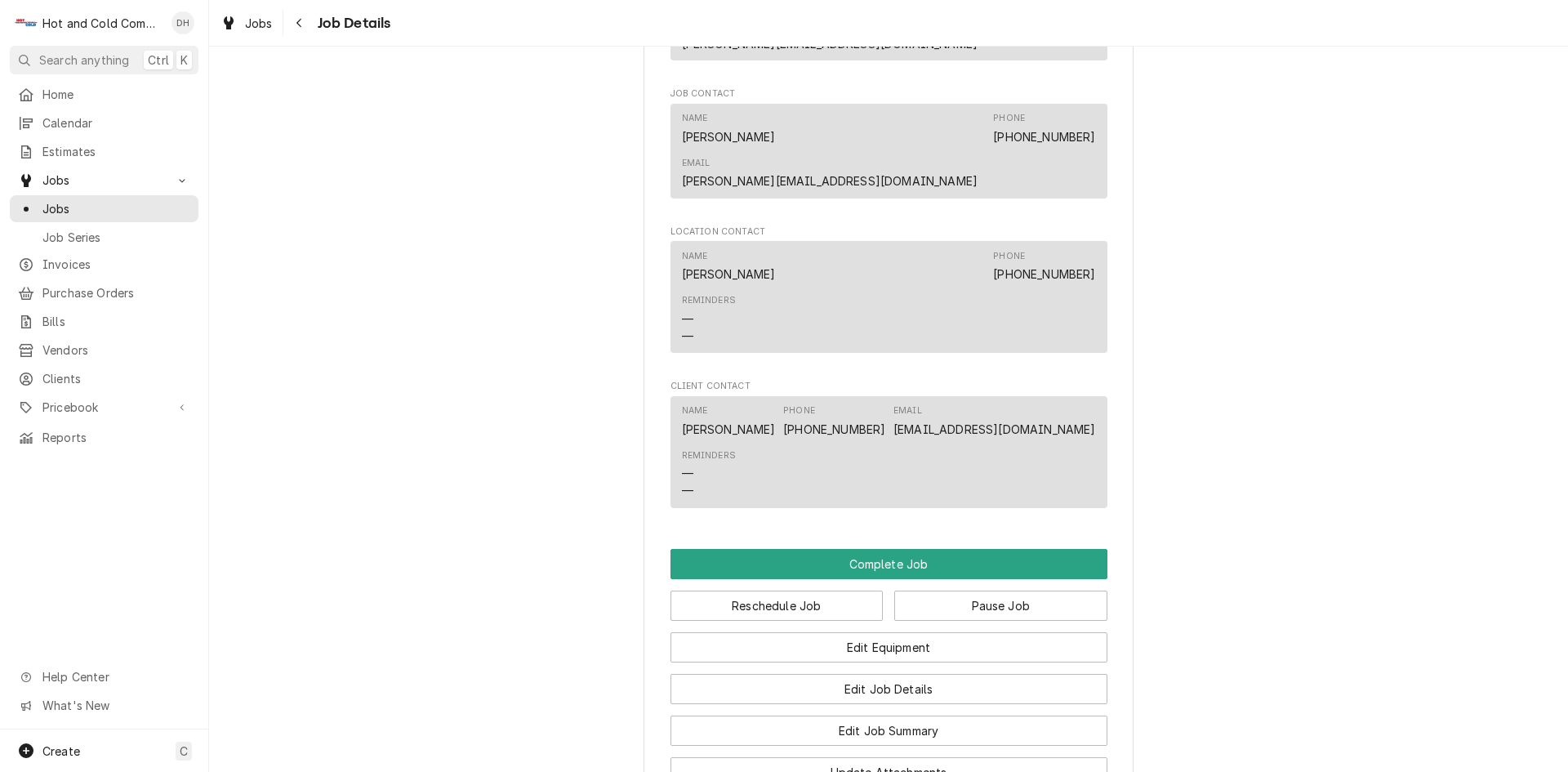
scroll to position [1088, 0]
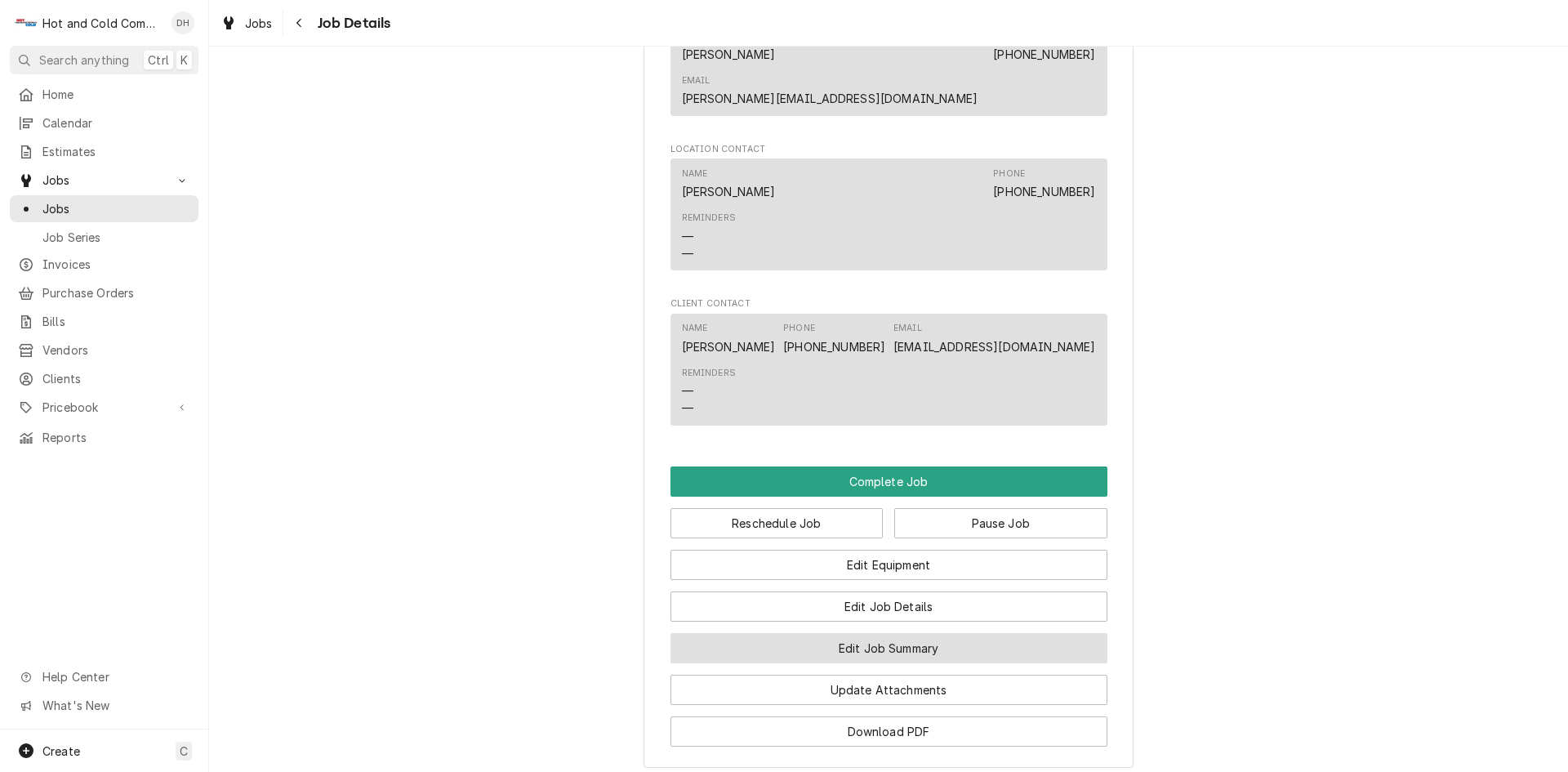
click at [916, 633] on button "Edit Job Summary" at bounding box center [889, 648] width 437 height 30
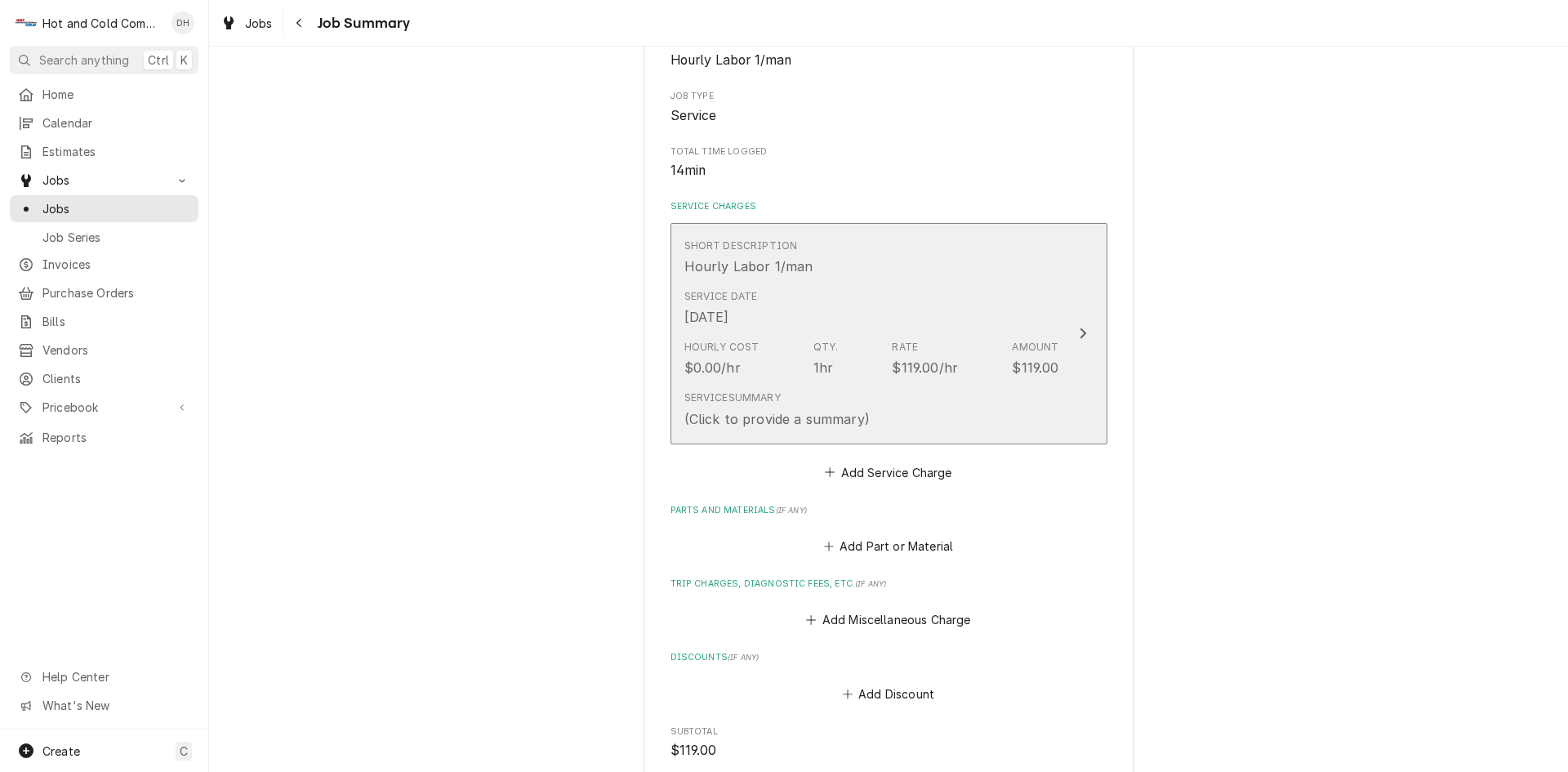
scroll to position [272, 0]
